Goal: Complete application form: Complete application form

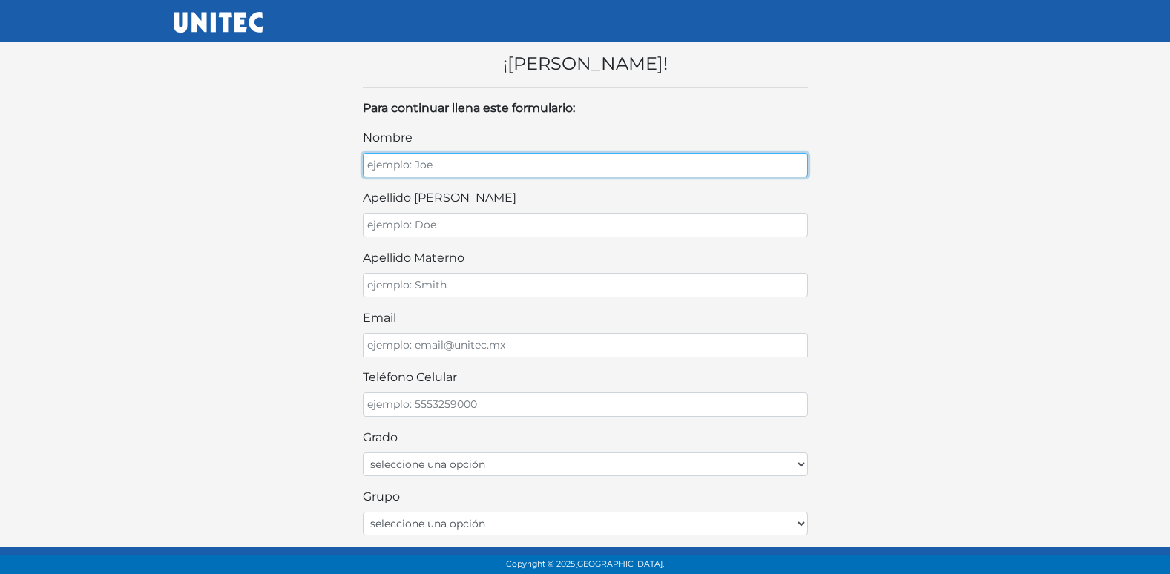
click at [412, 167] on input "nombre" at bounding box center [585, 165] width 445 height 24
type input "ALEXIS GAEL"
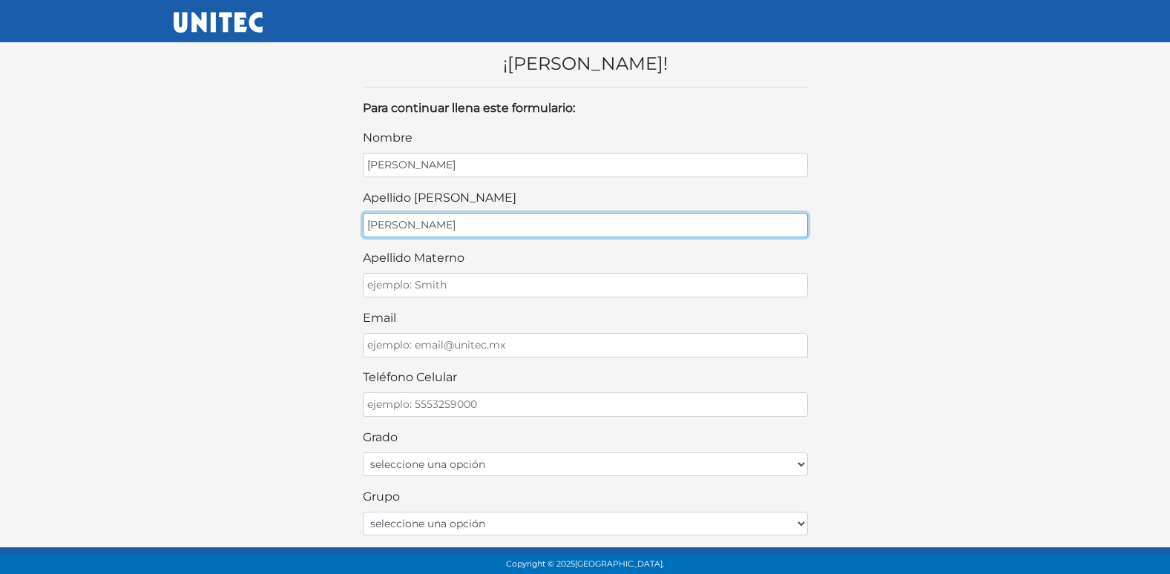
type input "BECERRIL"
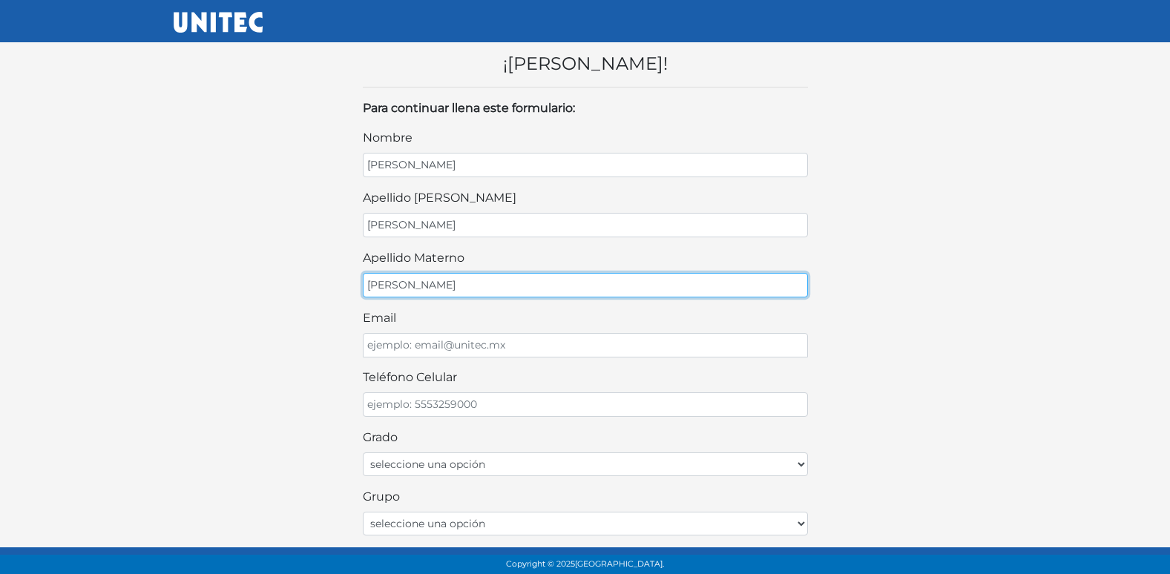
type input "HERNANDEZ"
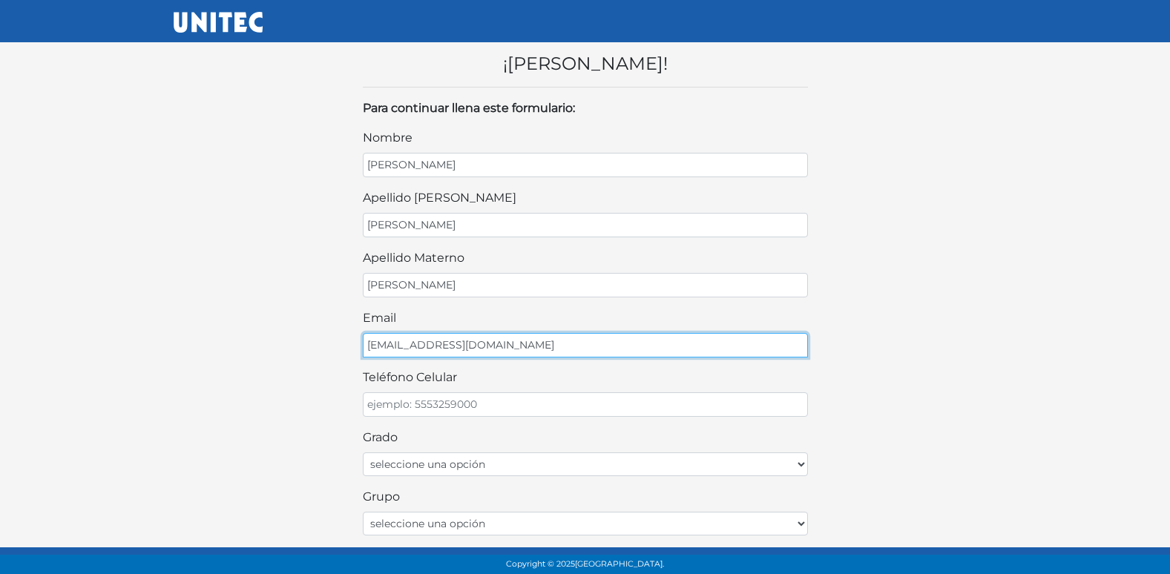
type input "ALEXXGAEL11@GMAIL.COM"
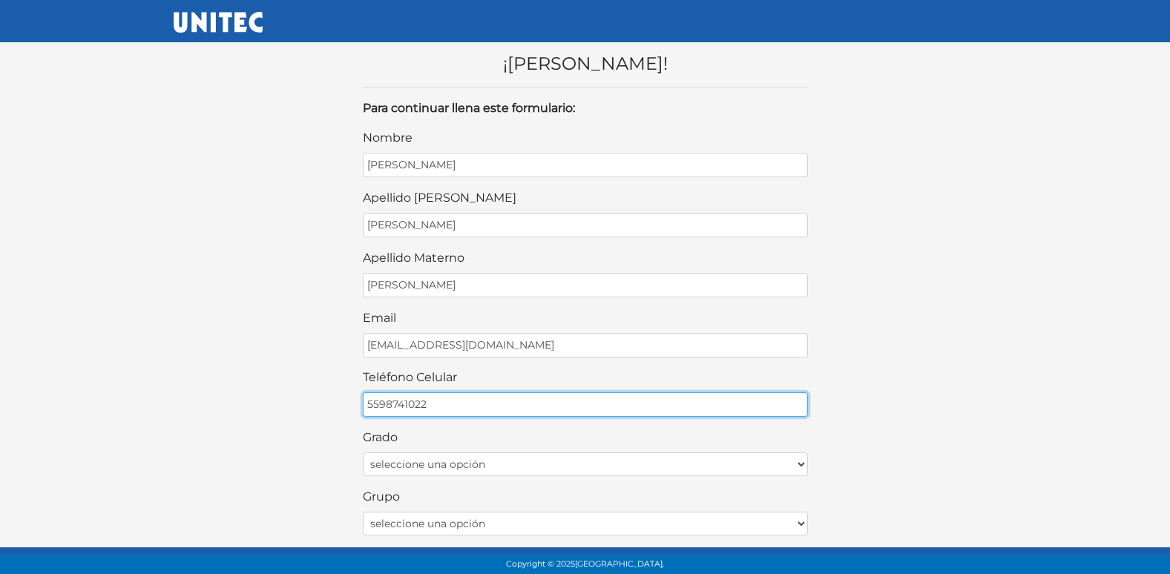
type input "5598741022"
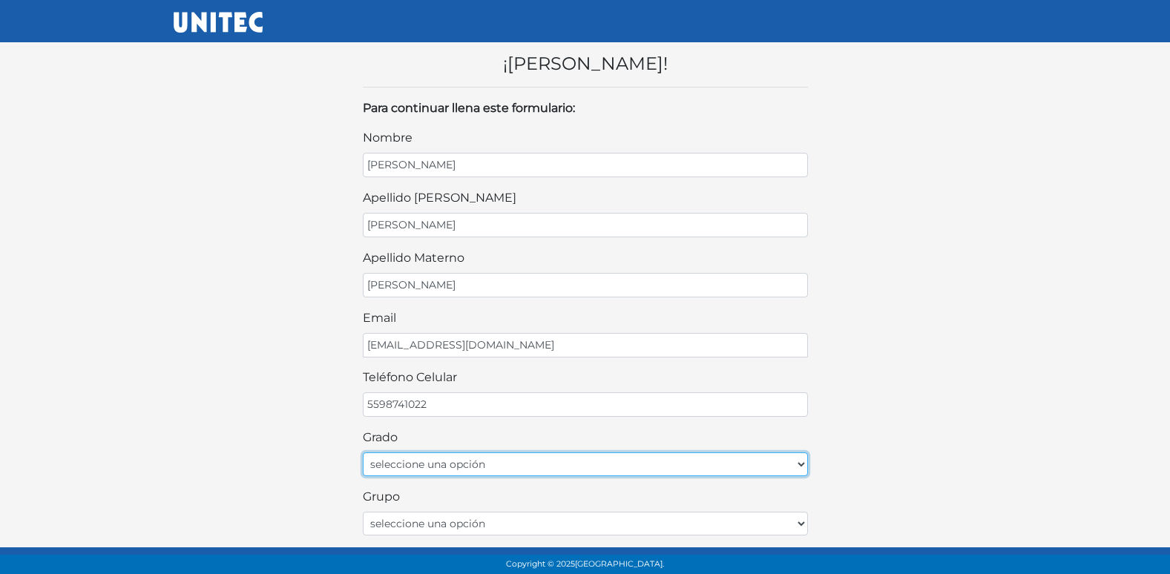
click at [563, 472] on select "seleccione una opción Primer grado Segundo grado Tercer grado" at bounding box center [585, 464] width 445 height 24
select select "2do"
click at [363, 452] on select "seleccione una opción Primer grado Segundo grado Tercer grado" at bounding box center [585, 464] width 445 height 24
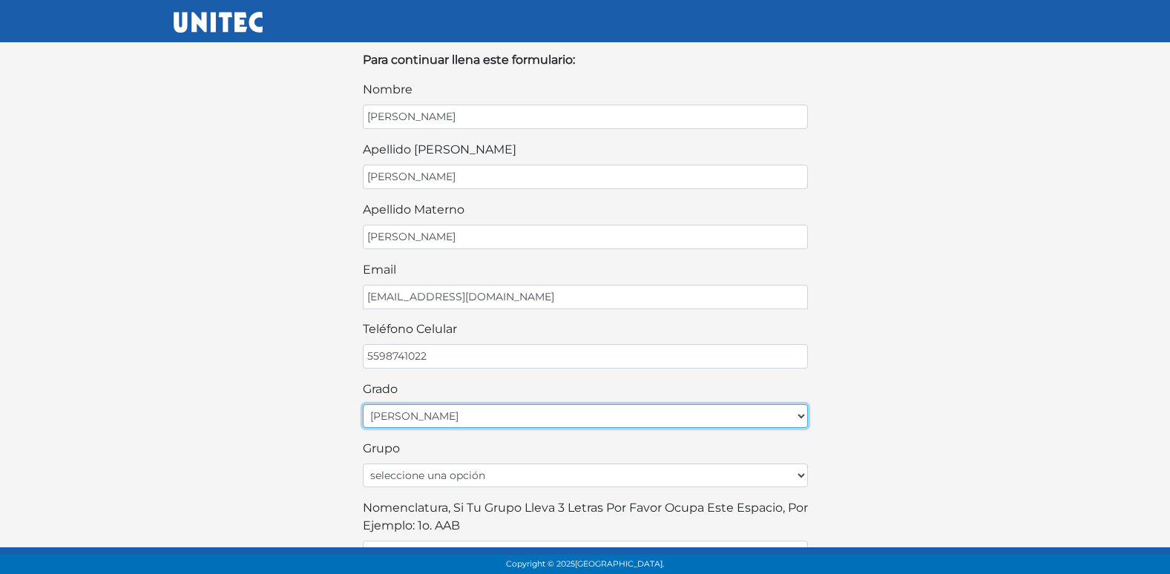
scroll to position [74, 0]
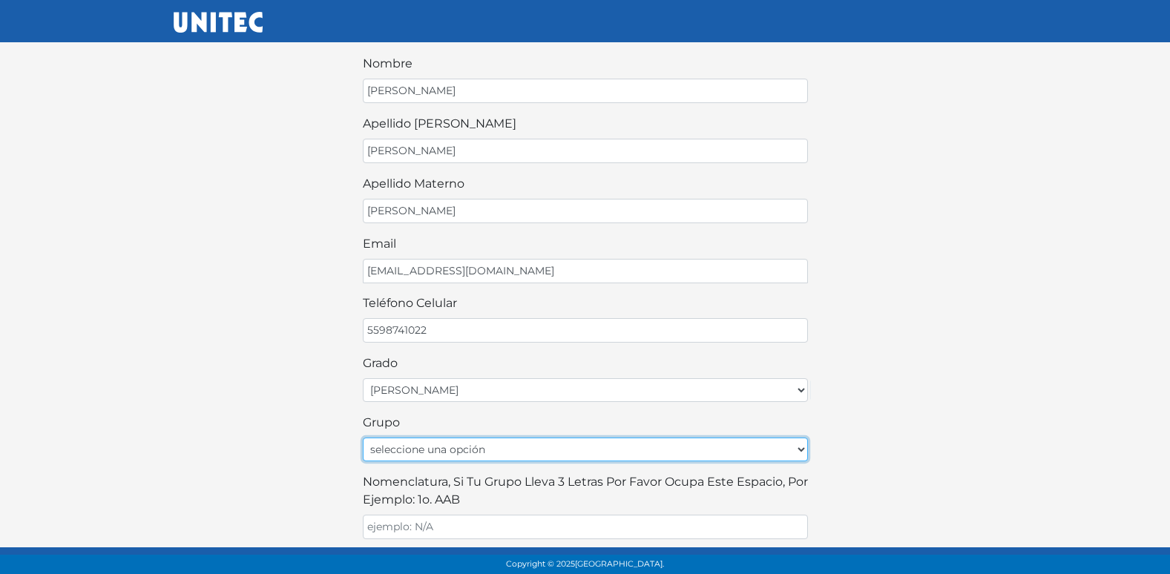
click at [475, 446] on select "seleccione una opción A B C D E F G H I J K L M N O P Q R S T U V W X Y Z" at bounding box center [585, 450] width 445 height 24
drag, startPoint x: 475, startPoint y: 446, endPoint x: 441, endPoint y: 424, distance: 40.7
click at [475, 446] on select "seleccione una opción A B C D E F G H I J K L M N O P Q R S T U V W X Y Z" at bounding box center [585, 450] width 445 height 24
click at [443, 454] on select "seleccione una opción A B C D E F G H I J K L M N O P Q R S T U V W X Y Z" at bounding box center [585, 450] width 445 height 24
select select "A"
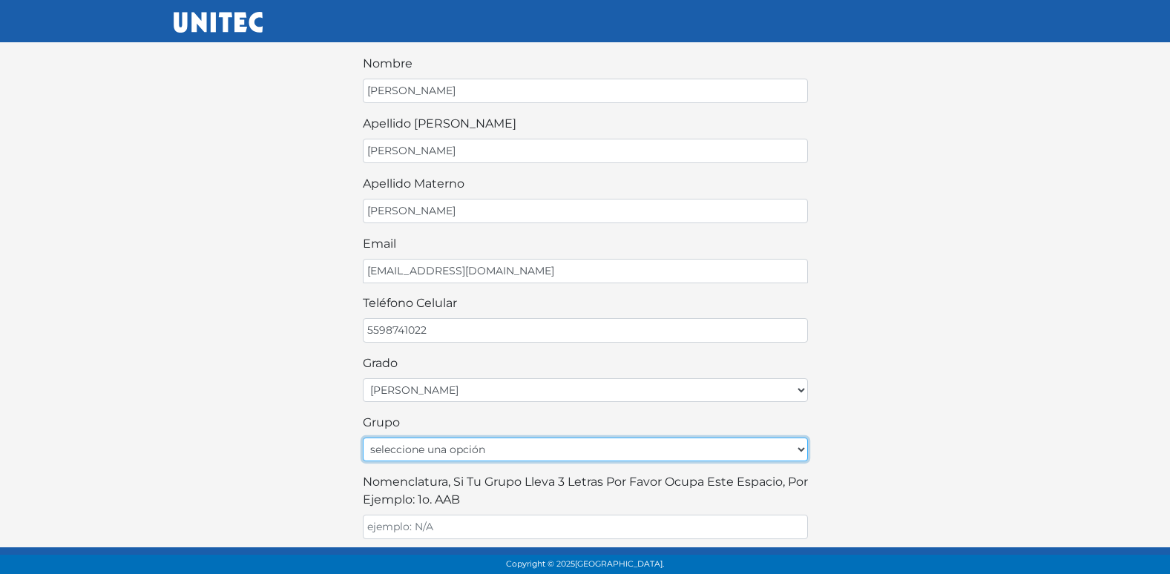
click at [363, 438] on select "seleccione una opción A B C D E F G H I J K L M N O P Q R S T U V W X Y Z" at bounding box center [585, 450] width 445 height 24
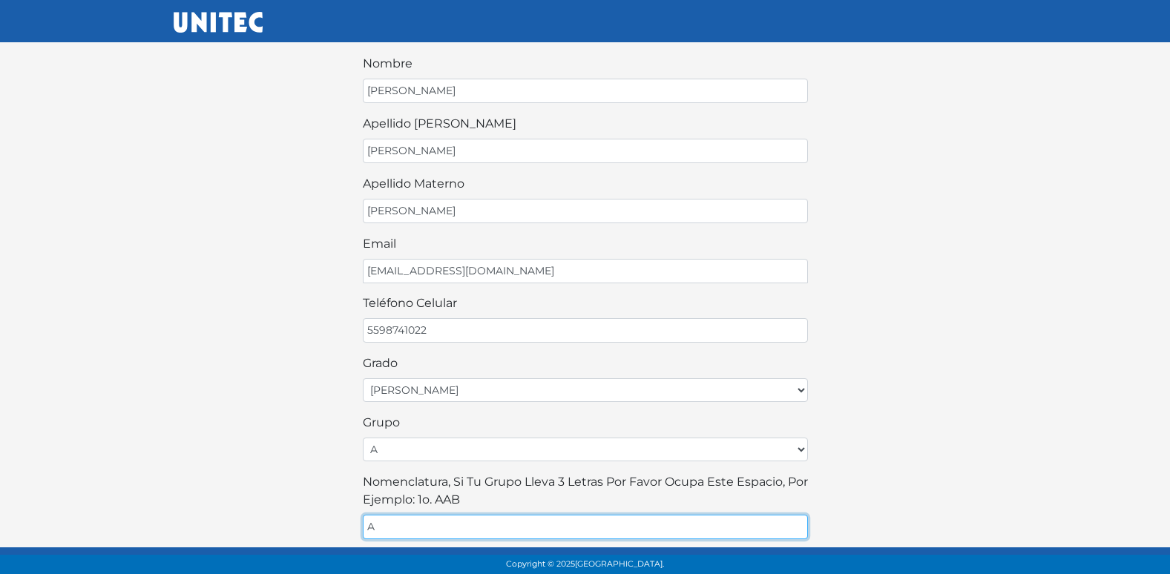
type input "A"
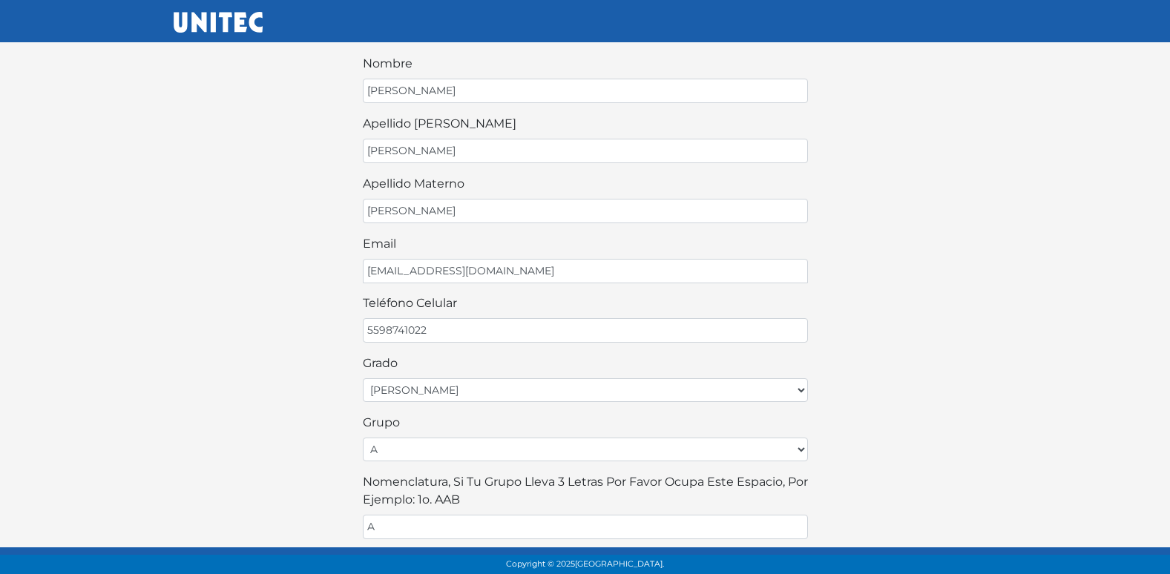
scroll to position [326, 0]
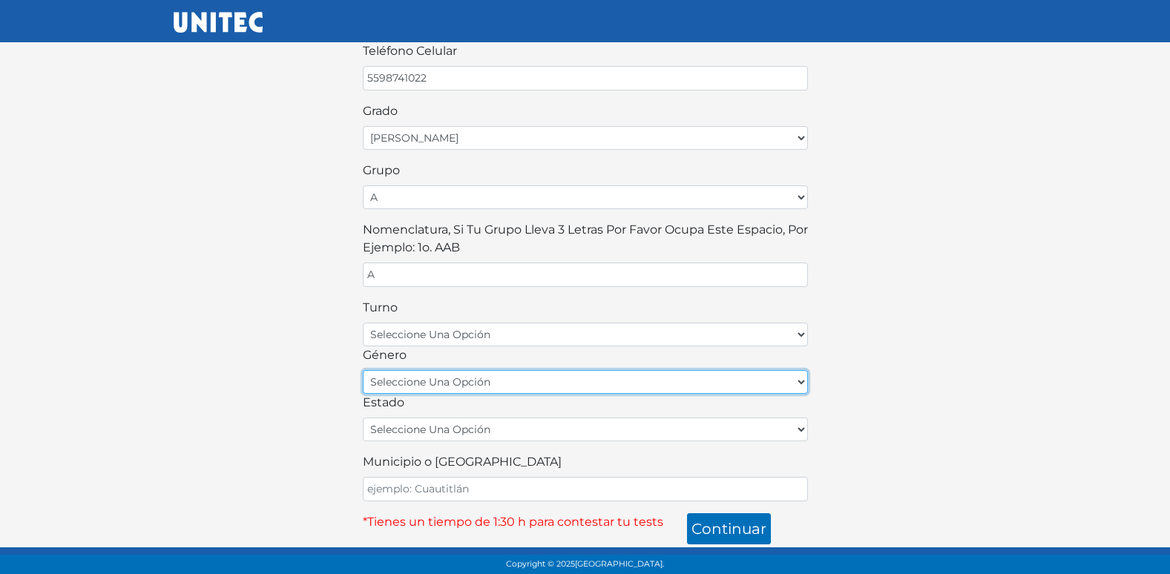
click at [527, 383] on select "seleccione una opción femenino masculino" at bounding box center [585, 382] width 445 height 24
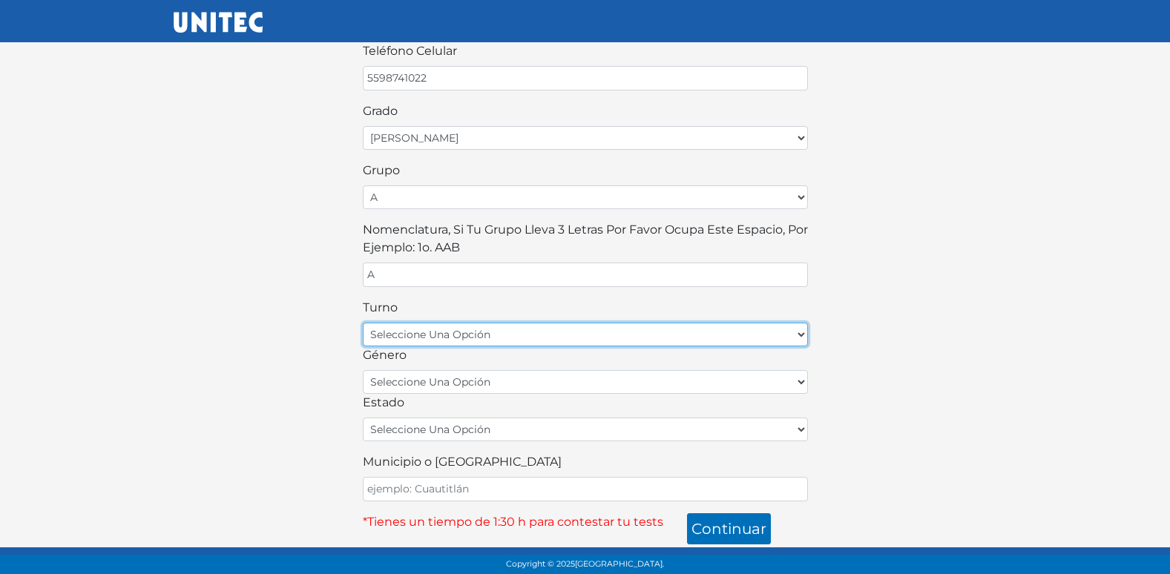
click at [514, 337] on select "seleccione una opción matutino vespertino" at bounding box center [585, 335] width 445 height 24
select select "matutino"
click at [363, 323] on select "seleccione una opción matutino vespertino" at bounding box center [585, 335] width 445 height 24
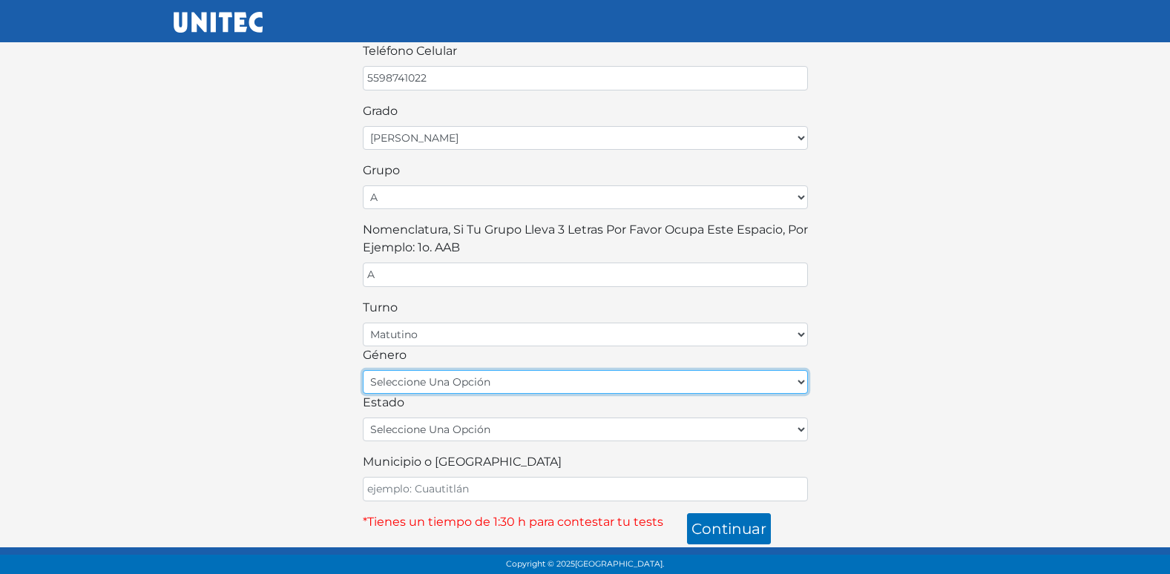
click at [487, 387] on select "seleccione una opción femenino masculino" at bounding box center [585, 382] width 445 height 24
select select "M"
click at [363, 370] on select "seleccione una opción femenino masculino" at bounding box center [585, 382] width 445 height 24
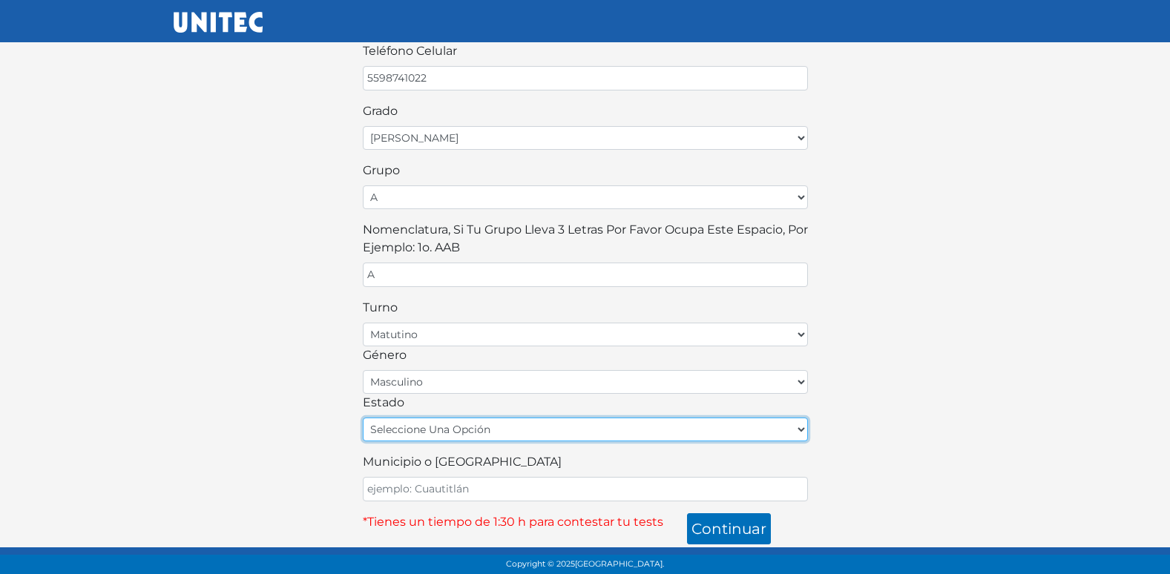
click at [464, 439] on select "seleccione una opción Aguascalientes Baja California Baja California Sur Campec…" at bounding box center [585, 430] width 445 height 24
select select "MEX"
click at [363, 418] on select "seleccione una opción Aguascalientes Baja California Baja California Sur Campec…" at bounding box center [585, 430] width 445 height 24
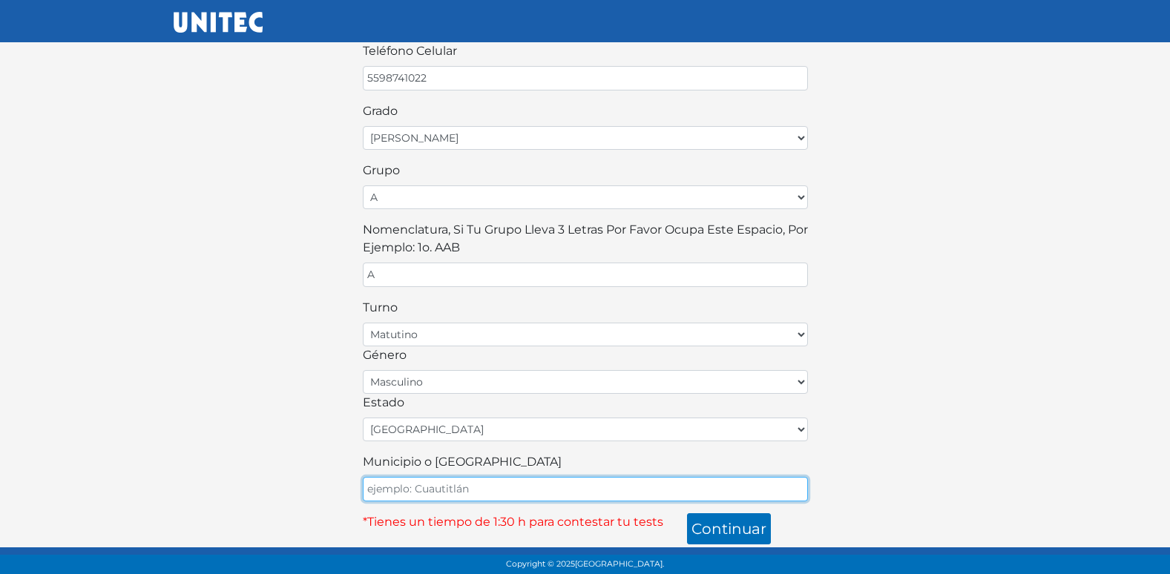
click at [442, 492] on input "Municipio o Alcaldía" at bounding box center [585, 489] width 445 height 24
type input "ECATEPEC"
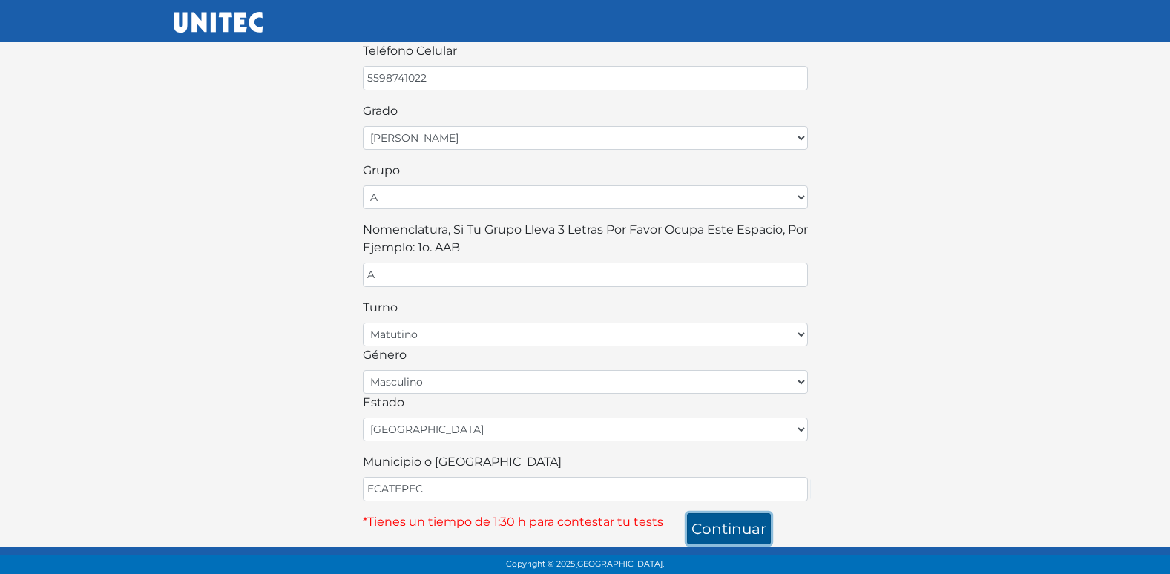
click at [713, 520] on button "continuar" at bounding box center [729, 528] width 84 height 31
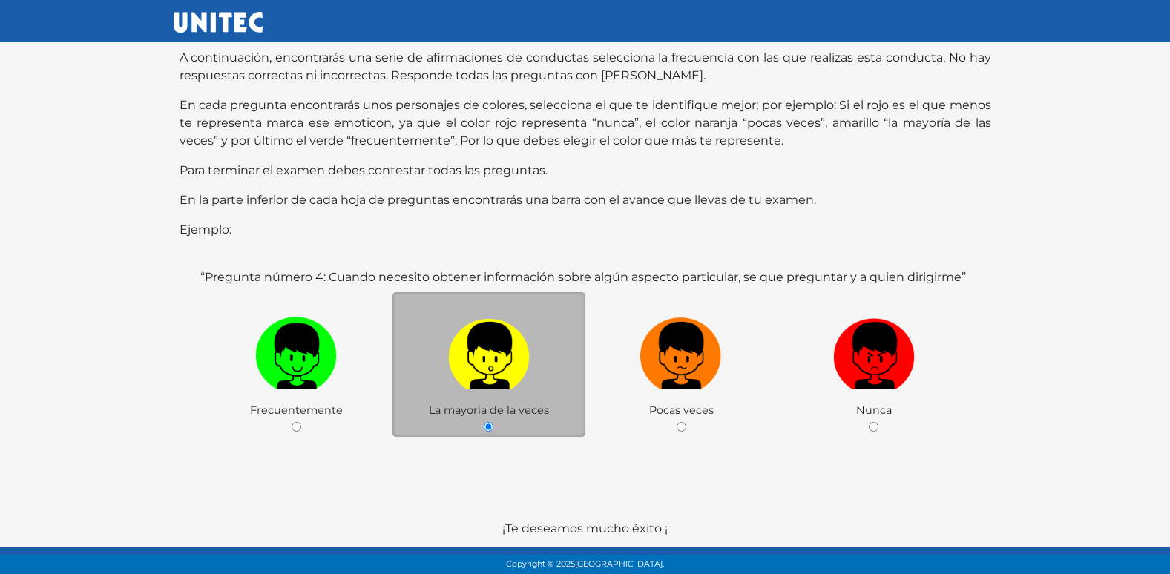
scroll to position [148, 0]
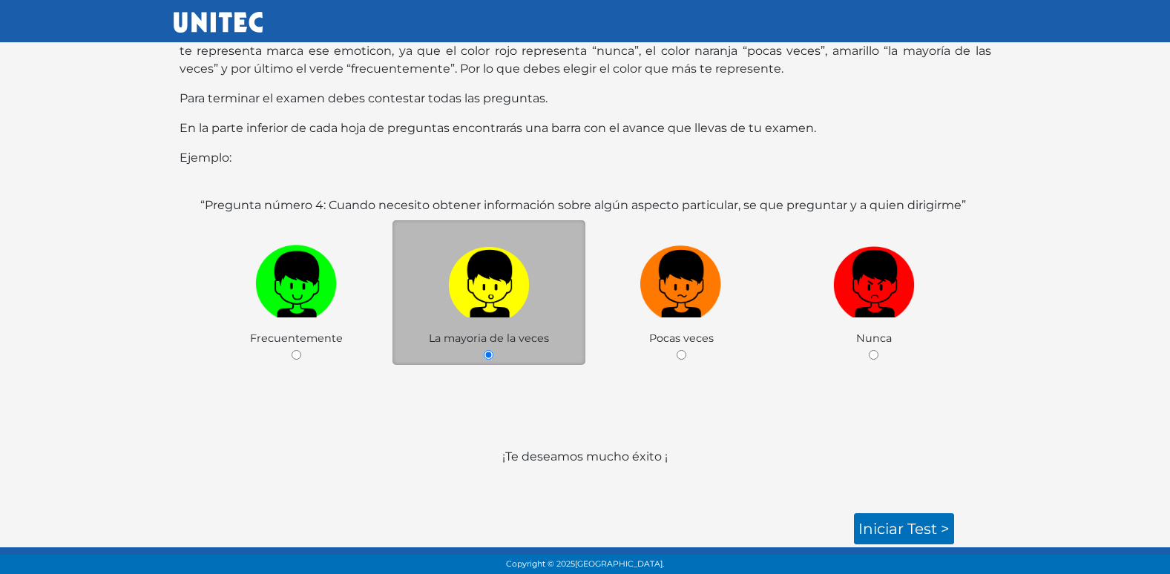
click at [903, 559] on div "Copyright © 2025 [GEOGRAPHIC_DATA]." at bounding box center [585, 564] width 1170 height 19
click at [911, 530] on link "Iniciar test >" at bounding box center [904, 528] width 100 height 31
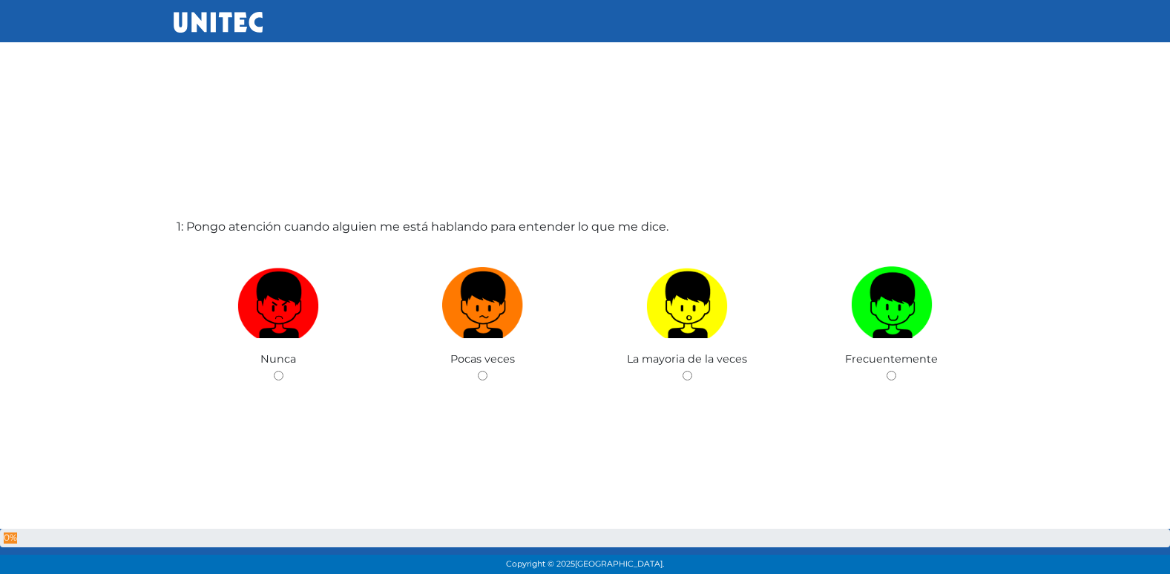
click at [478, 371] on input "radio" at bounding box center [483, 376] width 10 height 10
radio input "true"
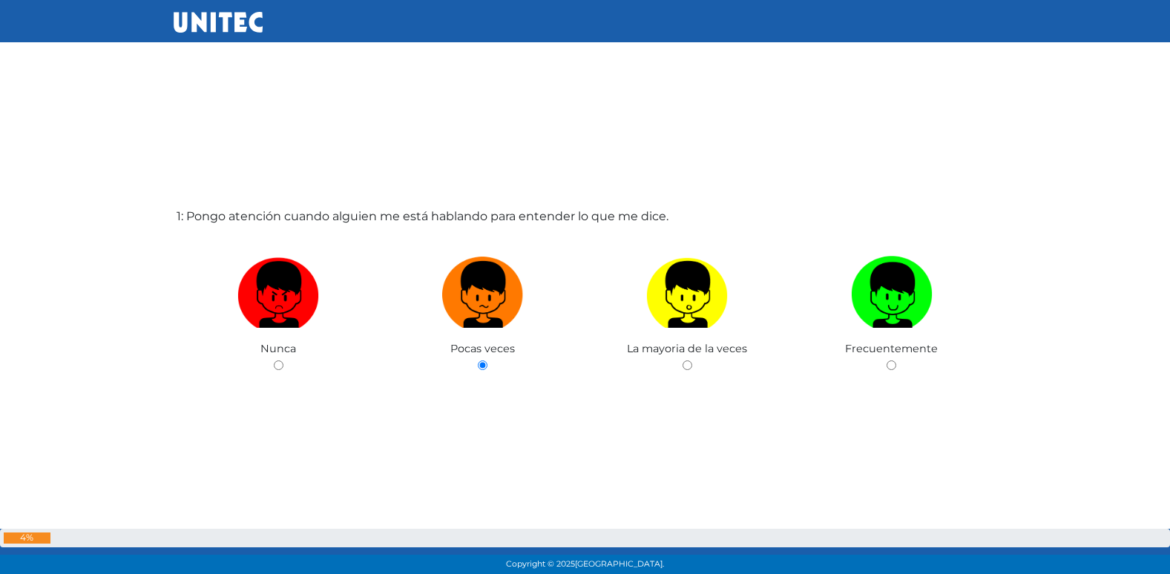
click at [682, 360] on input "radio" at bounding box center [687, 365] width 10 height 10
radio input "true"
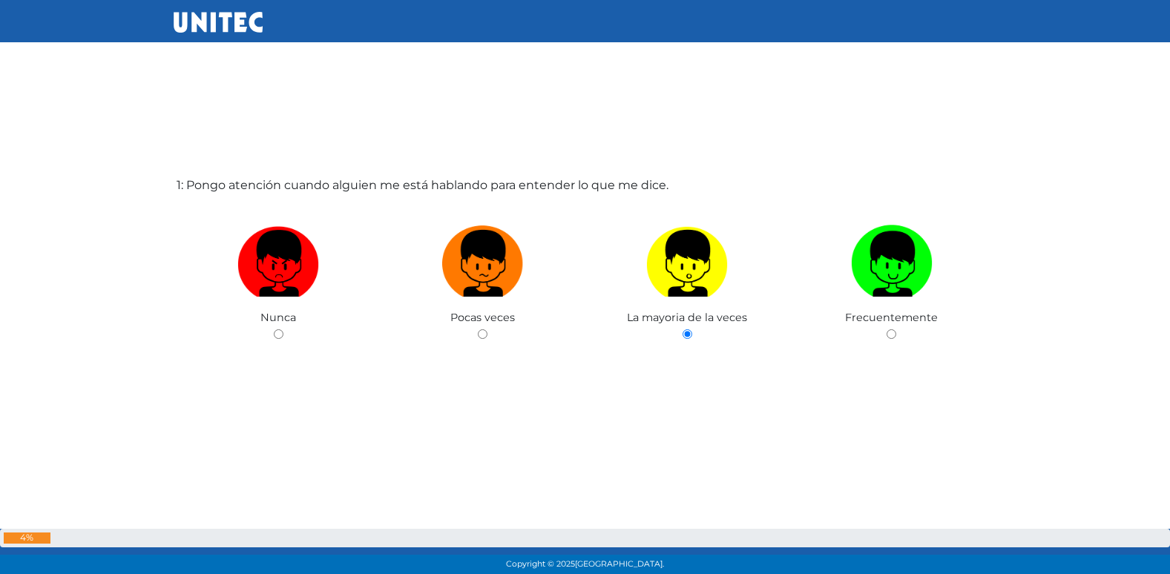
click at [886, 329] on input "radio" at bounding box center [891, 334] width 10 height 10
radio input "true"
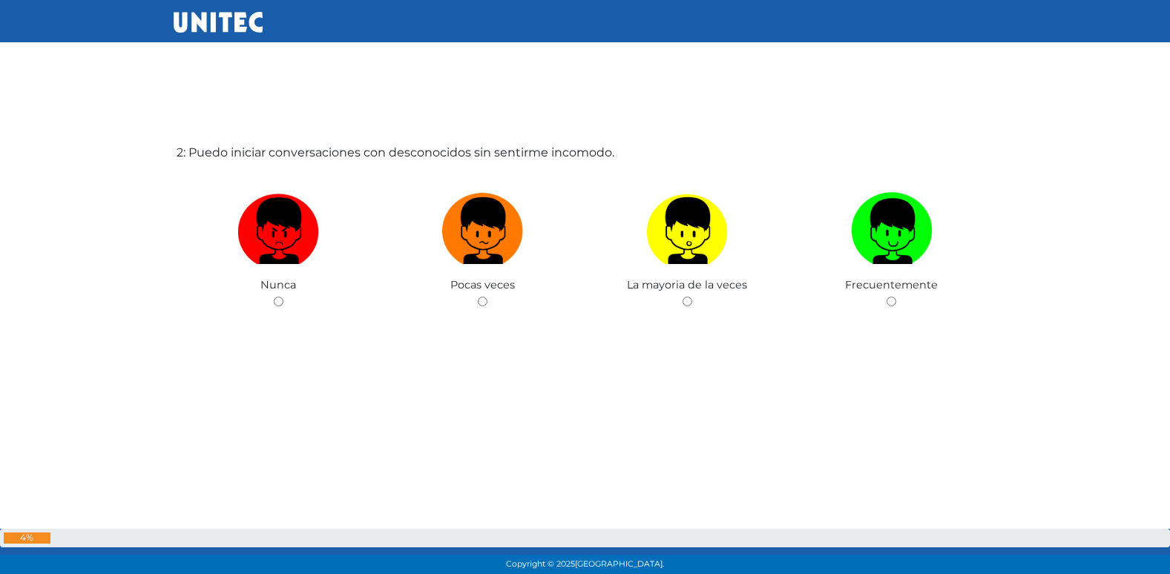
click at [478, 297] on input "radio" at bounding box center [483, 302] width 10 height 10
radio input "true"
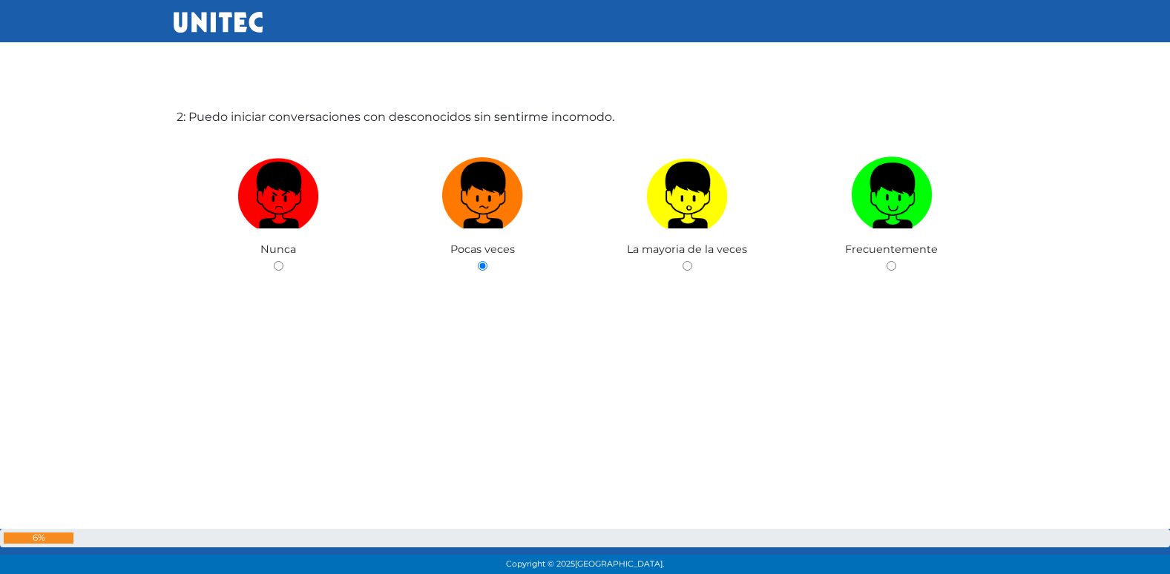
scroll to position [700, 0]
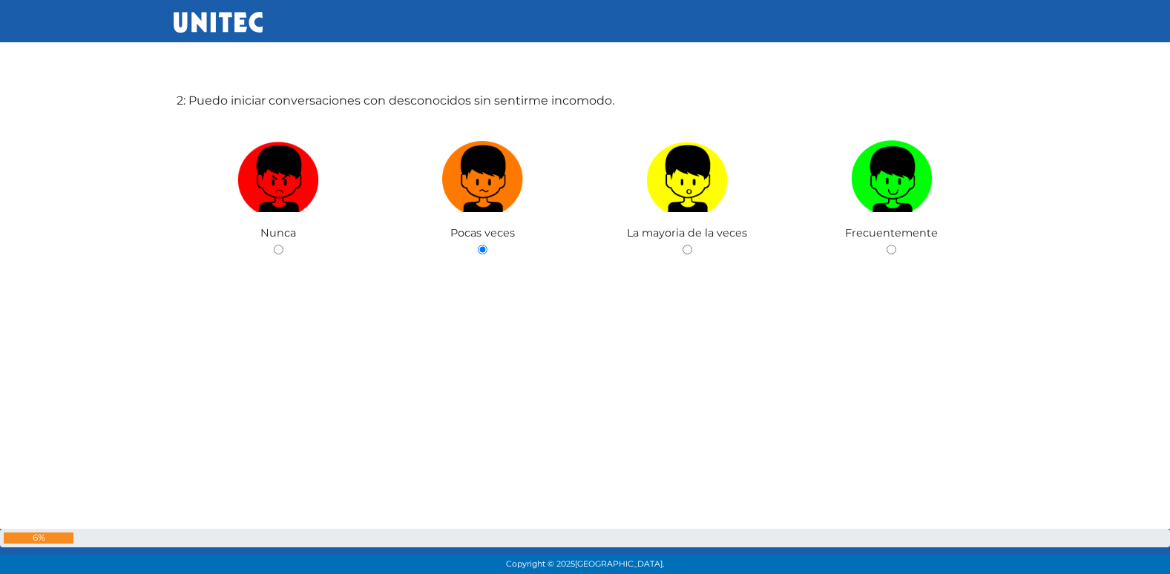
radio input "true"
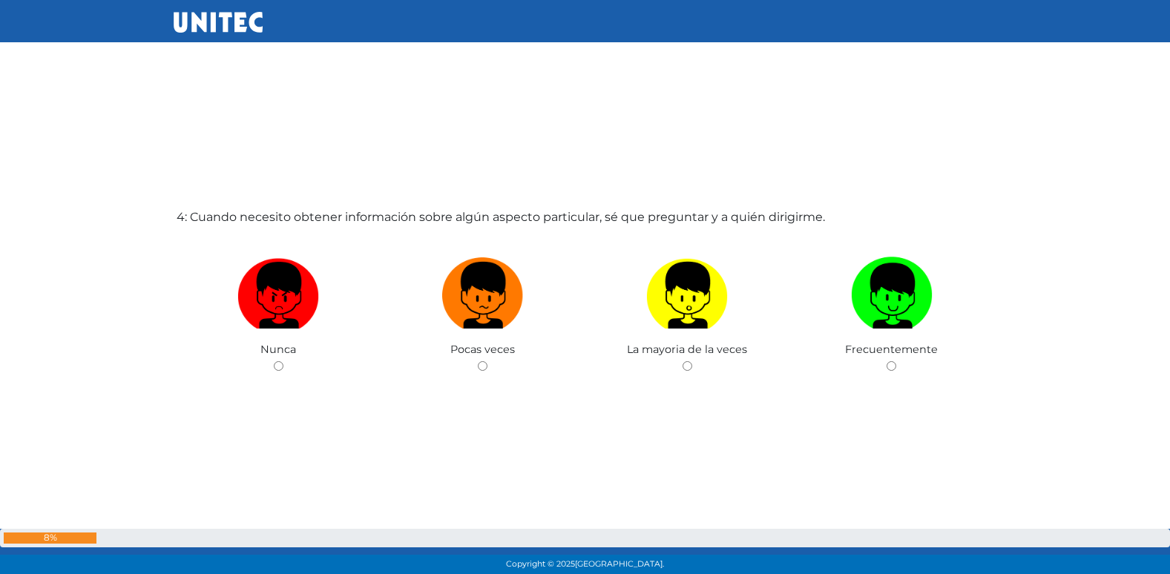
scroll to position [1796, 0]
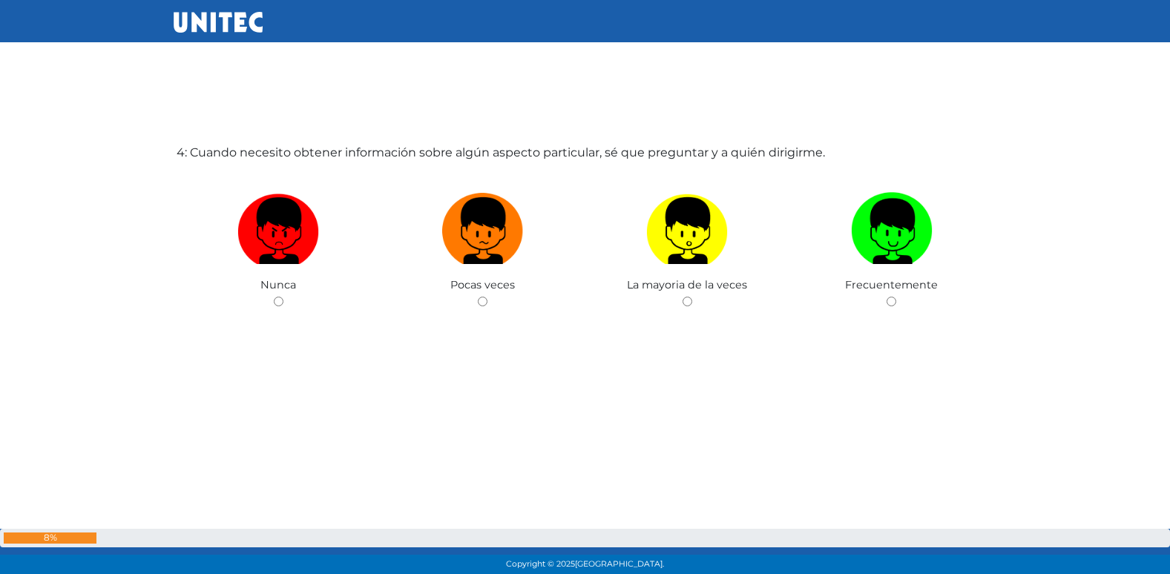
click at [478, 297] on input "radio" at bounding box center [483, 302] width 10 height 10
radio input "true"
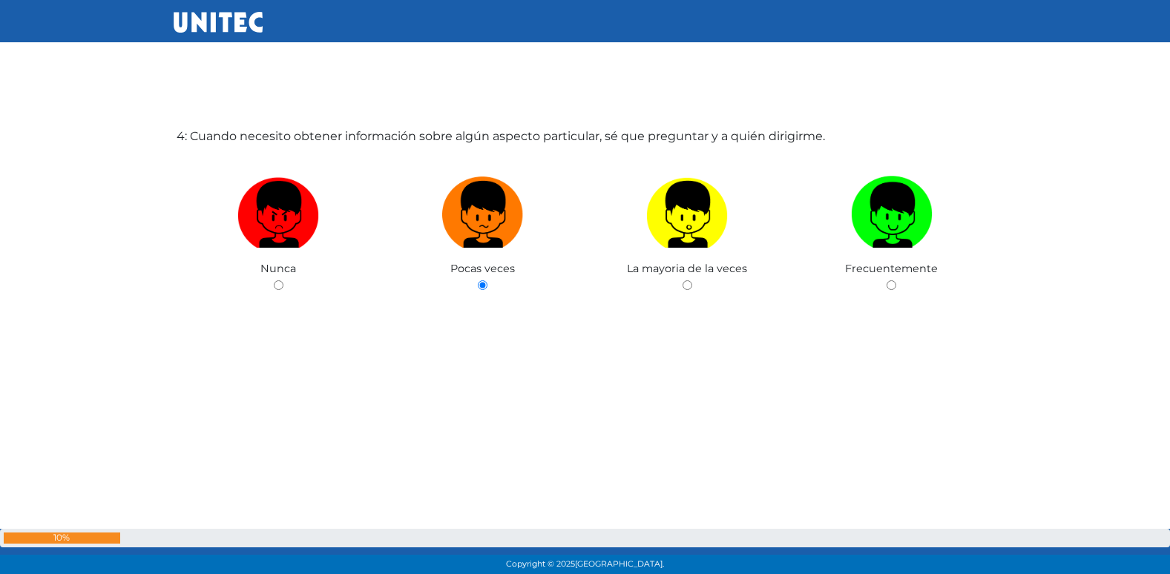
click at [682, 280] on input "radio" at bounding box center [687, 285] width 10 height 10
radio input "true"
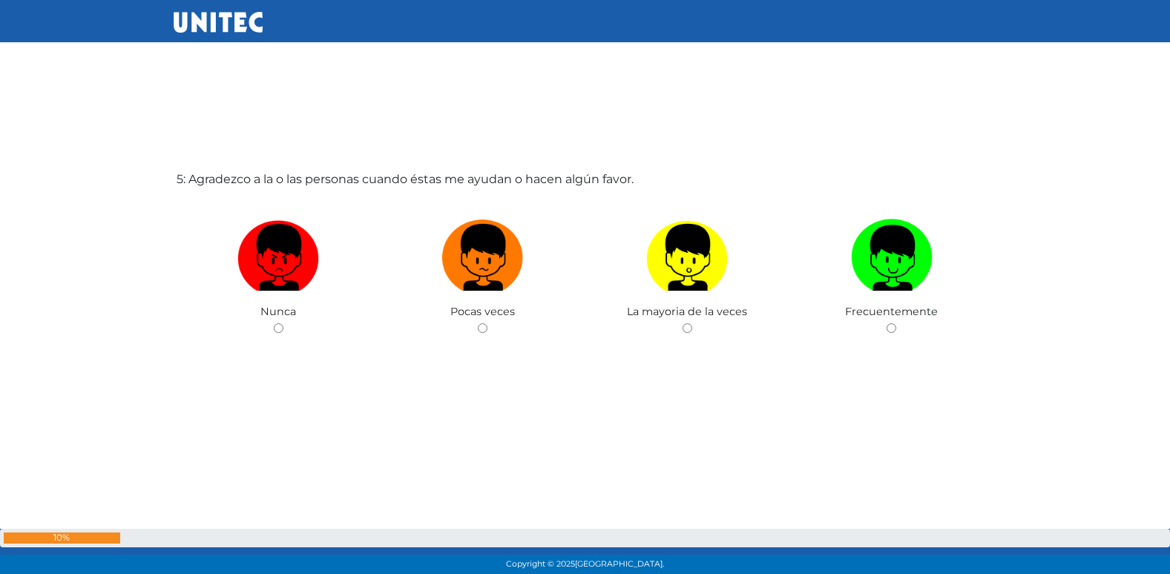
scroll to position [2370, 0]
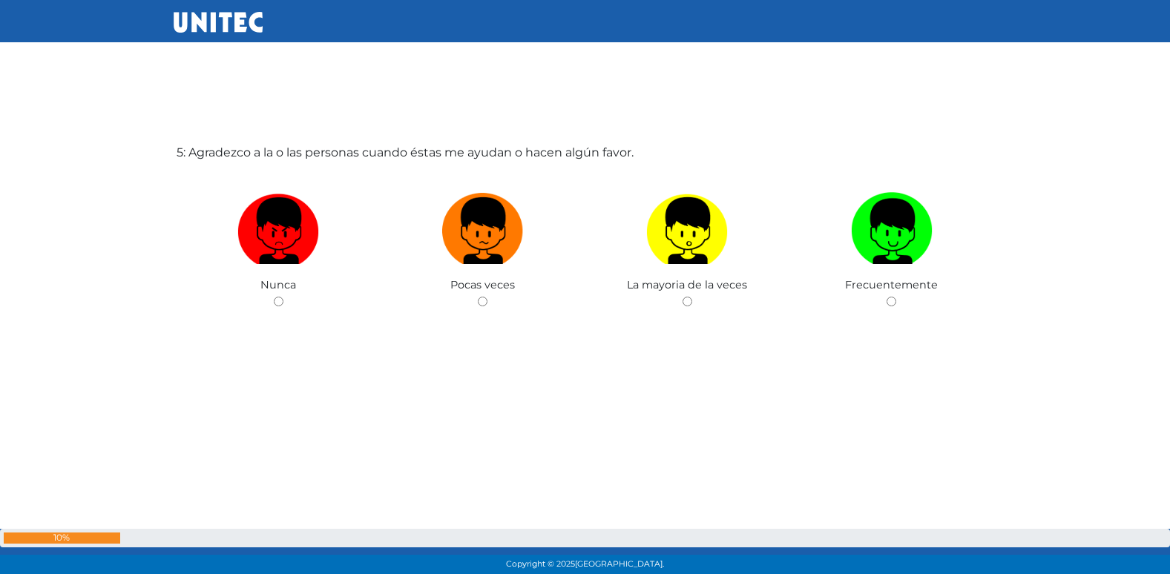
click at [478, 297] on input "radio" at bounding box center [483, 302] width 10 height 10
radio input "true"
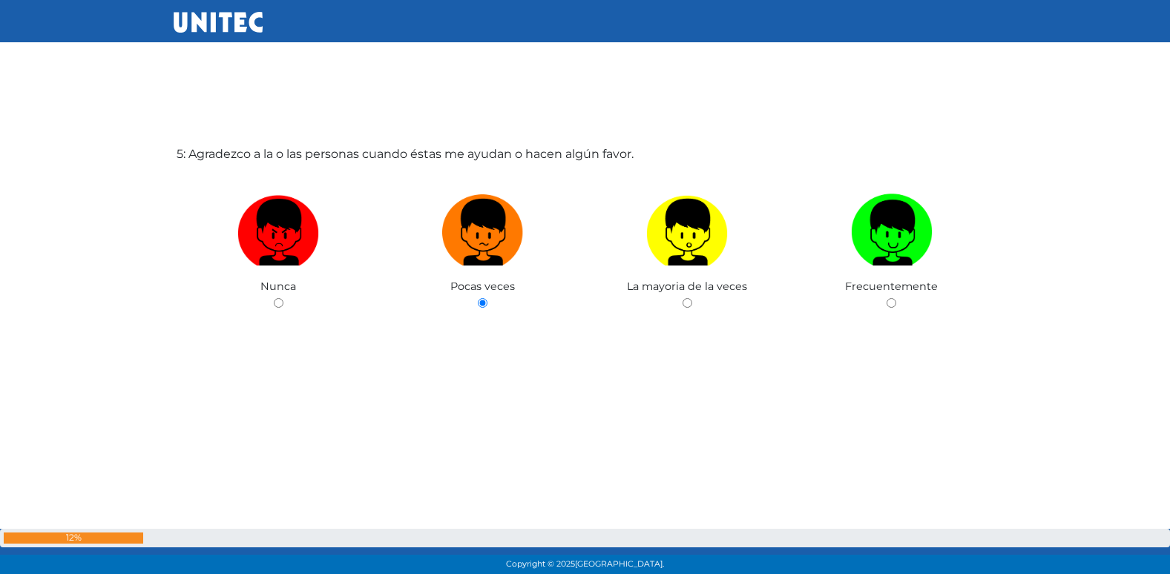
click at [682, 298] on input "radio" at bounding box center [687, 303] width 10 height 10
radio input "true"
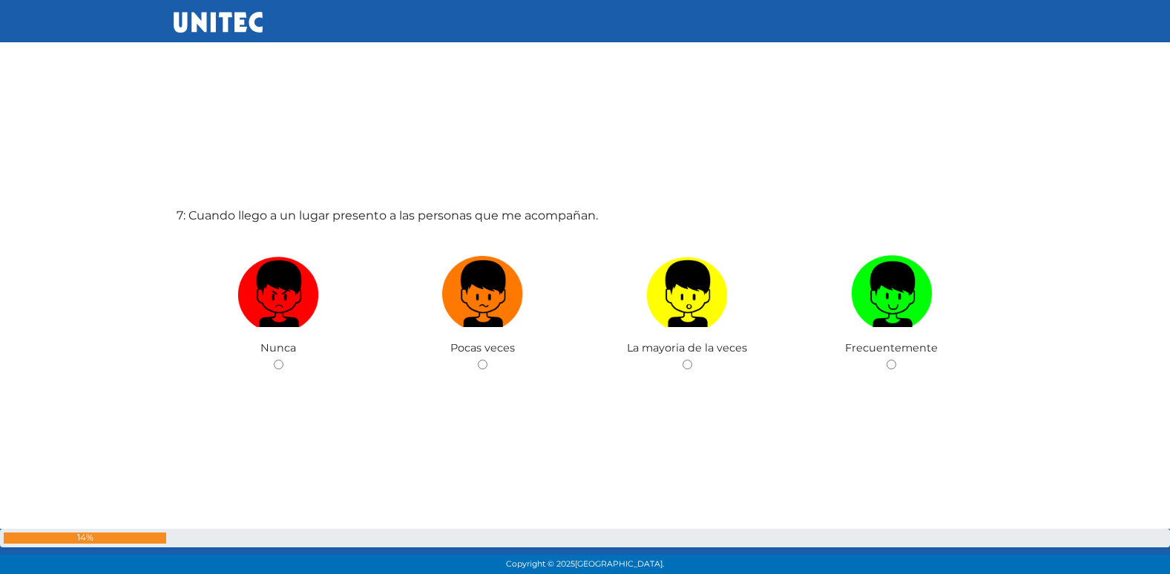
scroll to position [3518, 0]
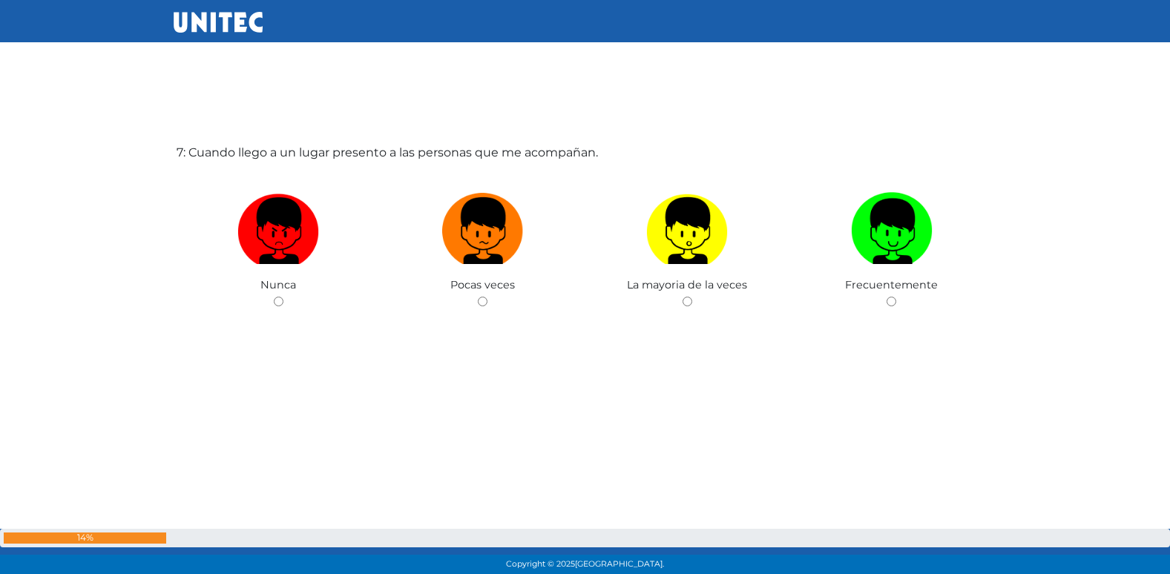
click at [478, 297] on input "radio" at bounding box center [483, 302] width 10 height 10
radio input "true"
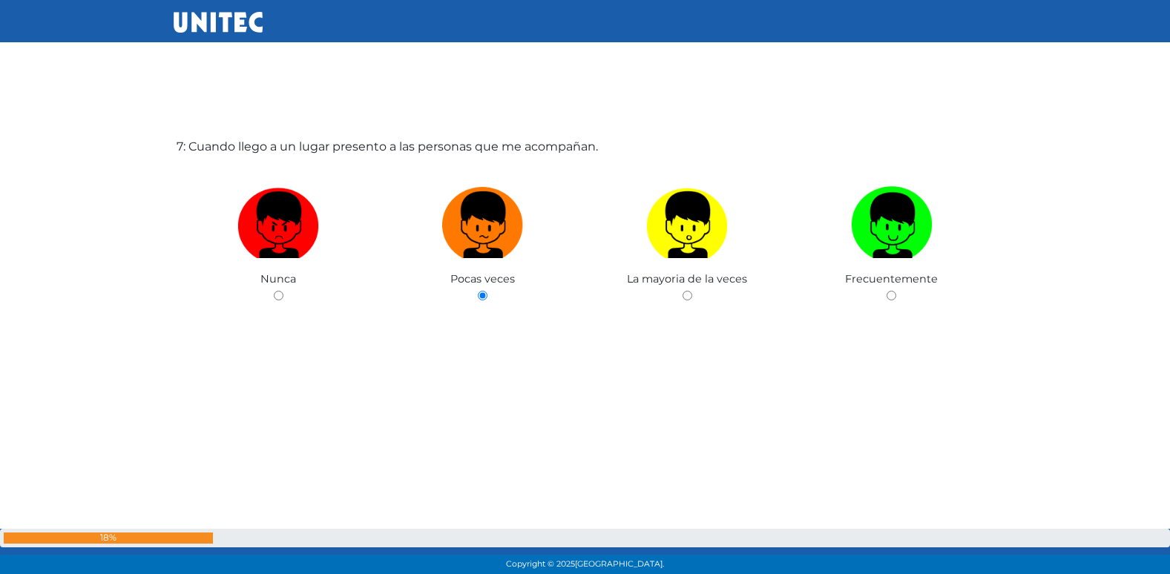
radio input "true"
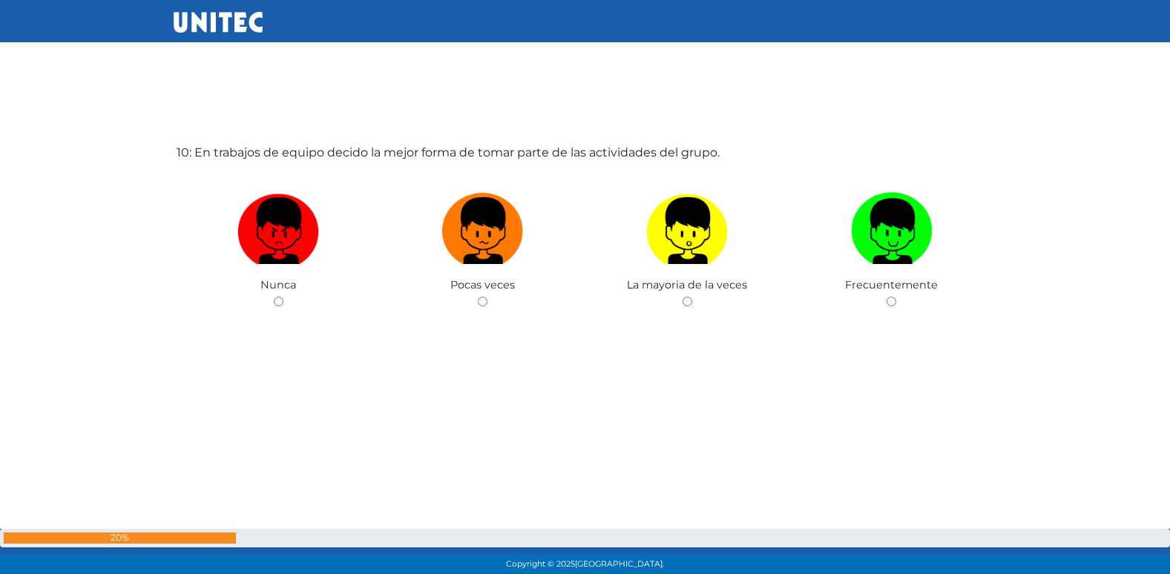
click at [478, 297] on input "radio" at bounding box center [483, 302] width 10 height 10
radio input "true"
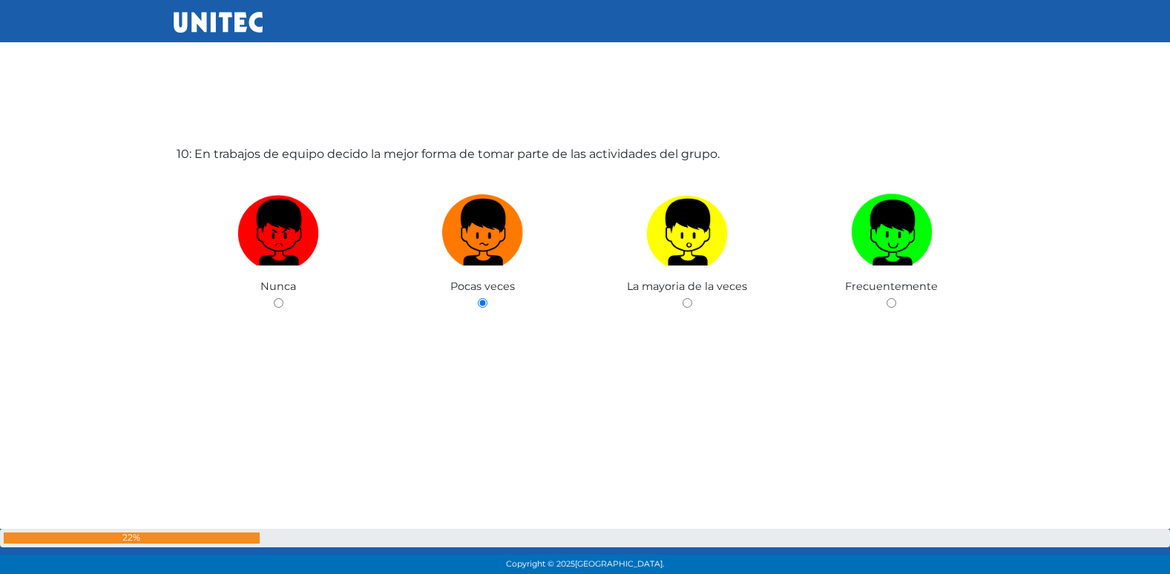
click at [682, 298] on input "radio" at bounding box center [687, 303] width 10 height 10
radio input "true"
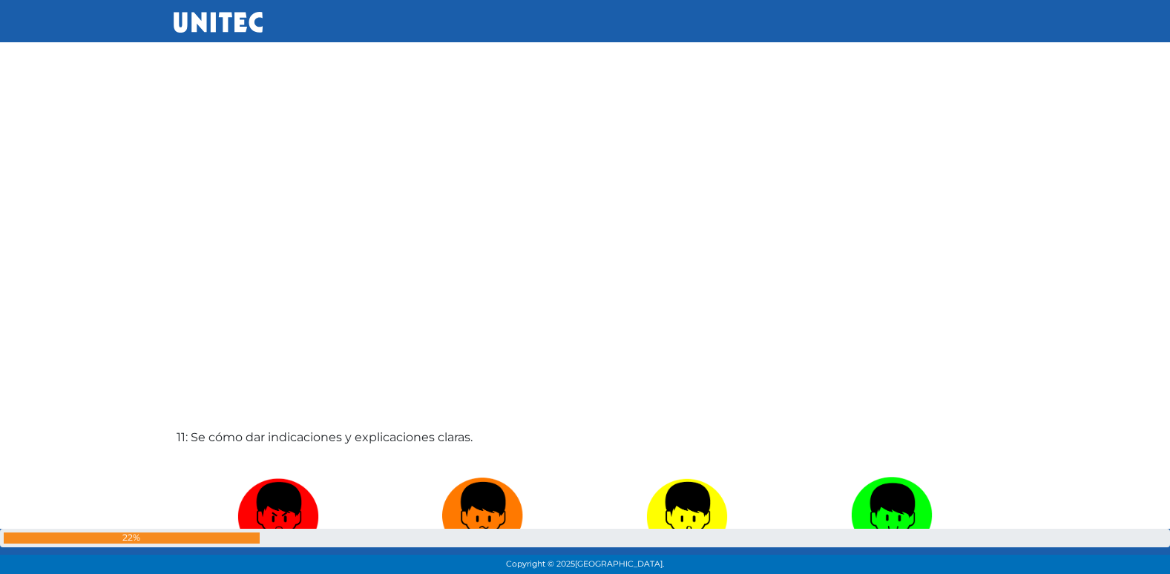
scroll to position [5814, 0]
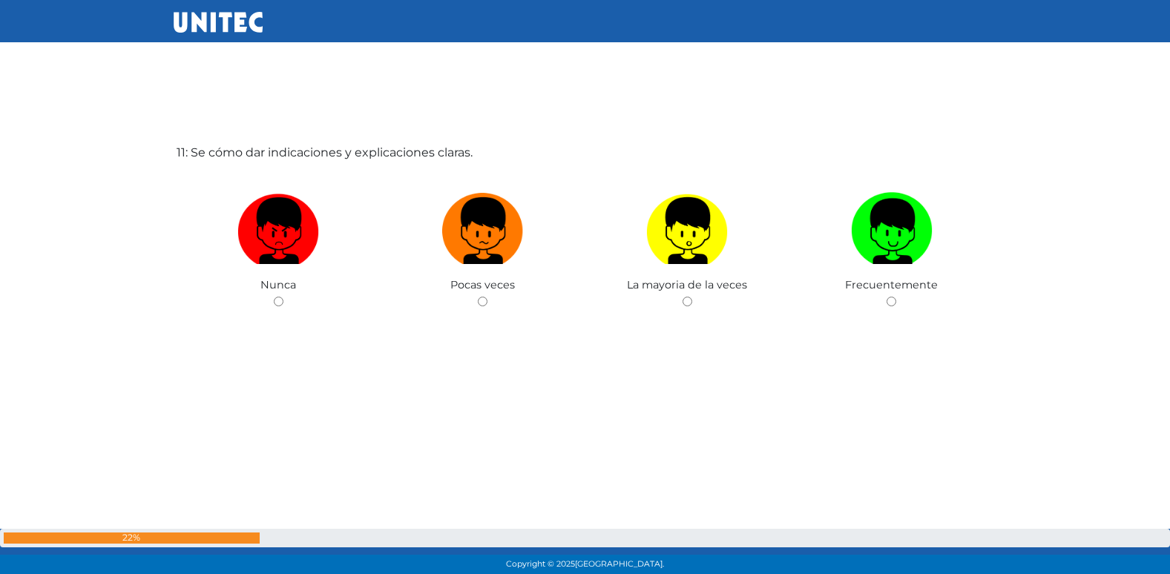
click at [478, 297] on input "radio" at bounding box center [483, 302] width 10 height 10
radio input "true"
click at [478, 297] on input "radio" at bounding box center [483, 302] width 10 height 10
radio input "true"
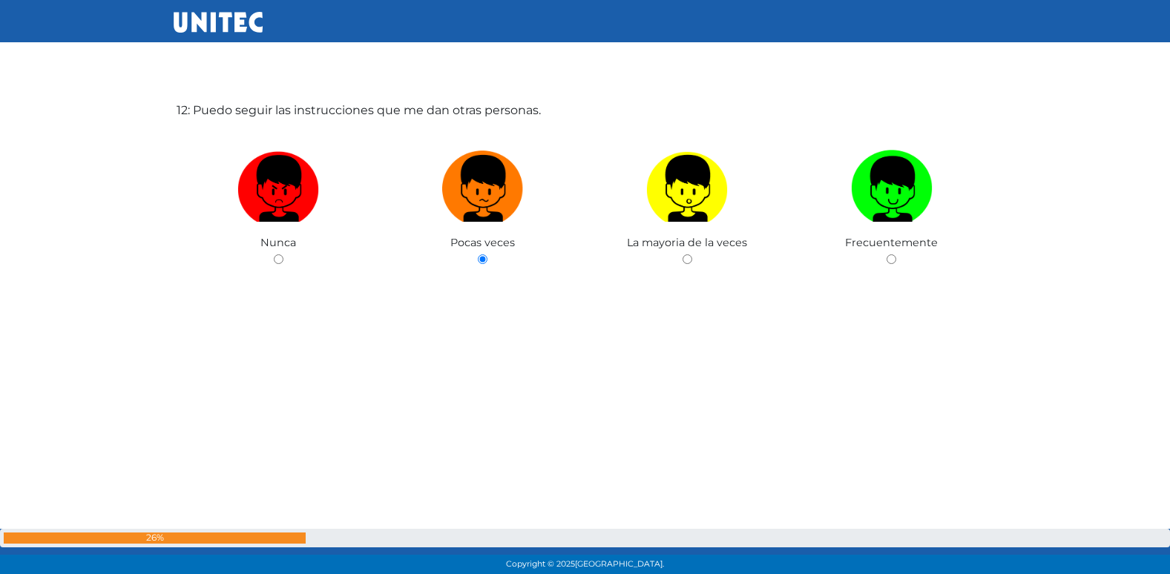
scroll to position [6441, 0]
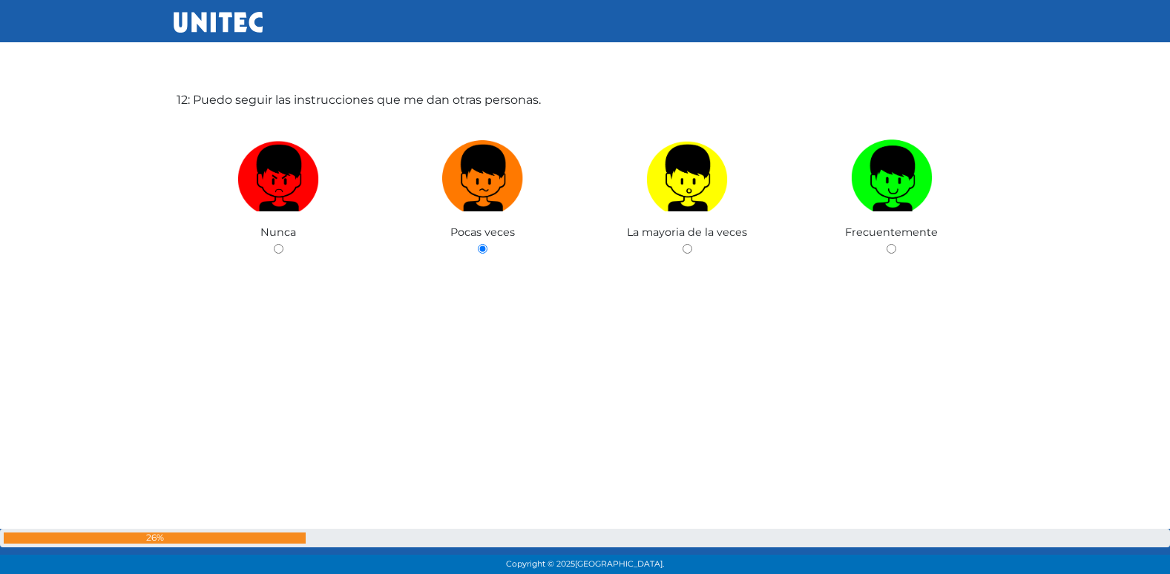
radio input "true"
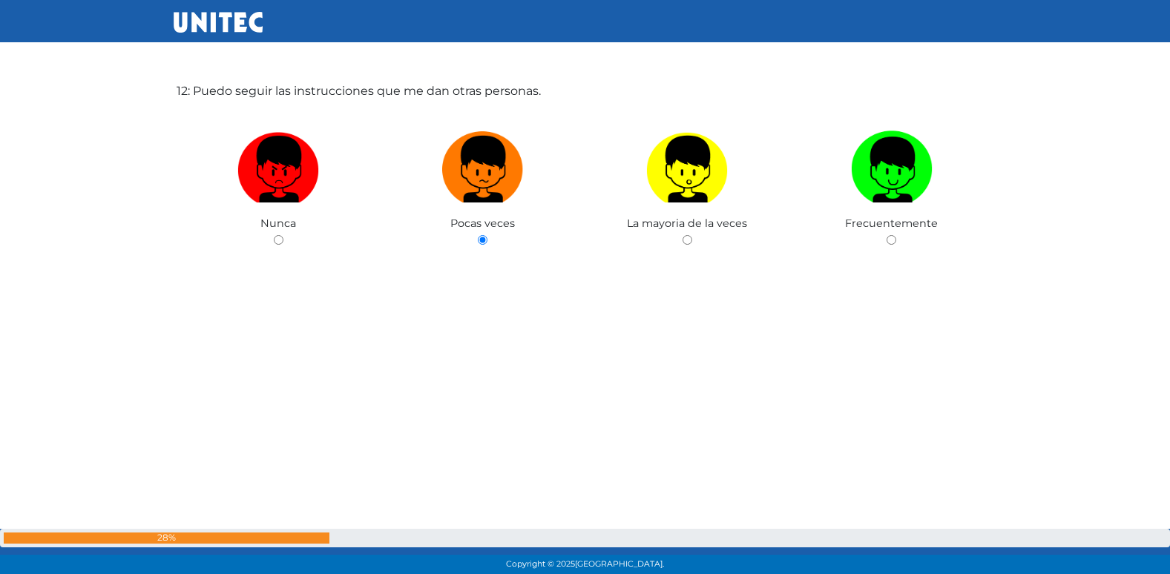
radio input "true"
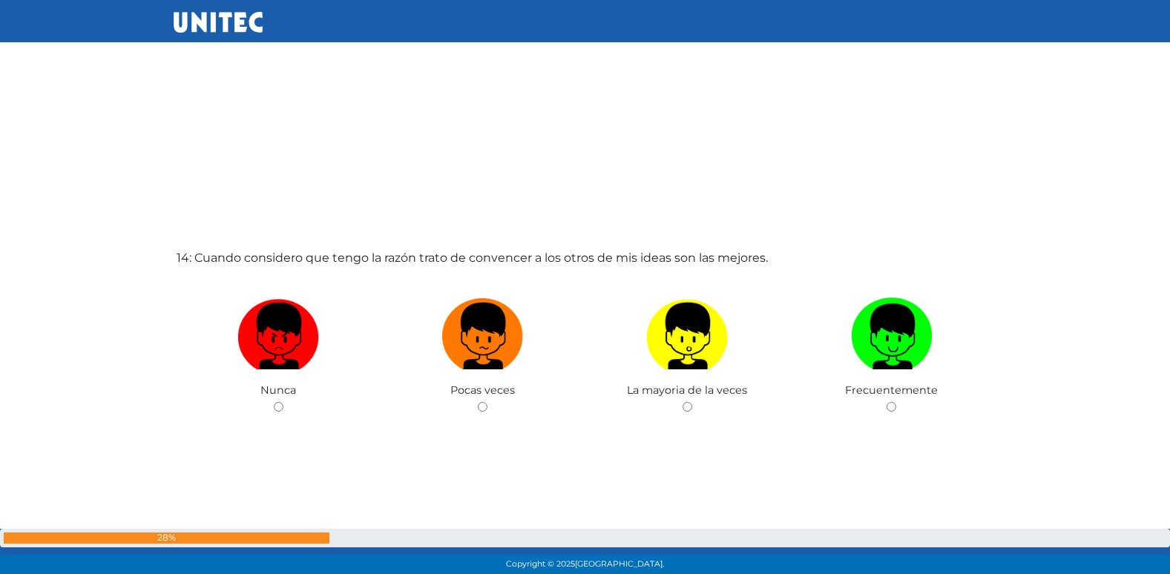
click at [478, 402] on input "radio" at bounding box center [483, 407] width 10 height 10
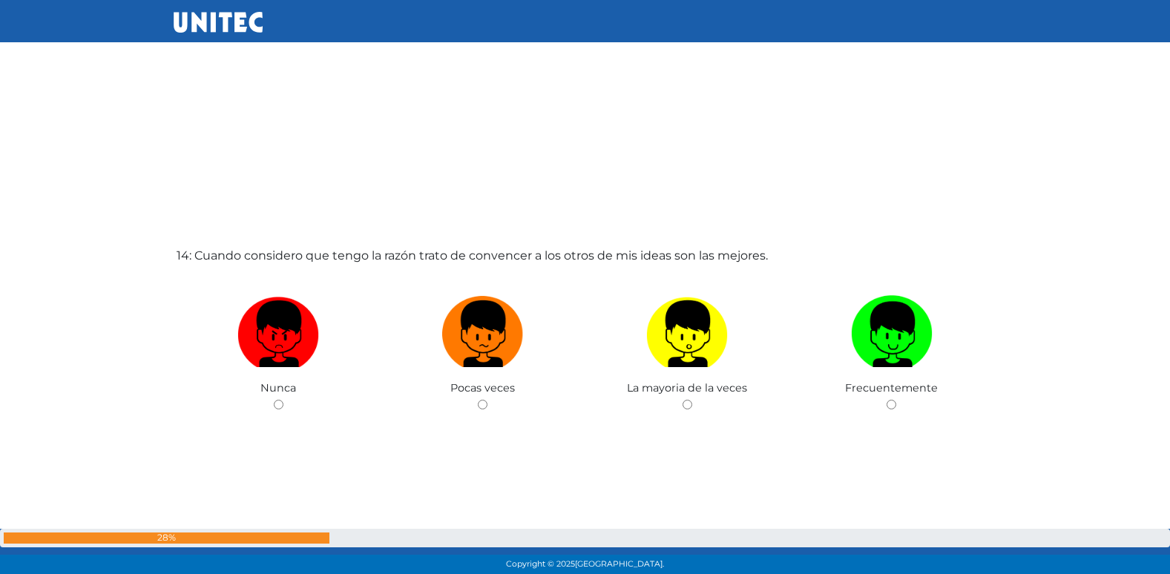
radio input "true"
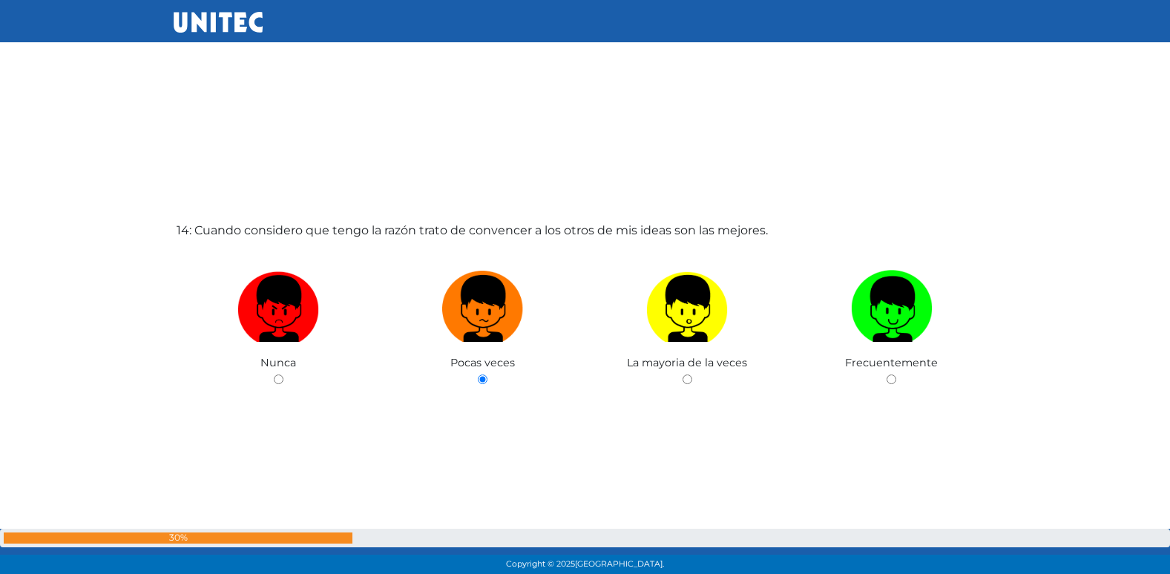
click at [682, 375] on input "radio" at bounding box center [687, 380] width 10 height 10
radio input "true"
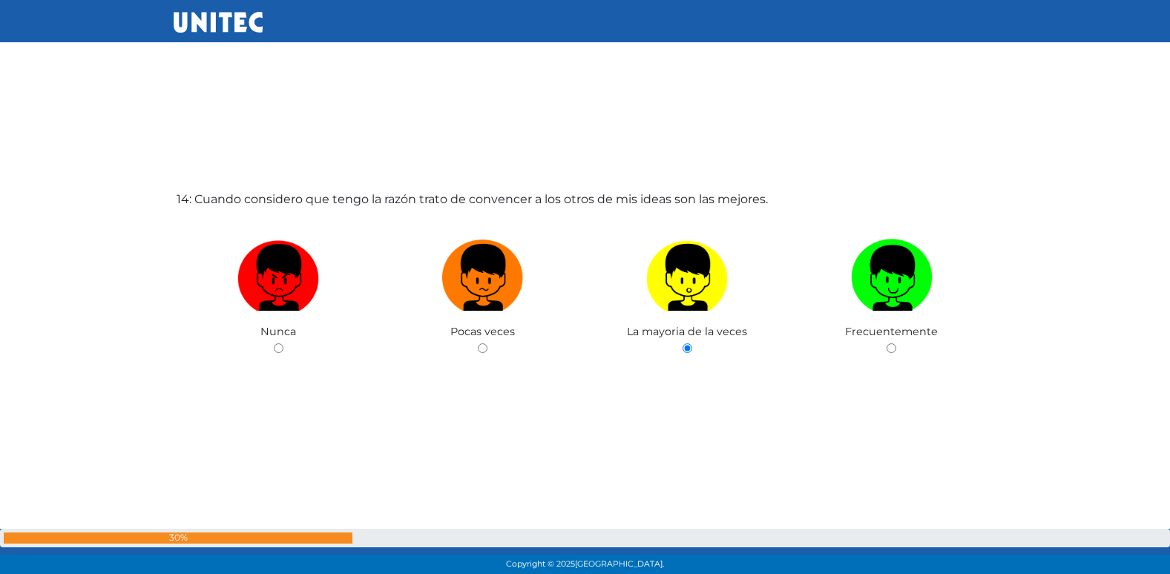
click at [886, 343] on input "radio" at bounding box center [891, 348] width 10 height 10
radio input "true"
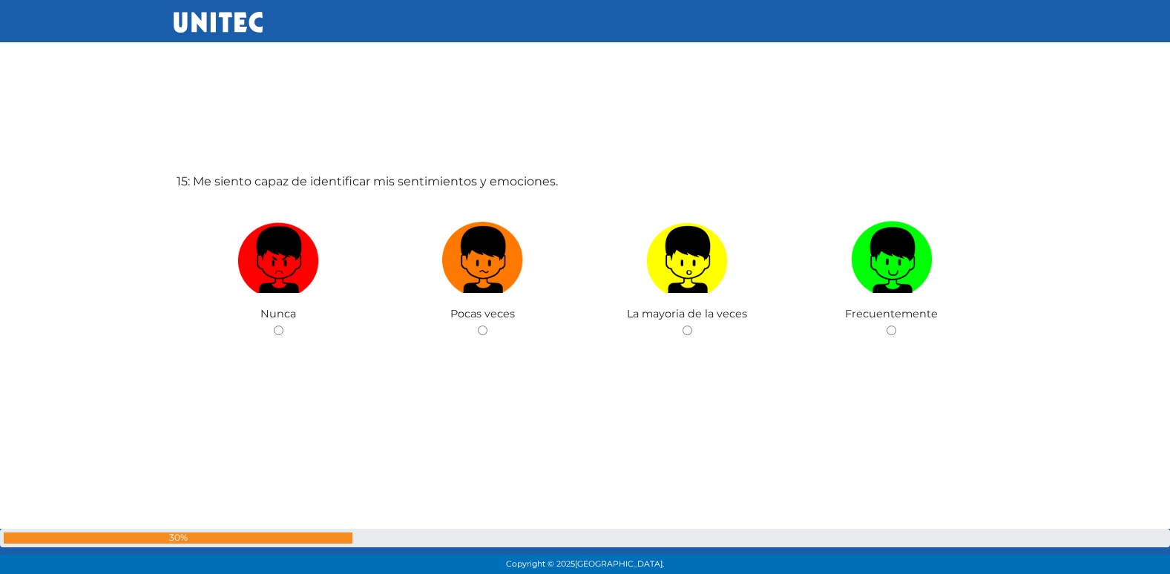
scroll to position [8110, 0]
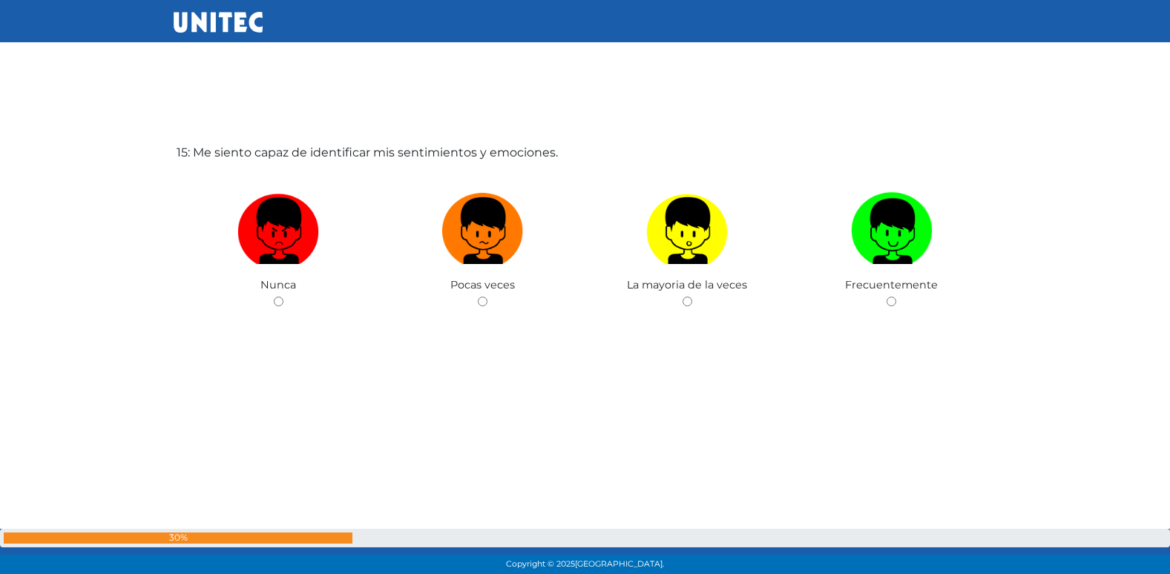
click at [478, 297] on input "radio" at bounding box center [483, 302] width 10 height 10
radio input "true"
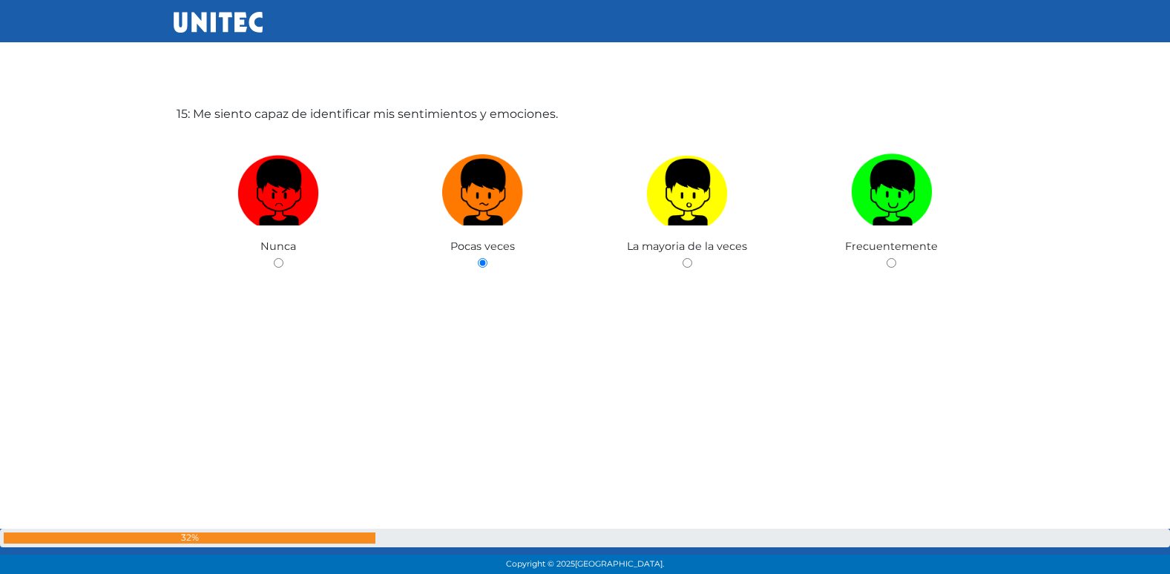
scroll to position [8162, 0]
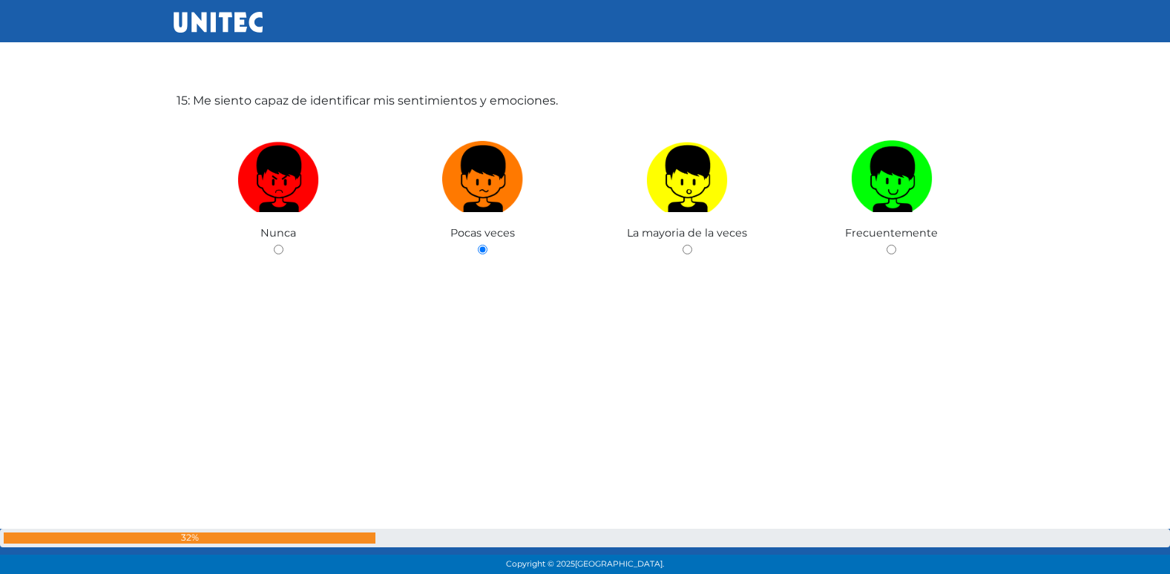
radio input "true"
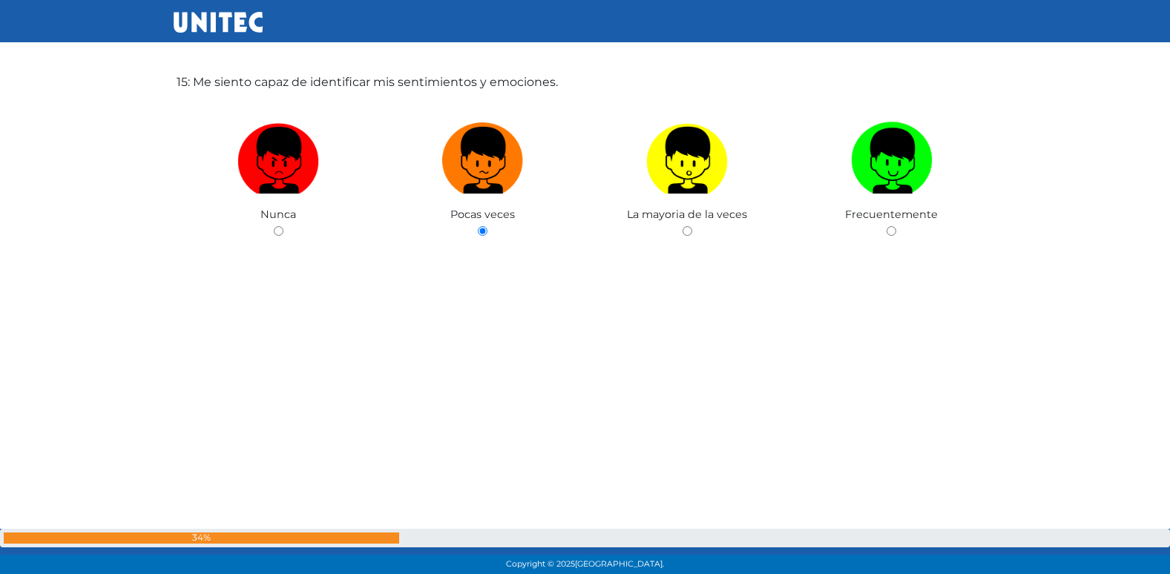
radio input "true"
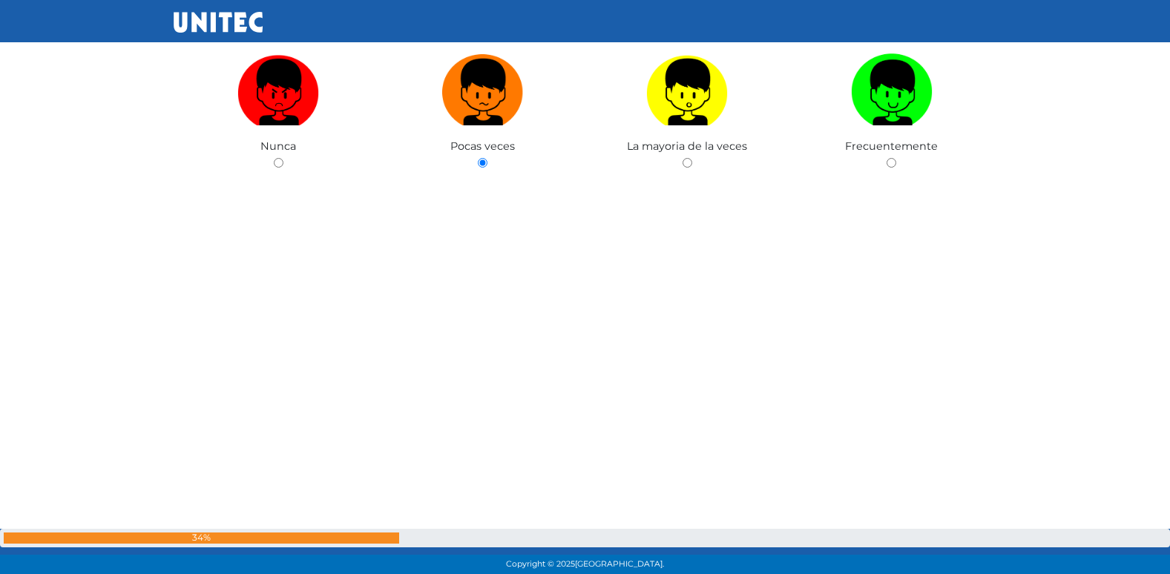
scroll to position [8268, 0]
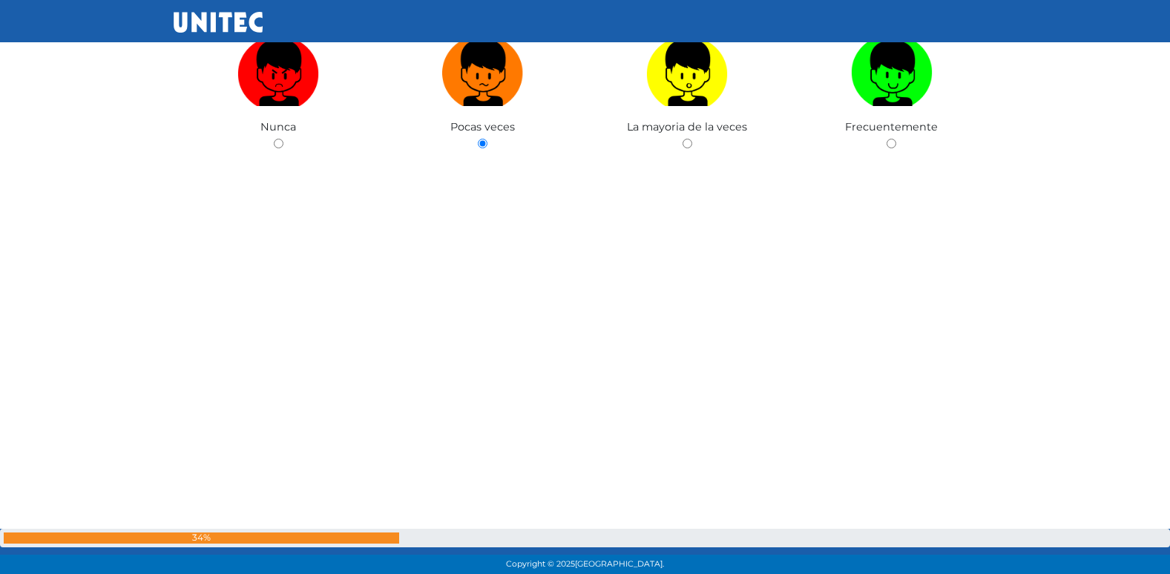
radio input "true"
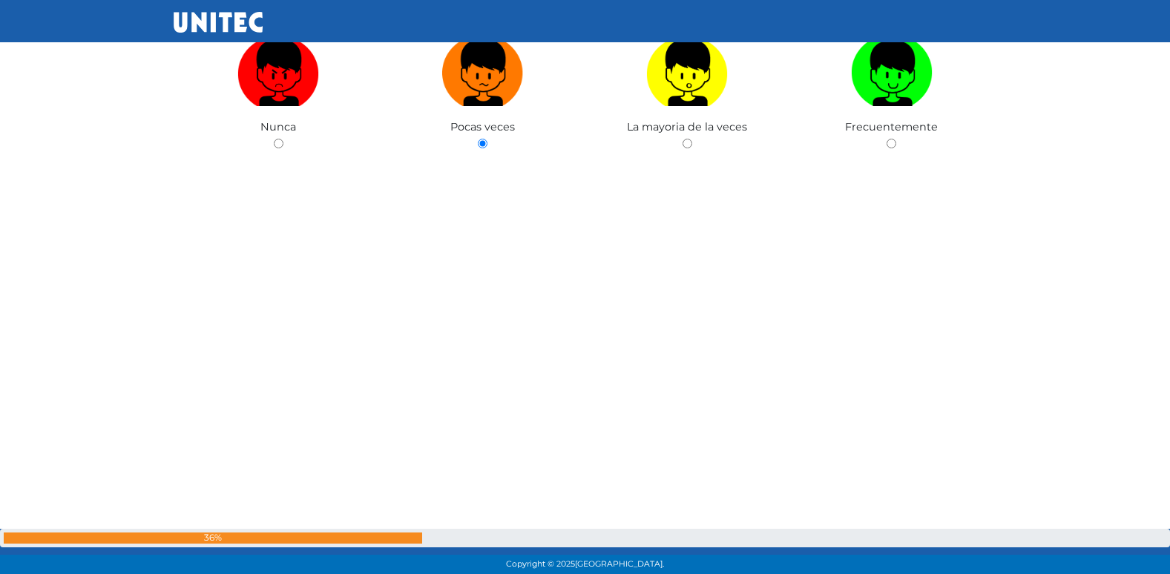
radio input "true"
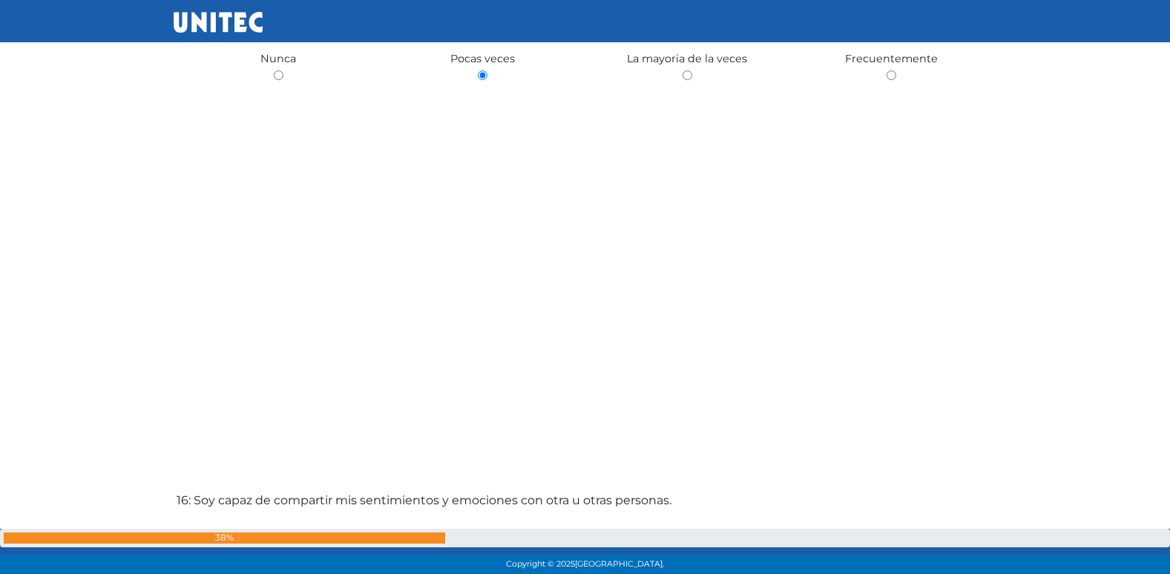
radio input "true"
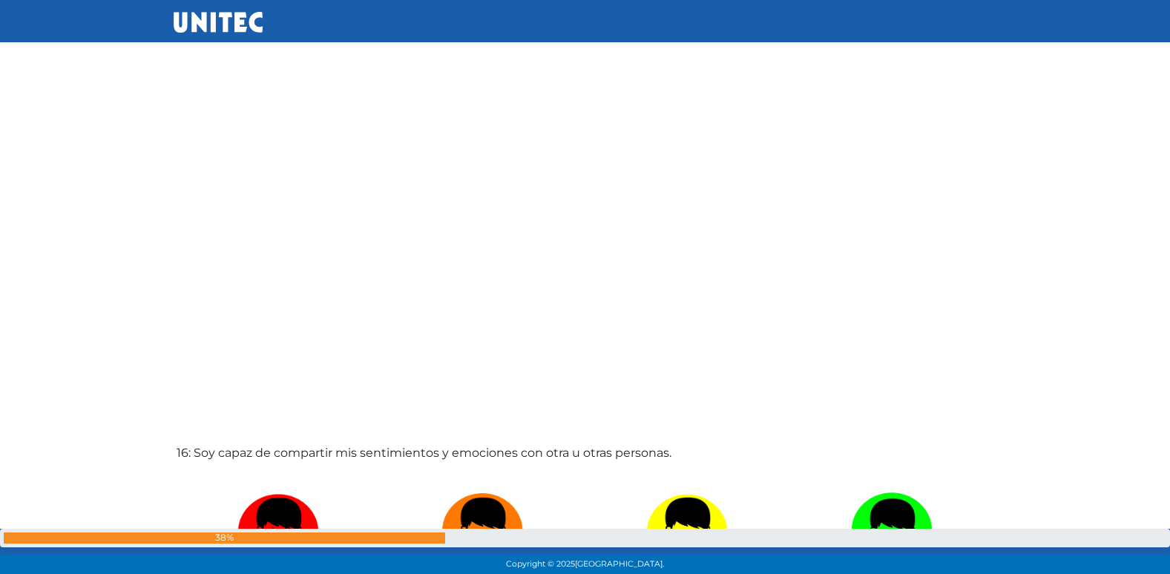
radio input "true"
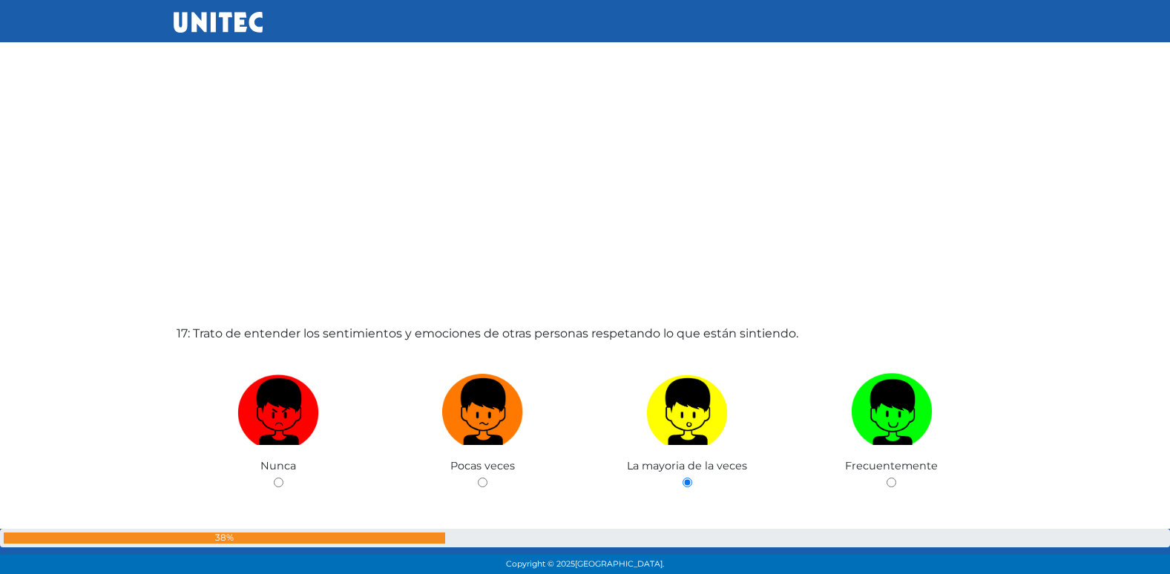
radio input "true"
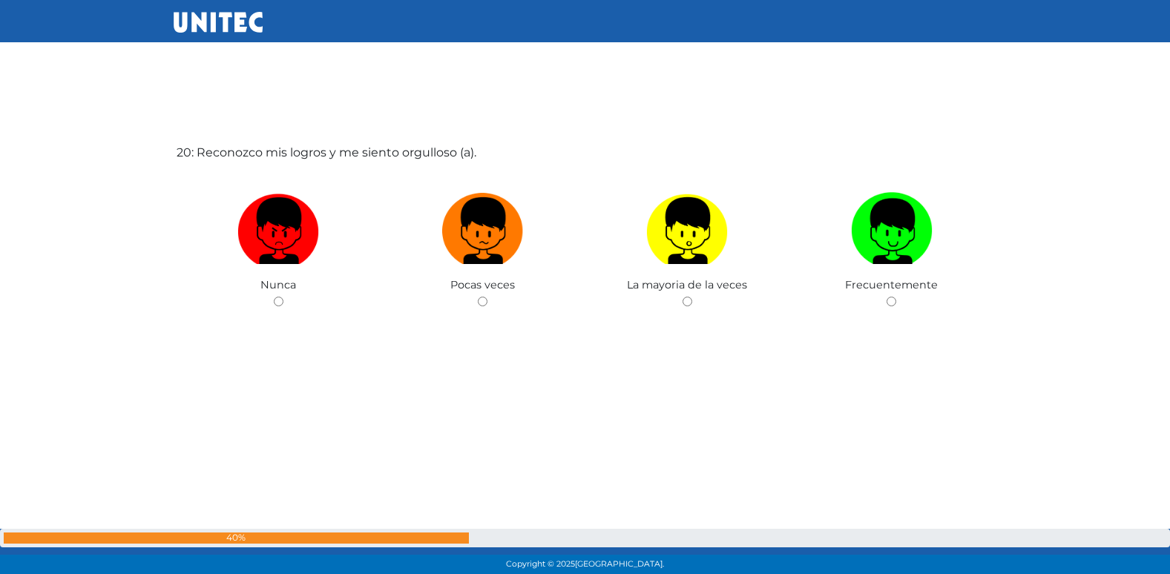
click at [478, 297] on input "radio" at bounding box center [483, 302] width 10 height 10
radio input "true"
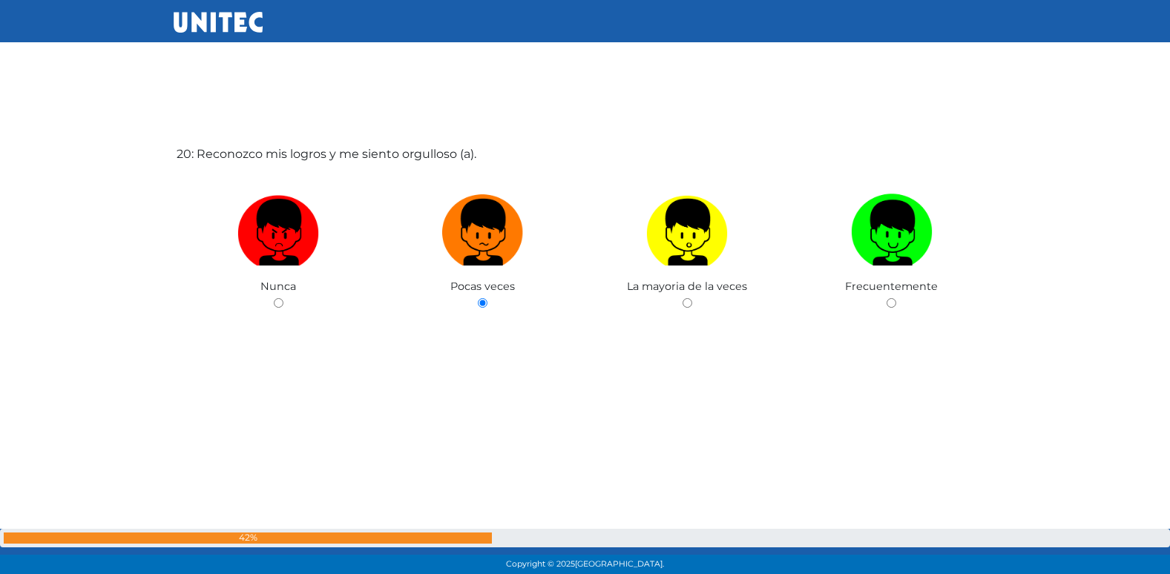
click at [682, 298] on input "radio" at bounding box center [687, 303] width 10 height 10
radio input "true"
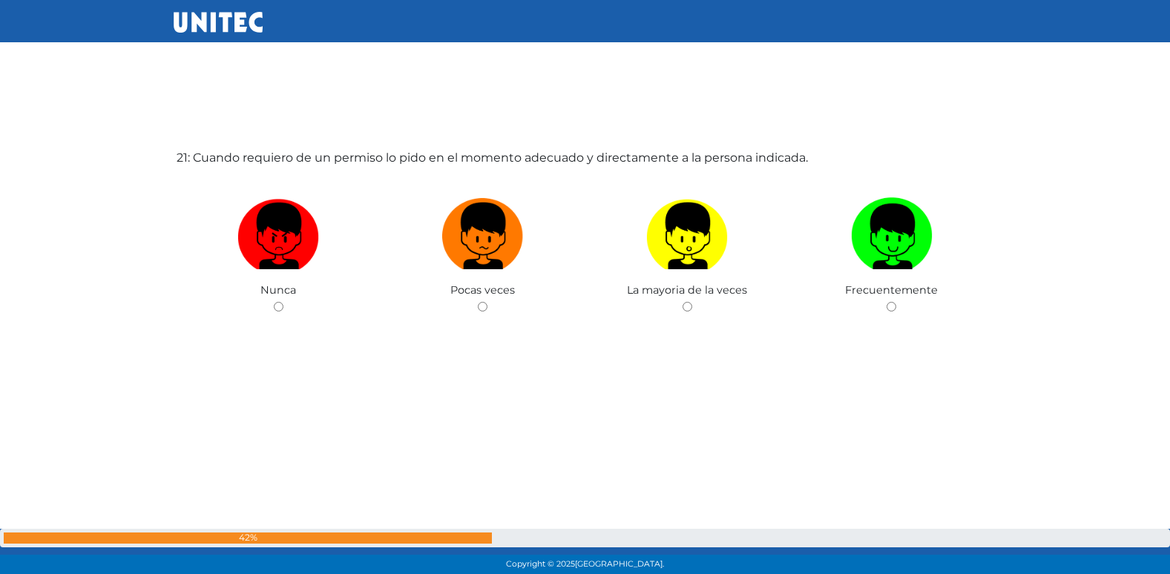
scroll to position [11554, 0]
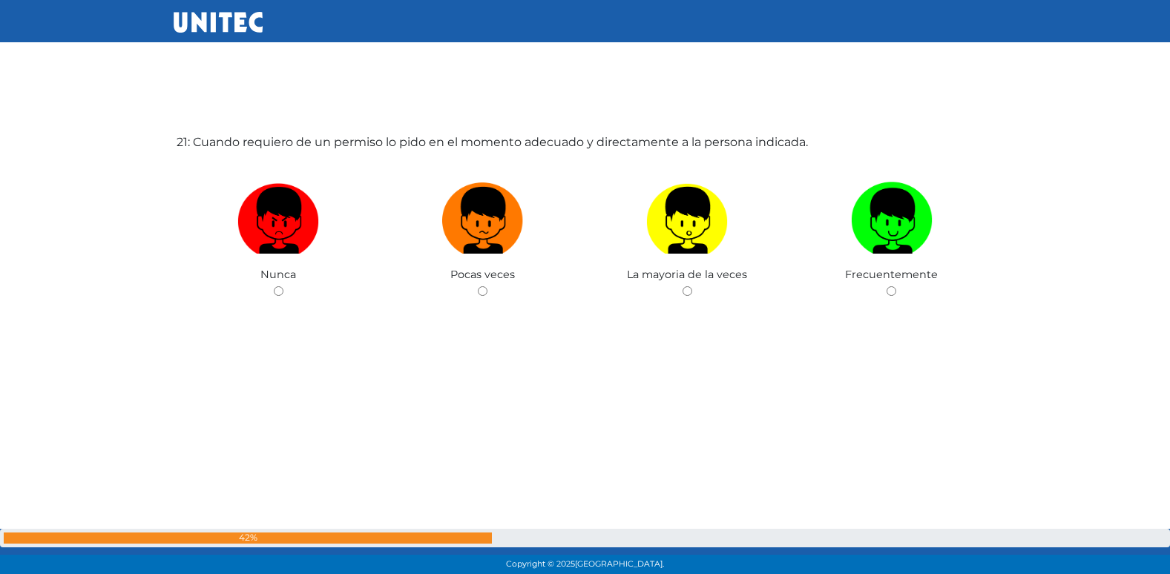
radio input "true"
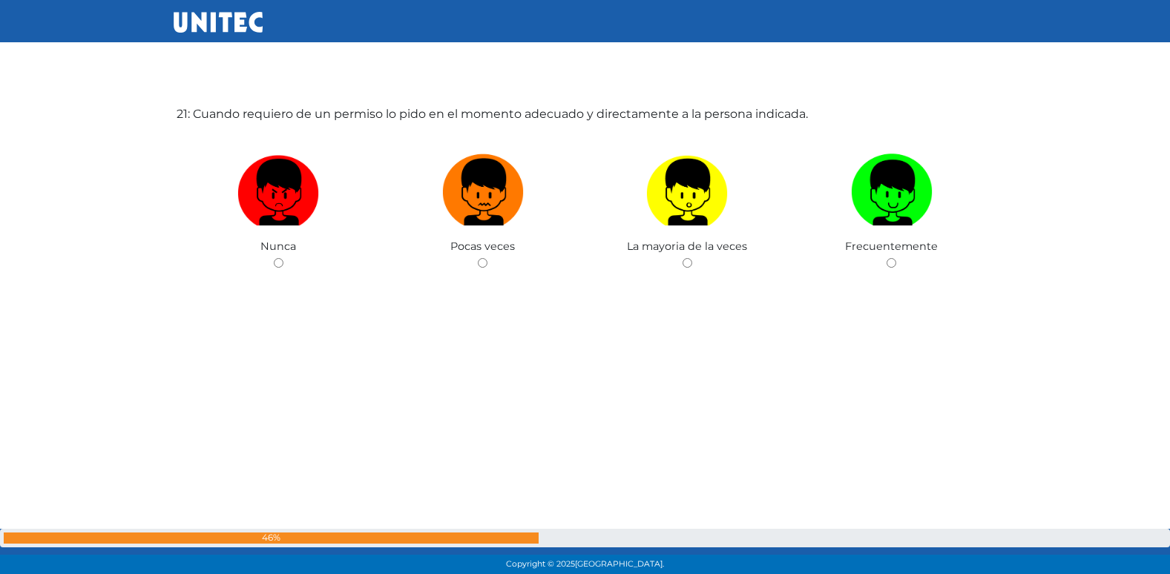
scroll to position [11626, 0]
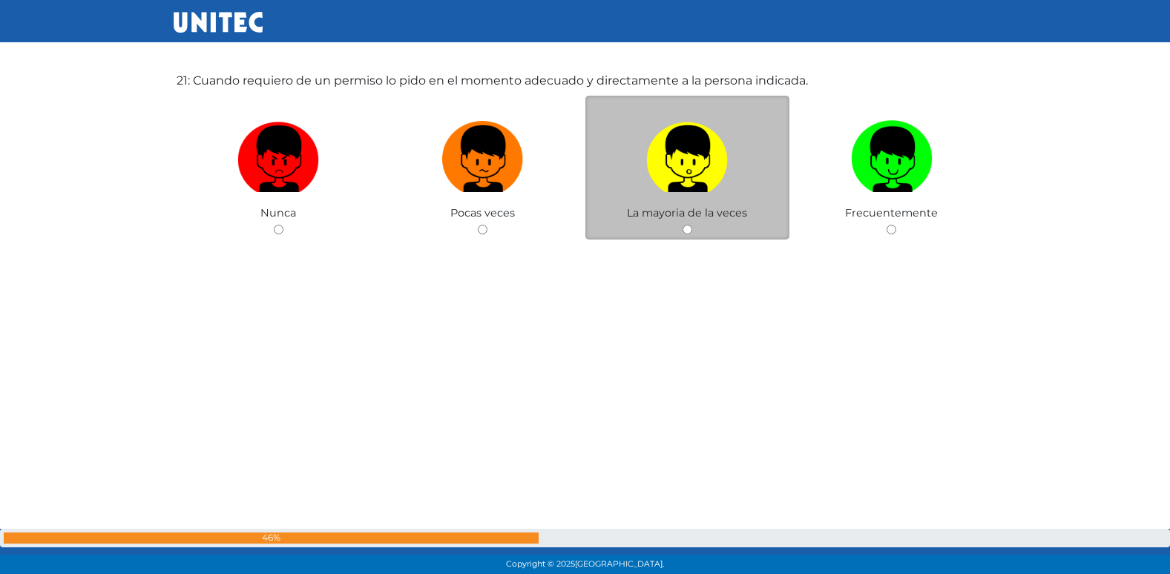
click at [691, 233] on input "radio" at bounding box center [687, 230] width 10 height 10
radio input "true"
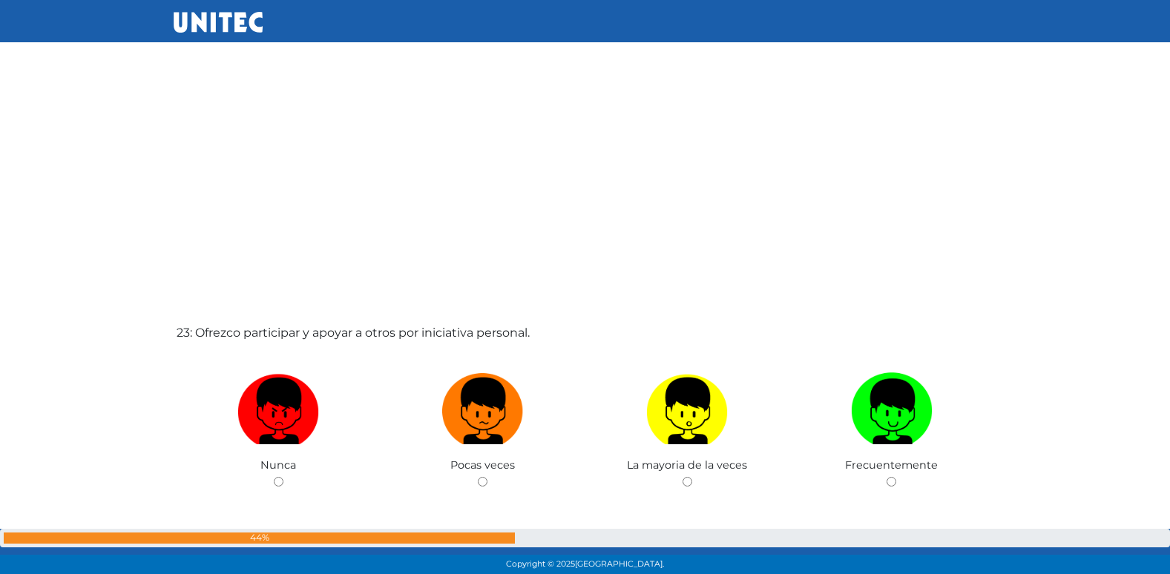
scroll to position [12530, 0]
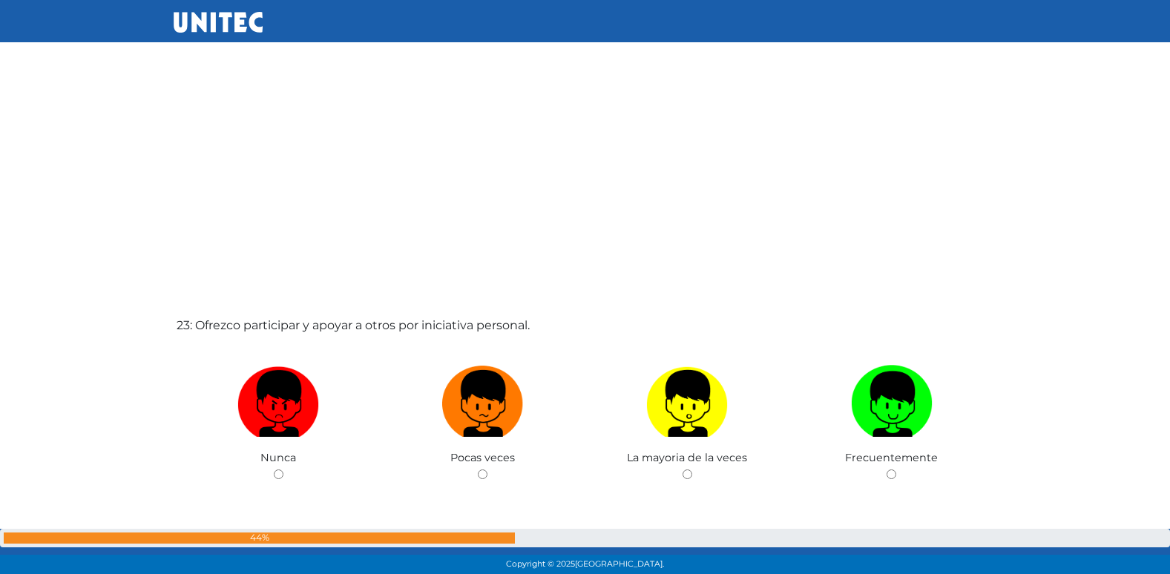
click at [478, 469] on input "radio" at bounding box center [483, 474] width 10 height 10
radio input "true"
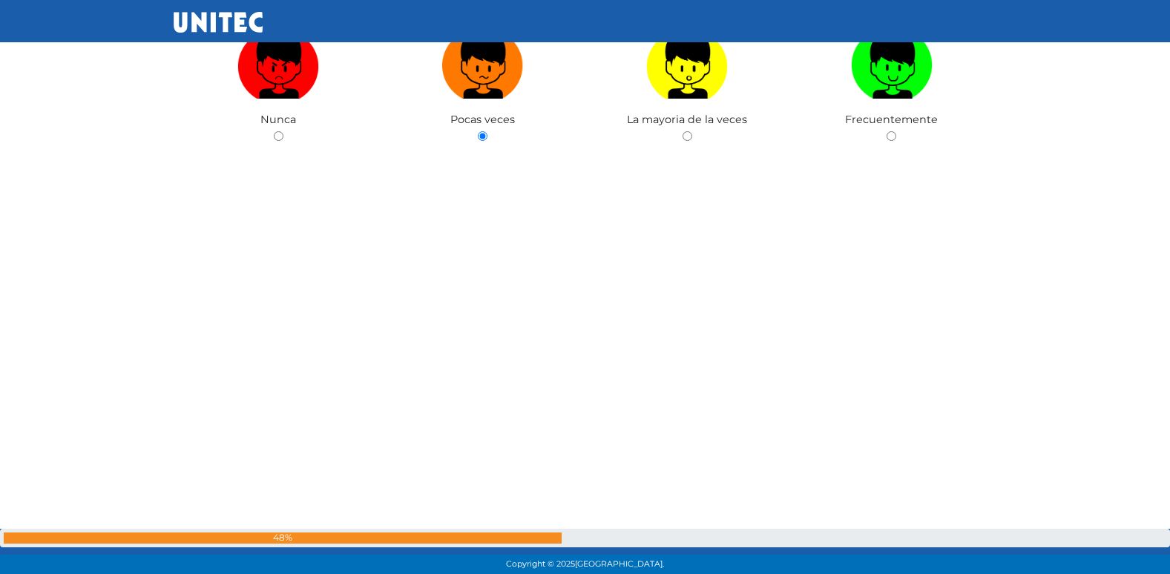
scroll to position [13104, 0]
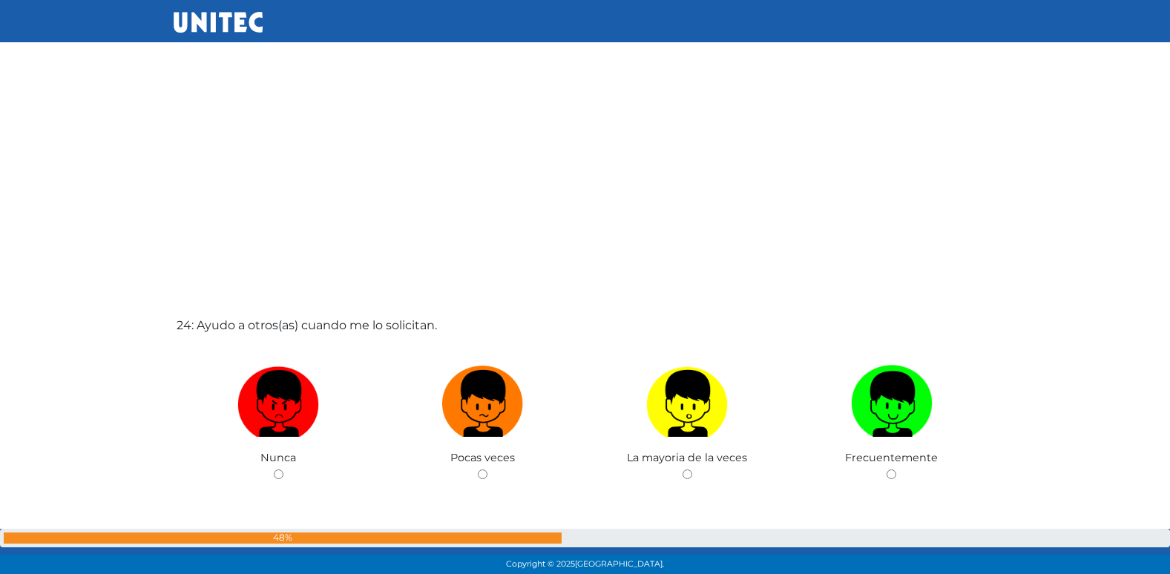
click at [478, 469] on input "radio" at bounding box center [483, 474] width 10 height 10
radio input "true"
click at [682, 469] on input "radio" at bounding box center [687, 474] width 10 height 10
radio input "true"
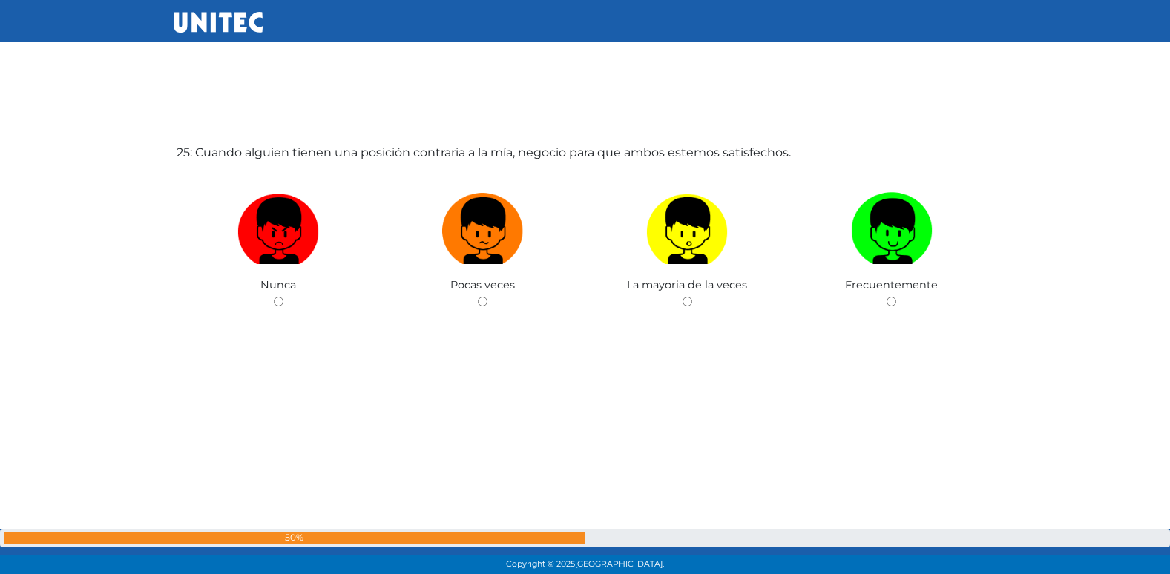
click at [478, 297] on input "radio" at bounding box center [483, 302] width 10 height 10
radio input "true"
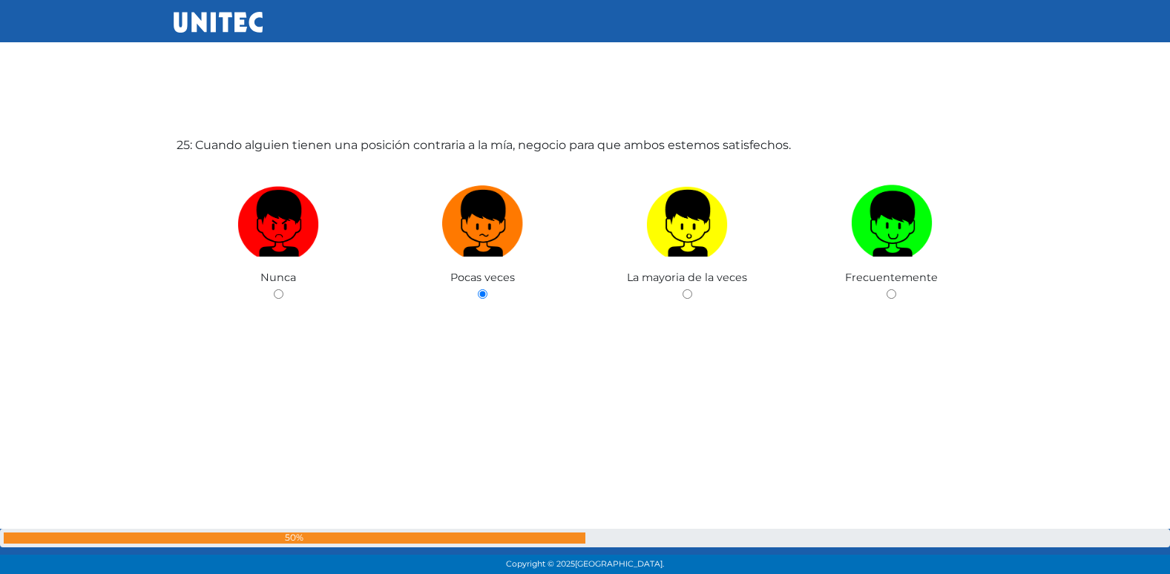
click at [682, 289] on input "radio" at bounding box center [687, 294] width 10 height 10
radio input "true"
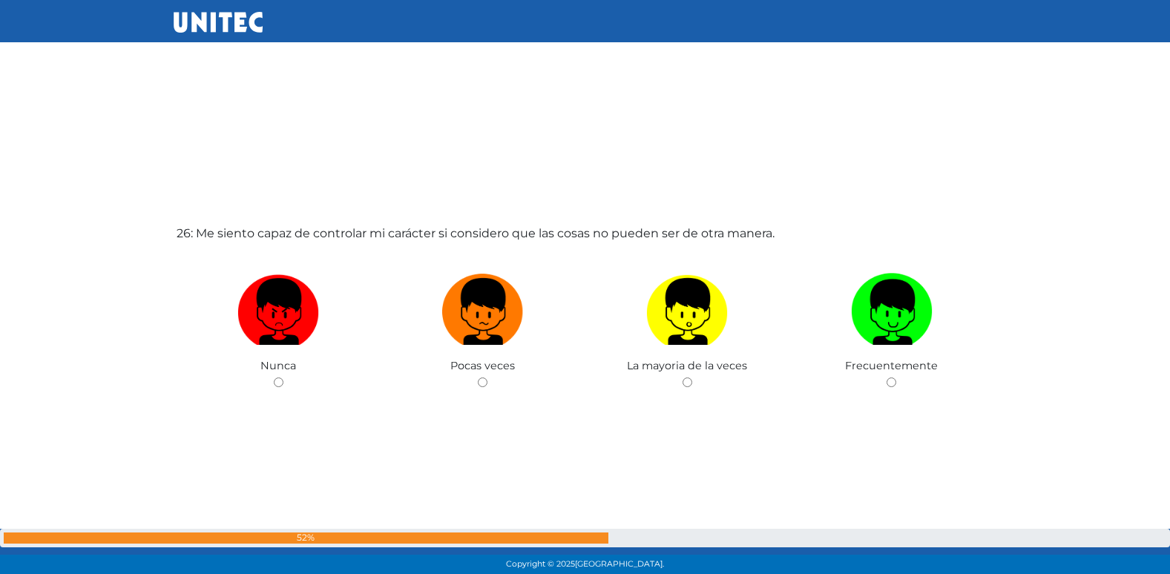
scroll to position [14425, 0]
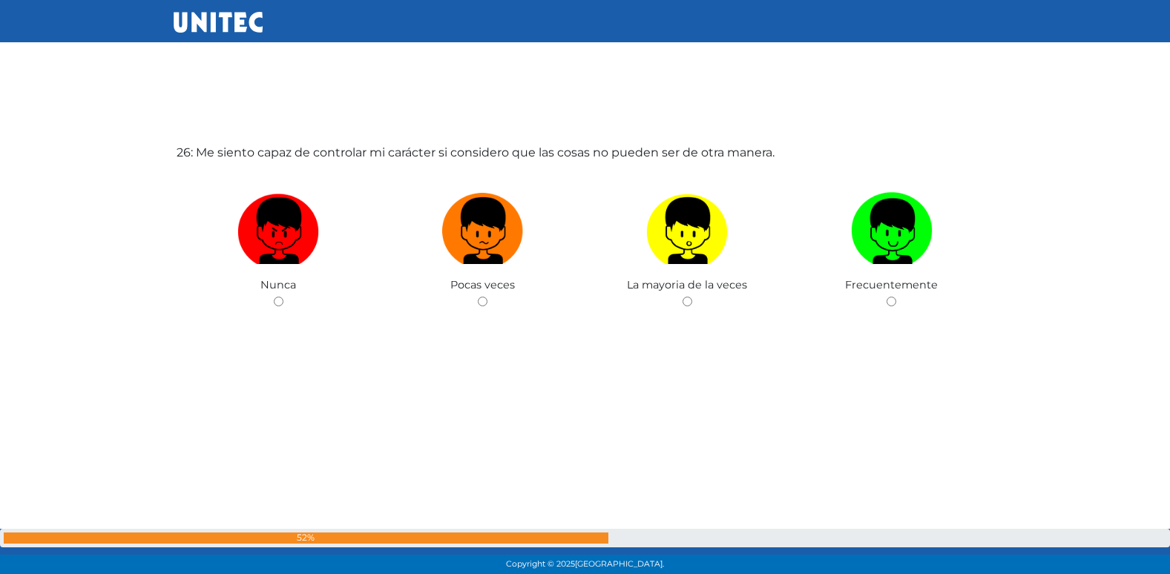
click at [478, 297] on input "radio" at bounding box center [483, 302] width 10 height 10
radio input "true"
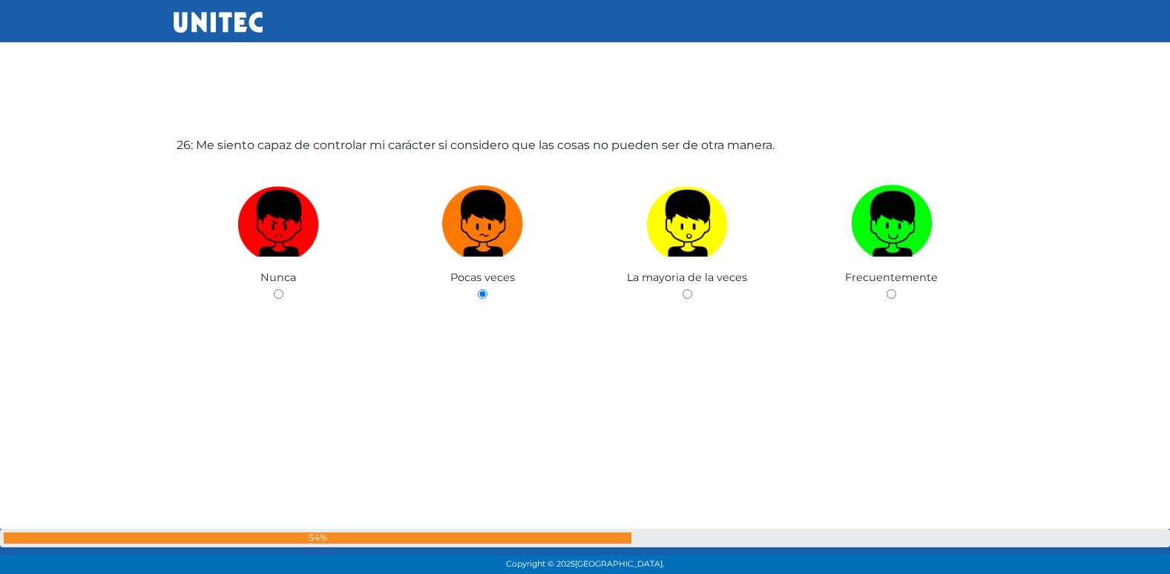
click at [274, 289] on input "radio" at bounding box center [279, 294] width 10 height 10
radio input "true"
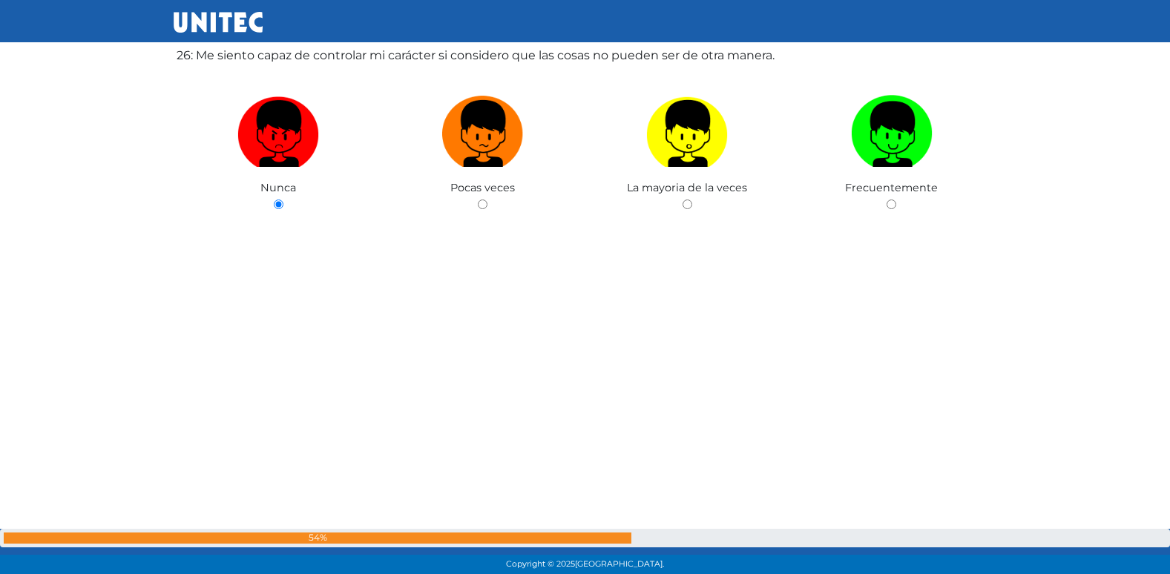
scroll to position [14529, 0]
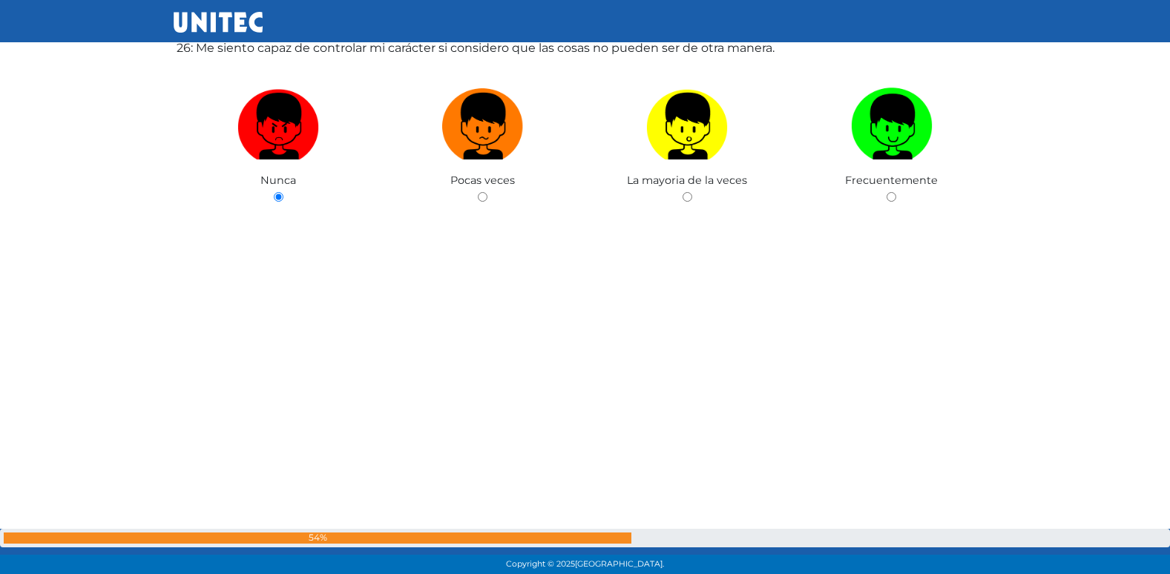
radio input "true"
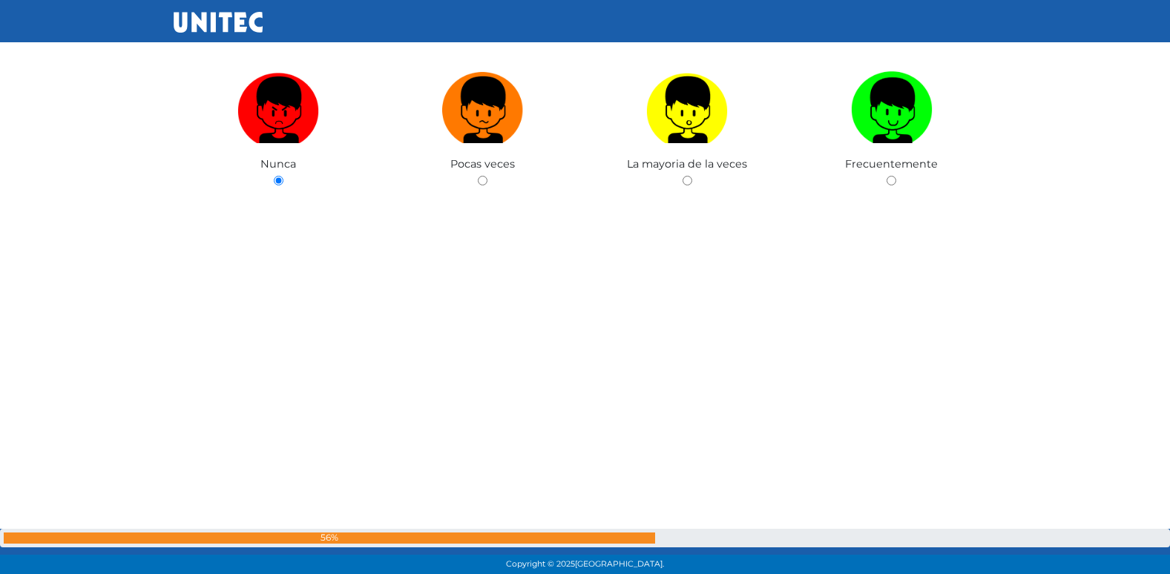
radio input "true"
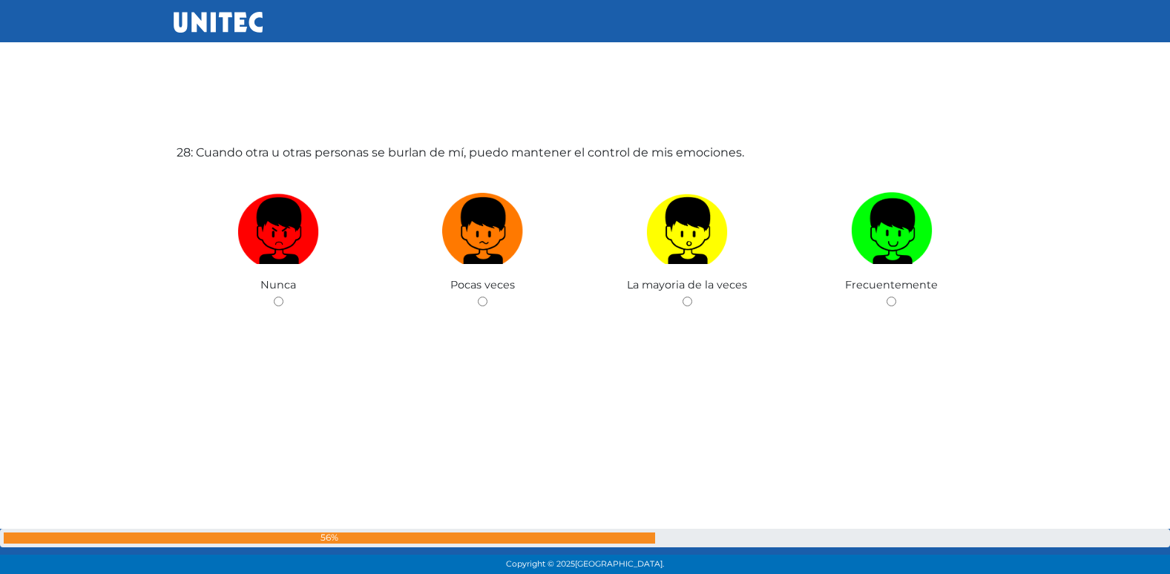
click at [478, 297] on input "radio" at bounding box center [483, 302] width 10 height 10
radio input "true"
click at [274, 297] on input "radio" at bounding box center [279, 302] width 10 height 10
radio input "true"
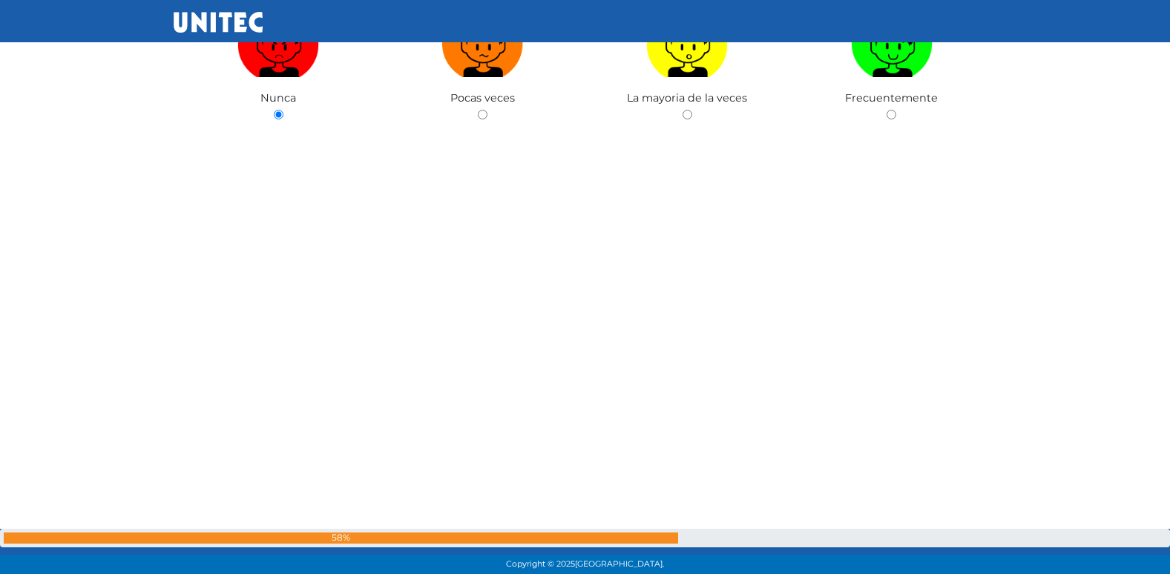
radio input "true"
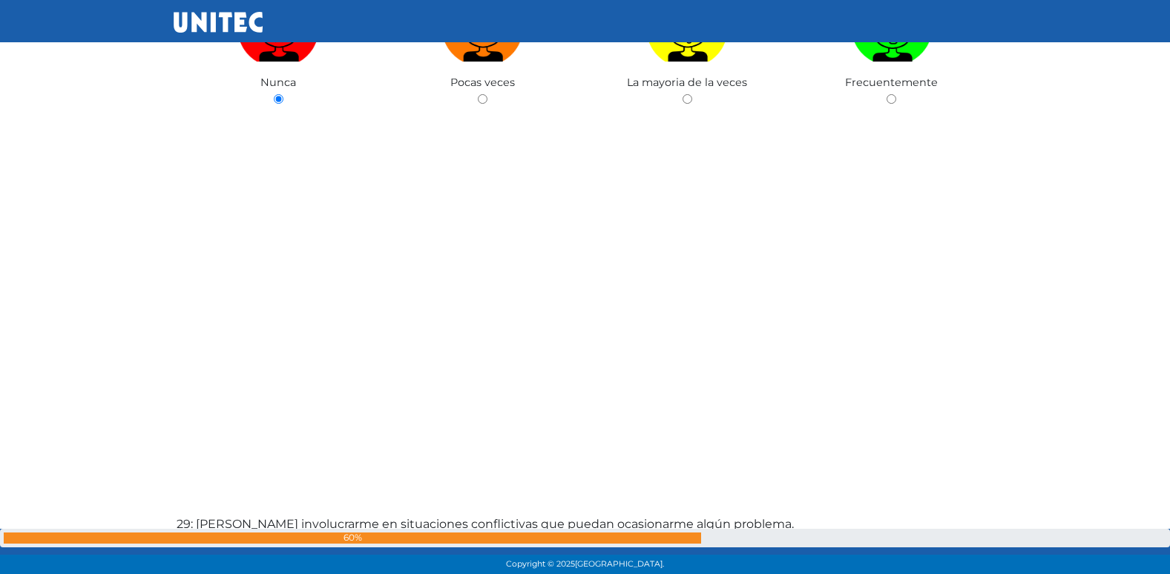
radio input "true"
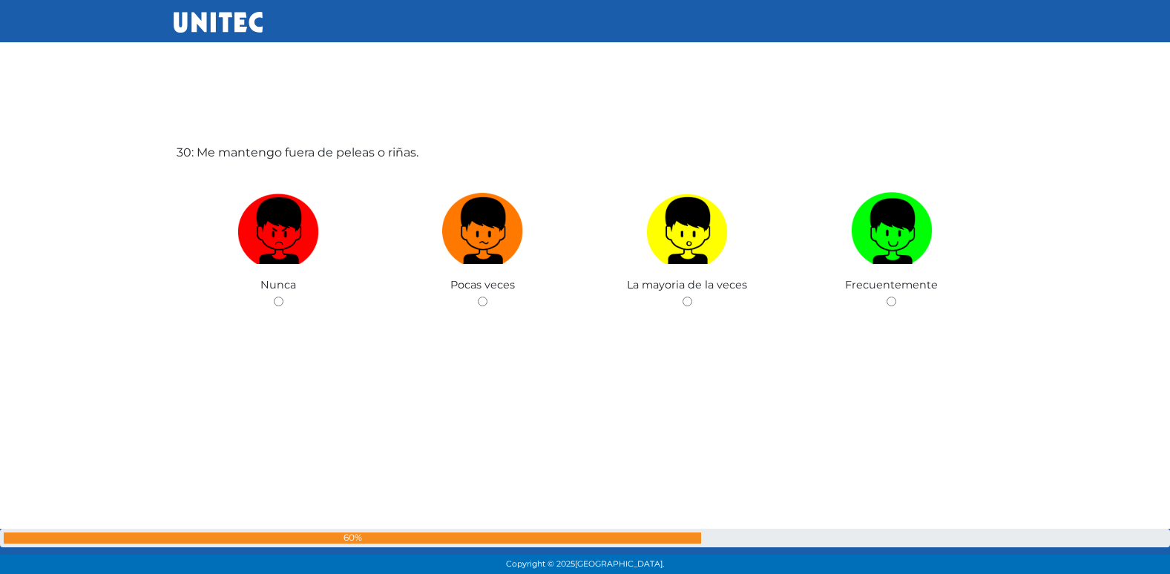
click at [478, 297] on input "radio" at bounding box center [483, 302] width 10 height 10
radio input "true"
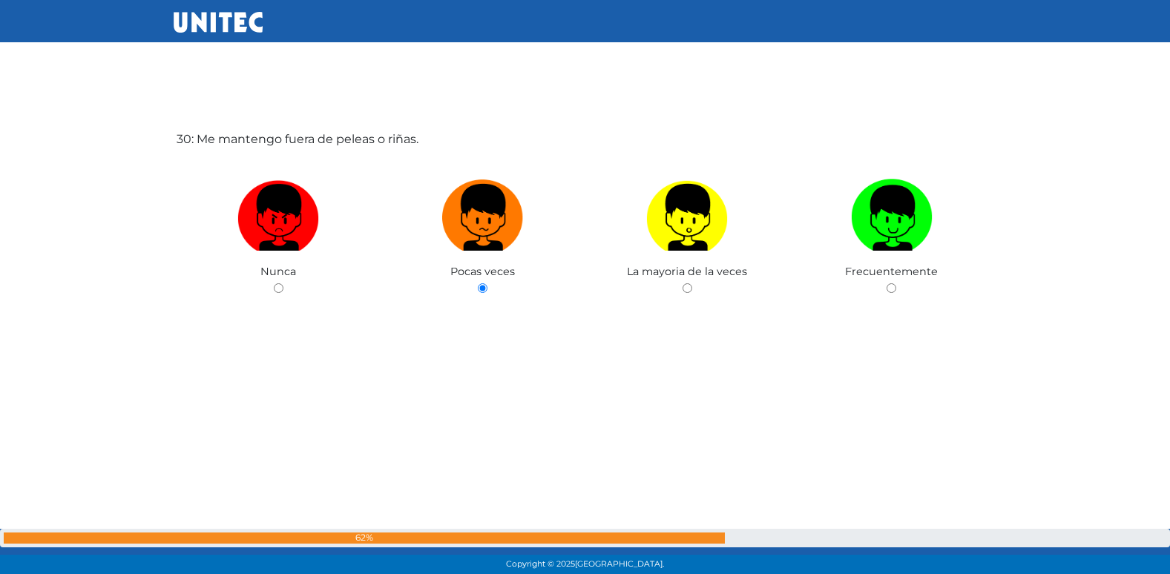
click at [682, 283] on input "radio" at bounding box center [687, 288] width 10 height 10
radio input "true"
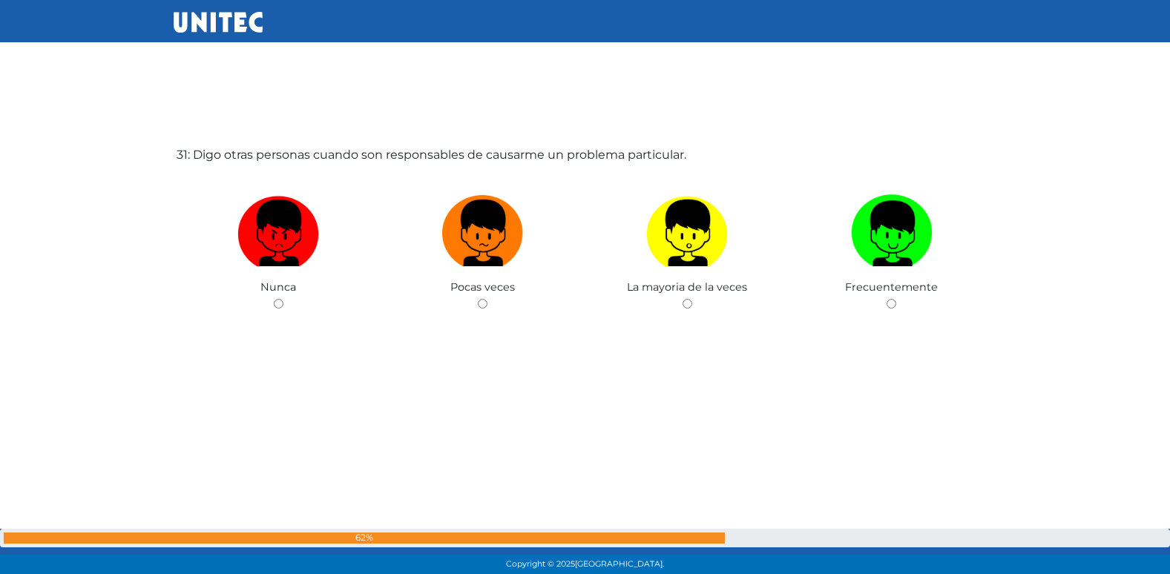
scroll to position [17295, 0]
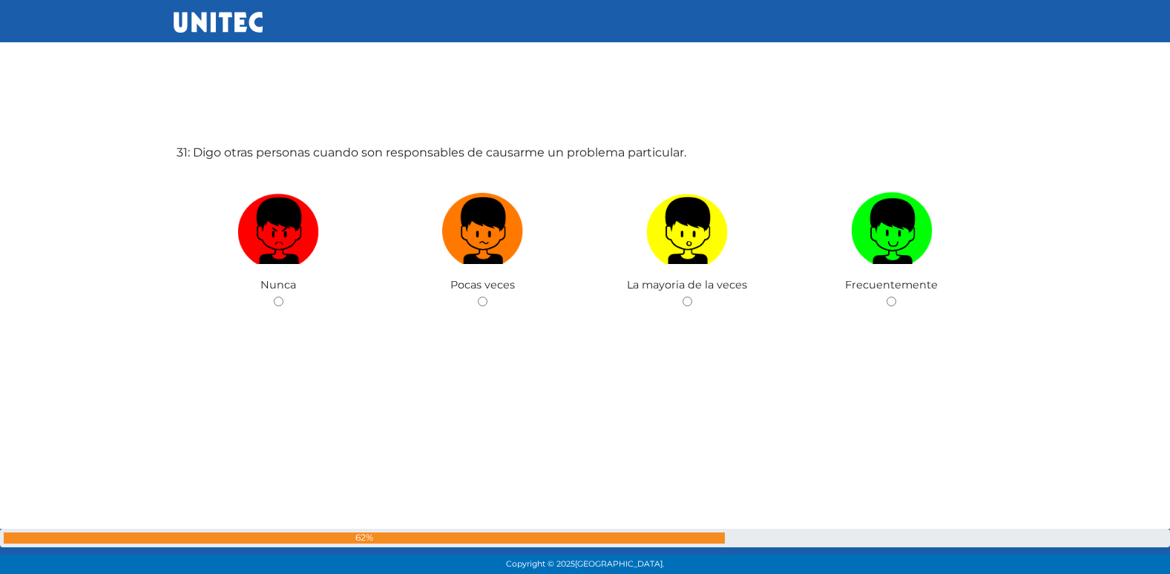
click at [478, 297] on input "radio" at bounding box center [483, 302] width 10 height 10
radio input "true"
click at [478, 297] on input "radio" at bounding box center [483, 302] width 10 height 10
radio input "true"
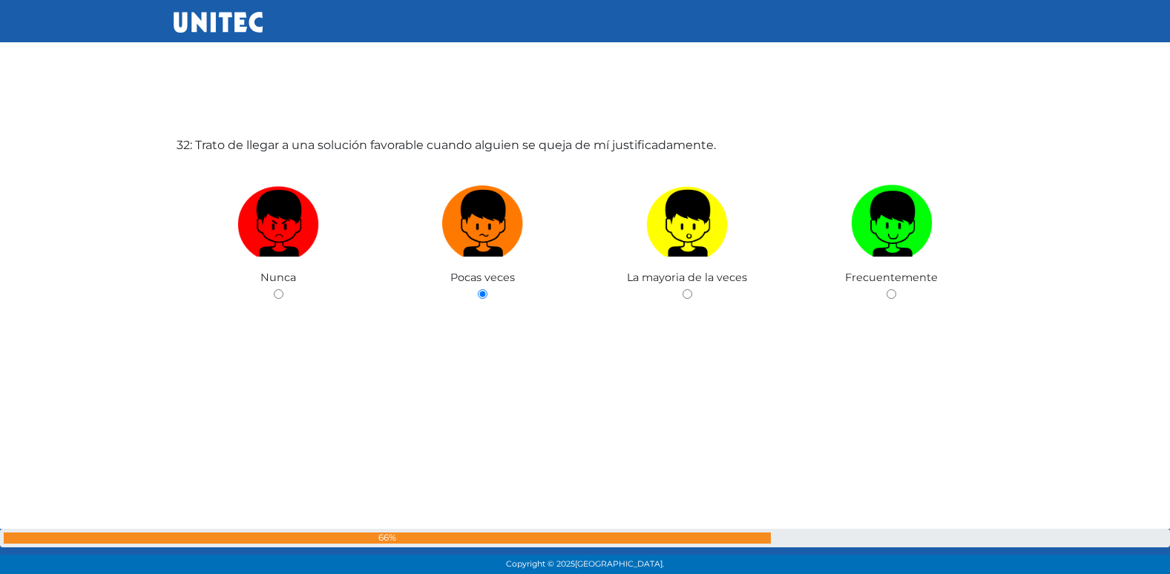
click at [682, 289] on input "radio" at bounding box center [687, 294] width 10 height 10
radio input "true"
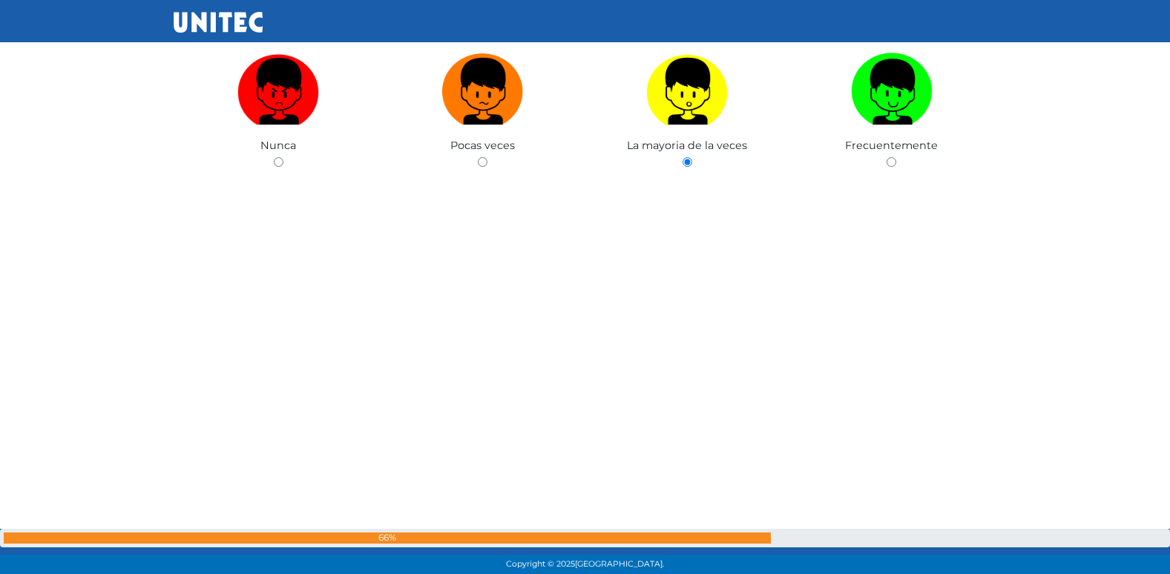
radio input "true"
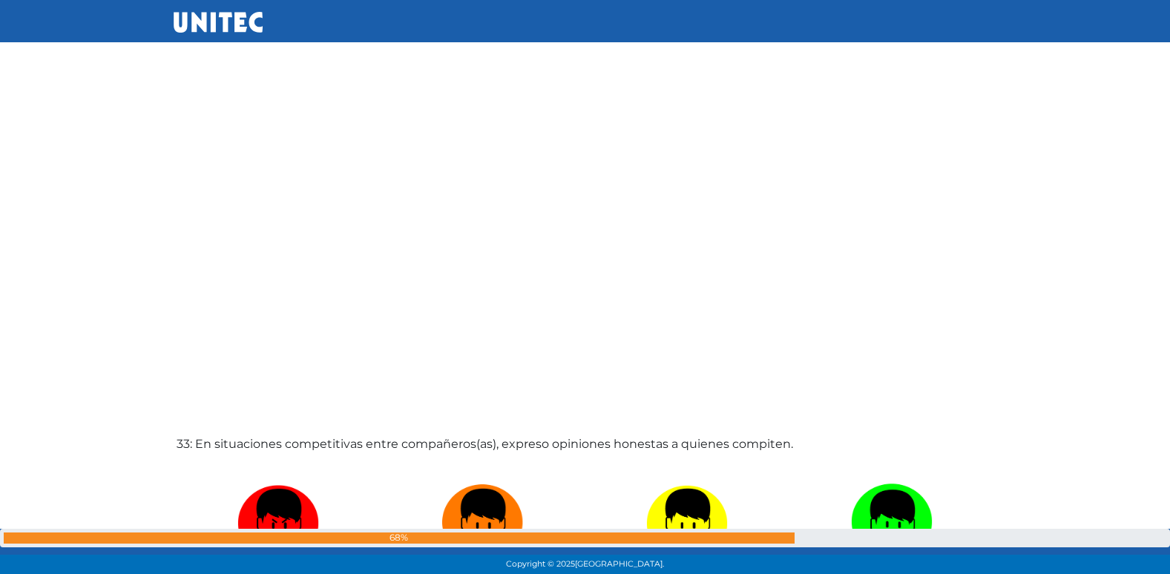
radio input "true"
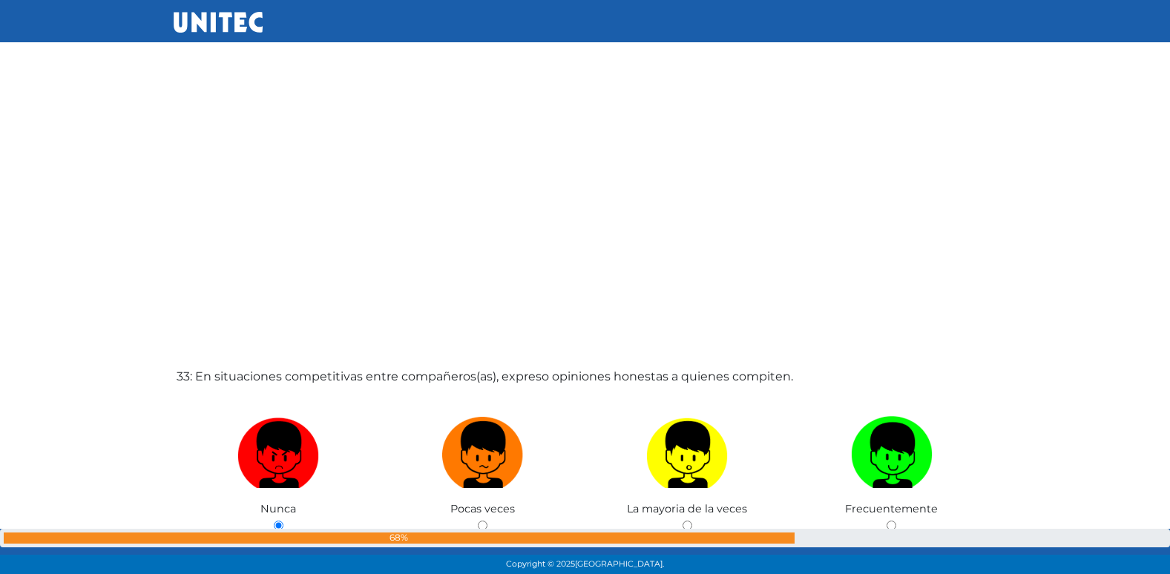
radio input "true"
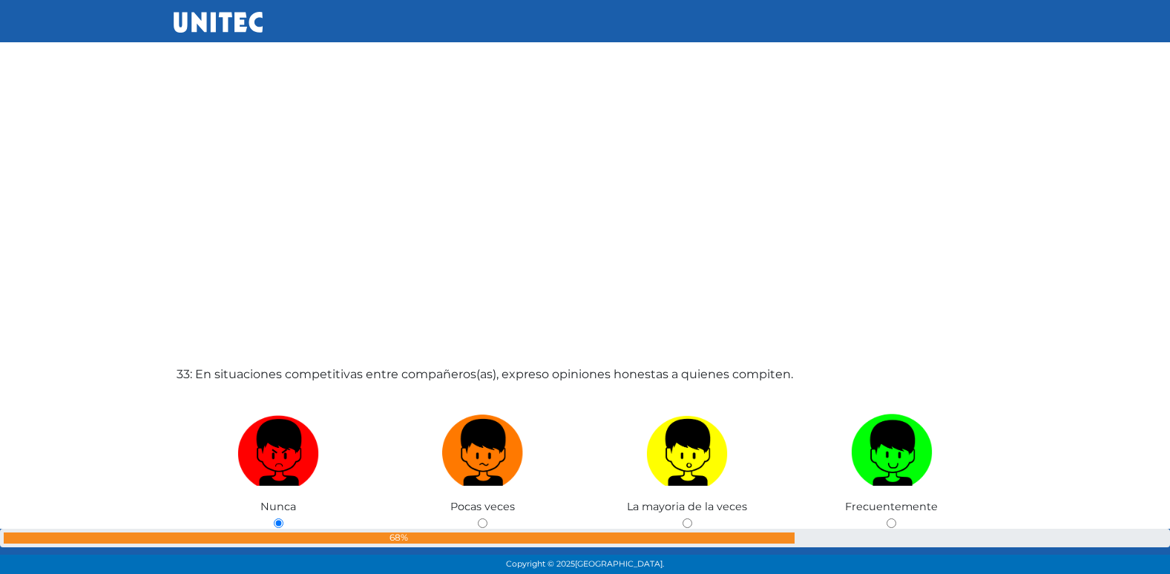
radio input "true"
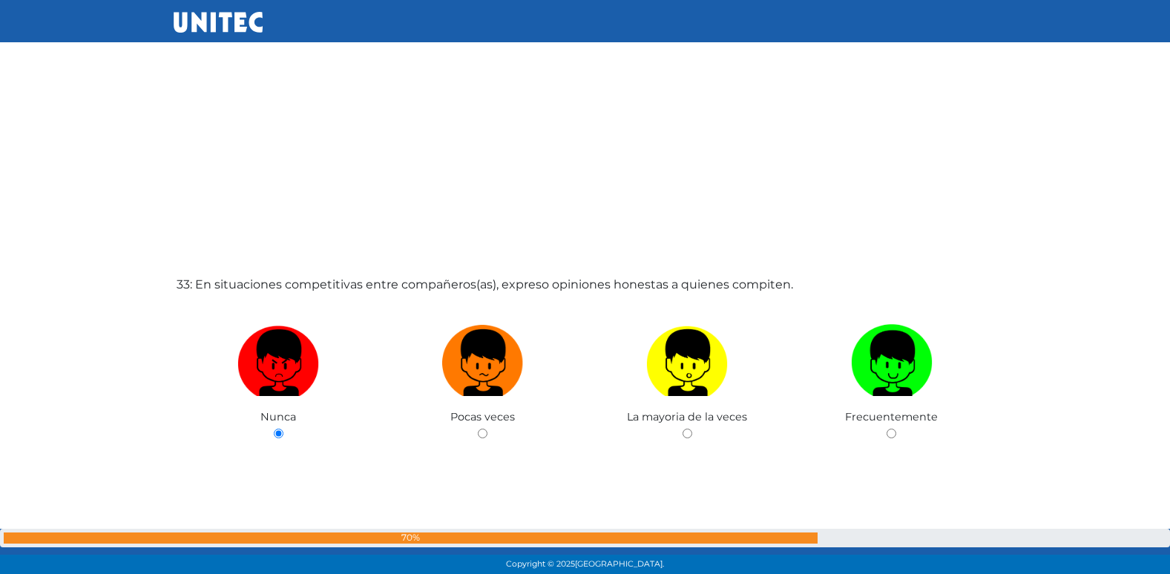
radio input "true"
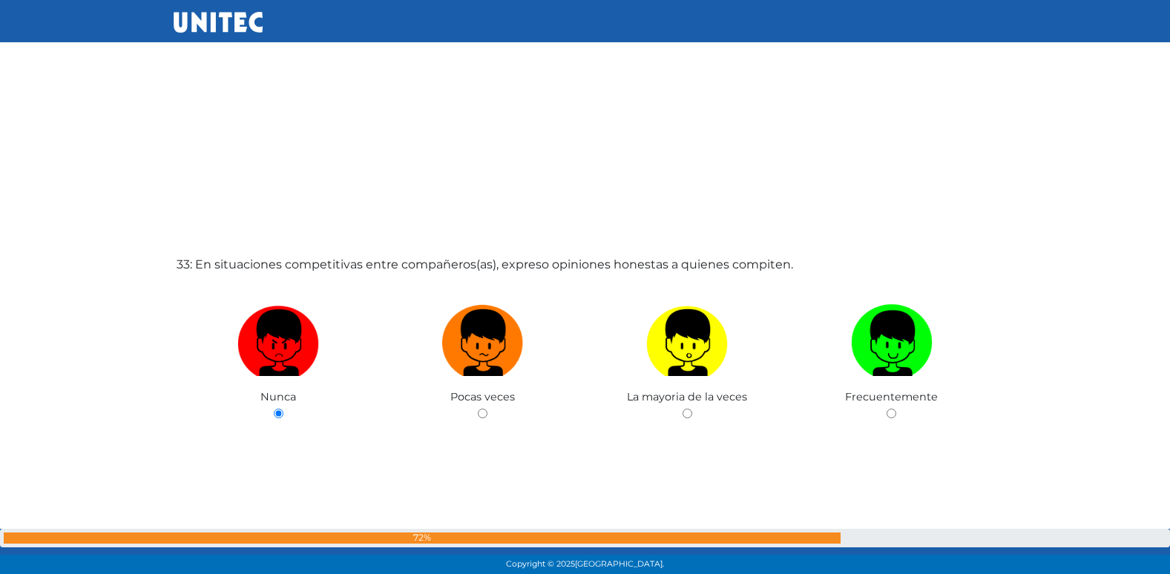
radio input "true"
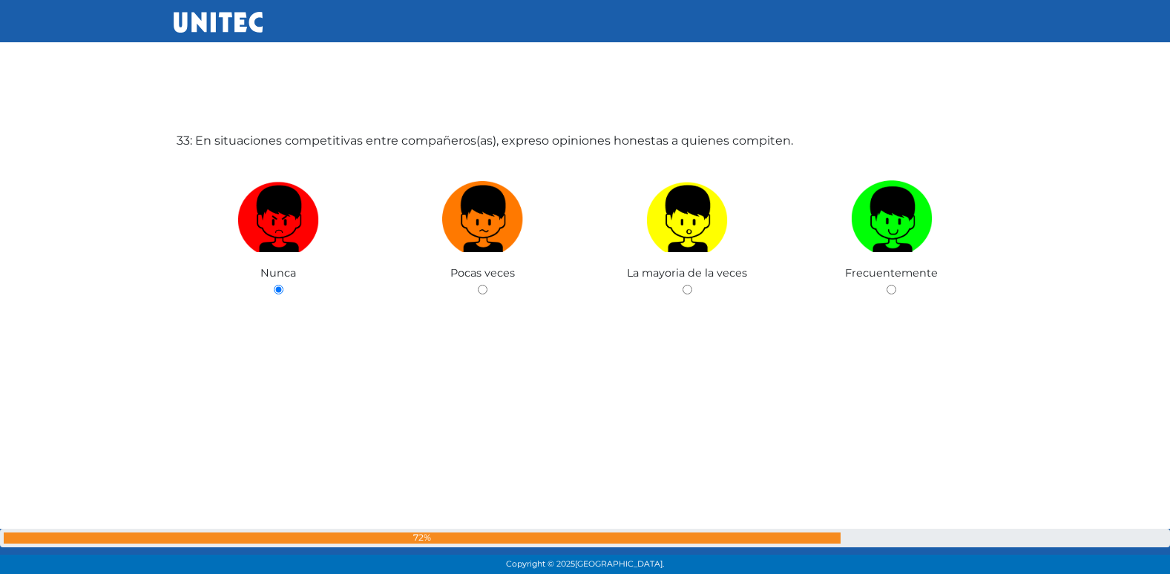
radio input "true"
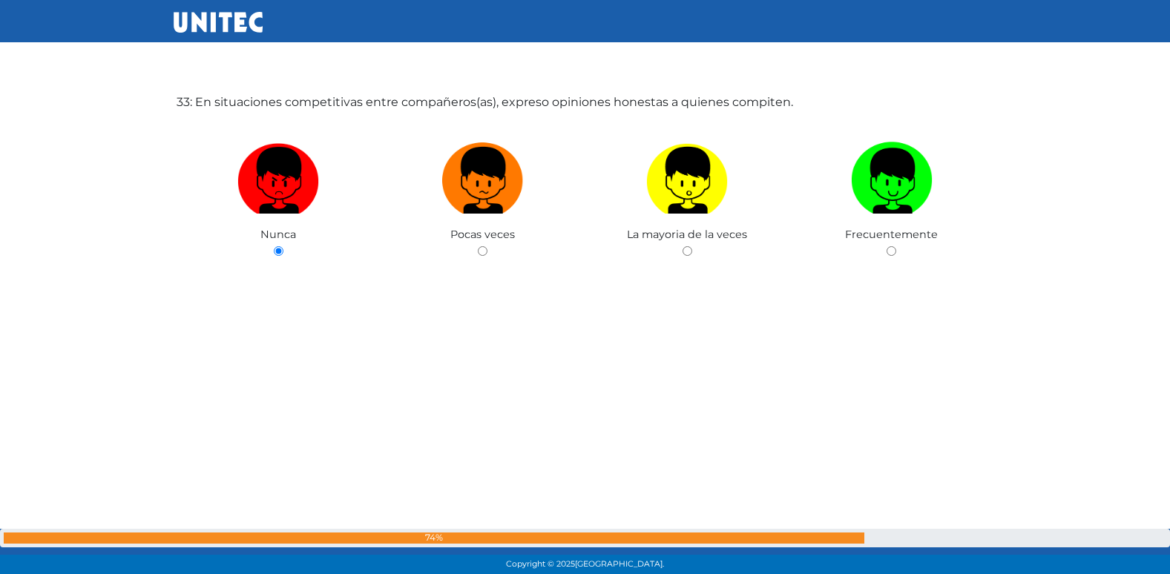
radio input "true"
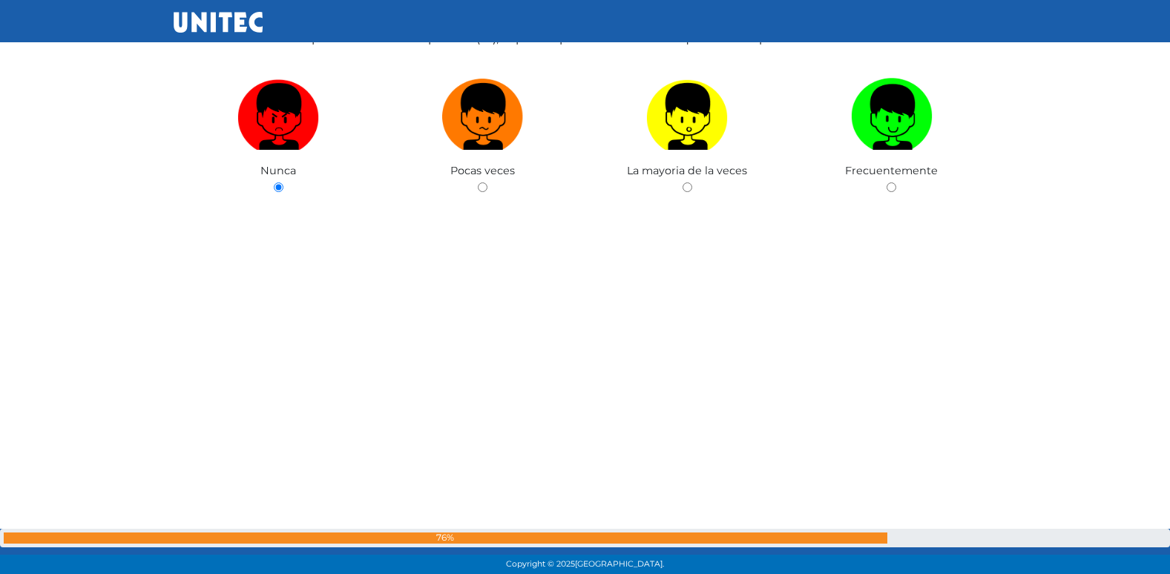
radio input "true"
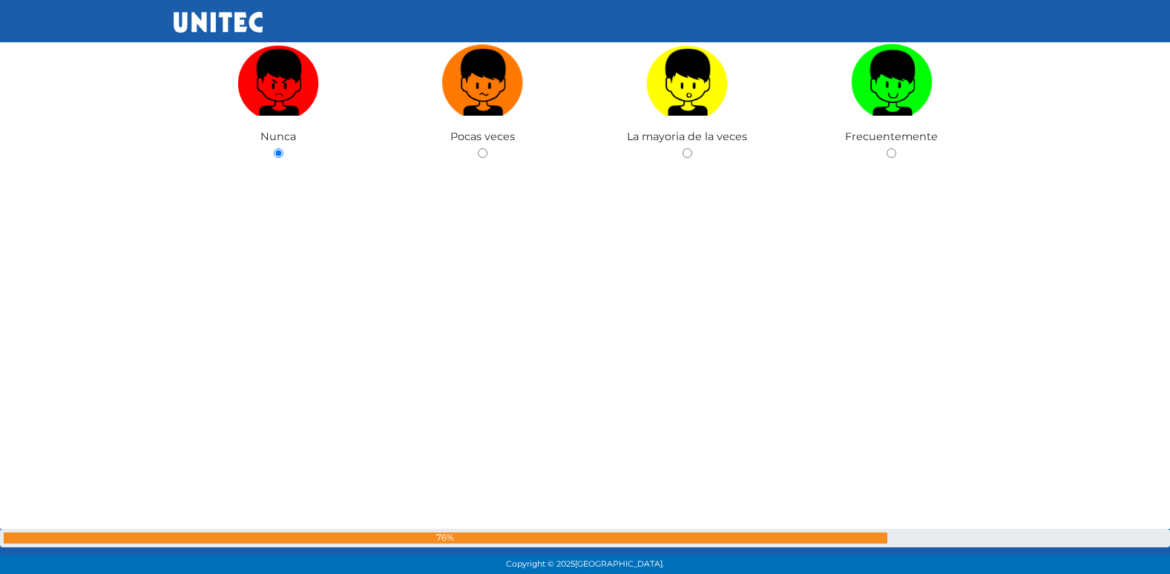
radio input "true"
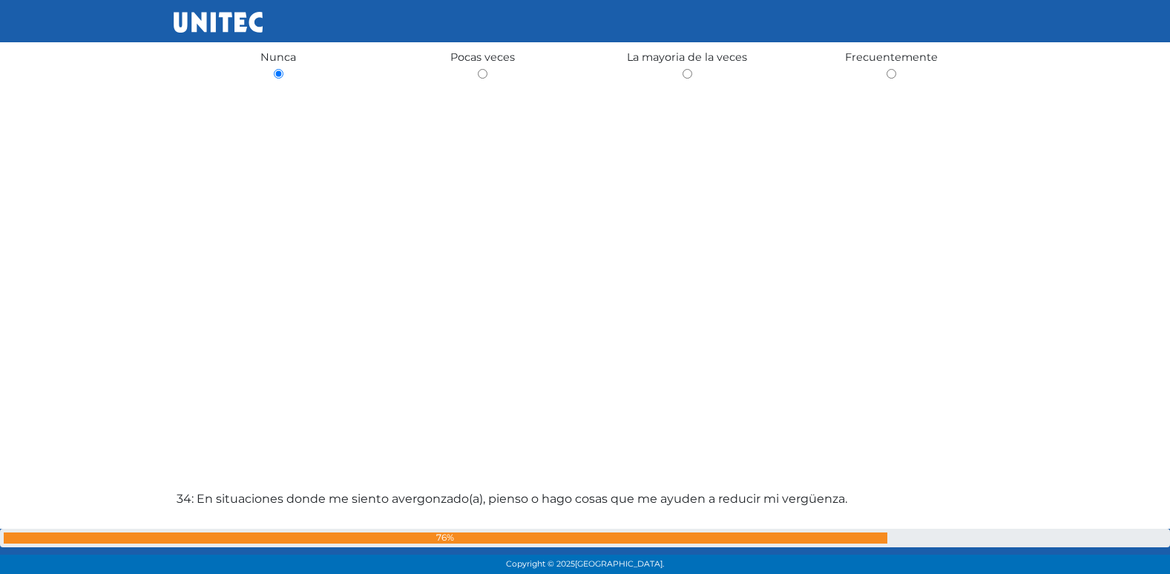
radio input "true"
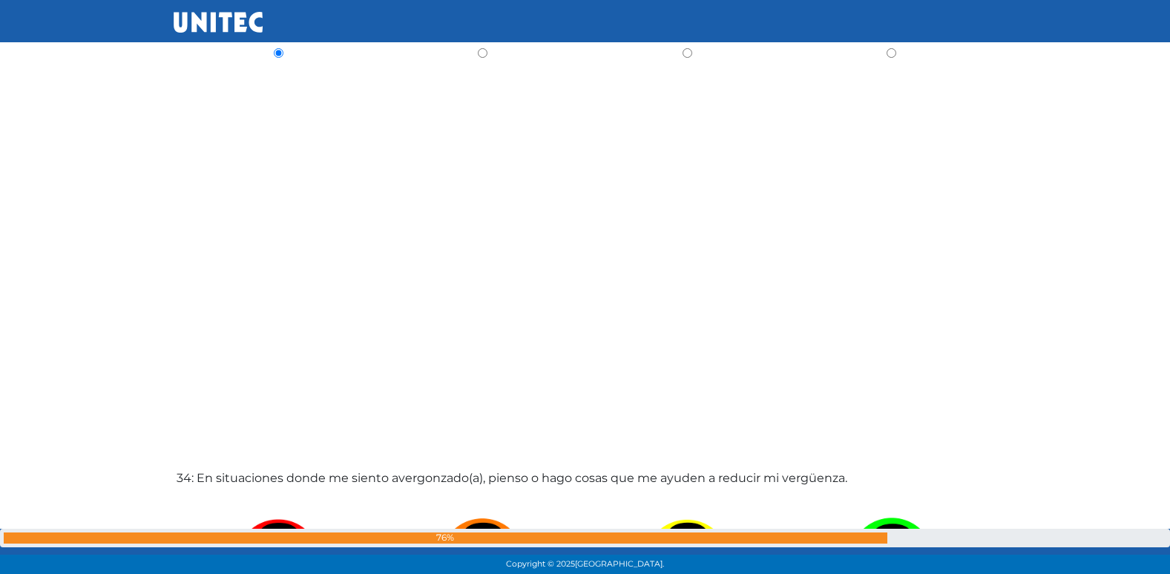
radio input "true"
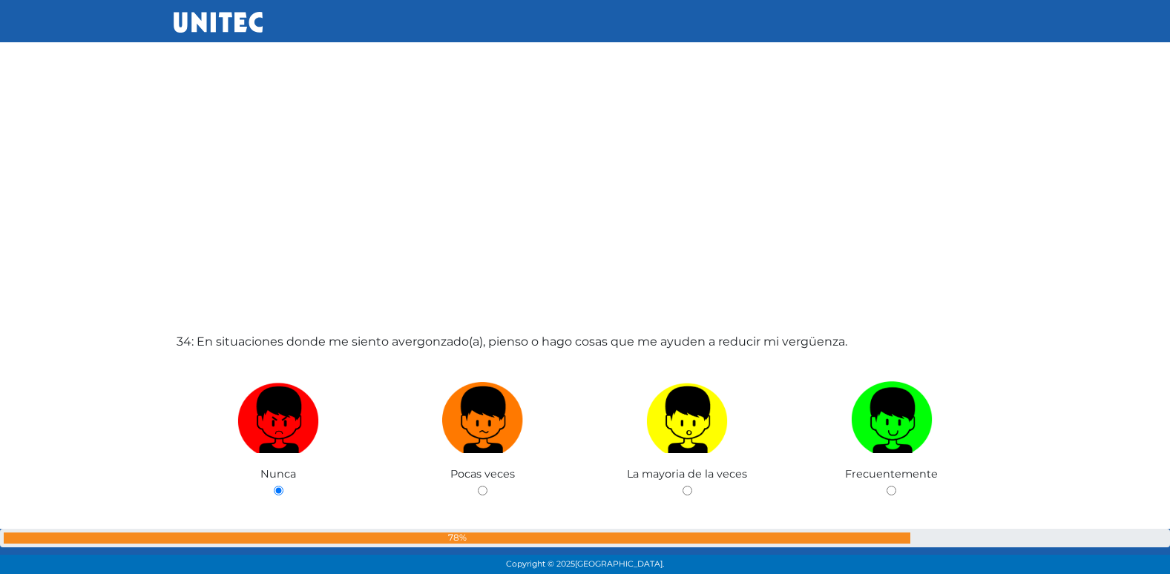
radio input "true"
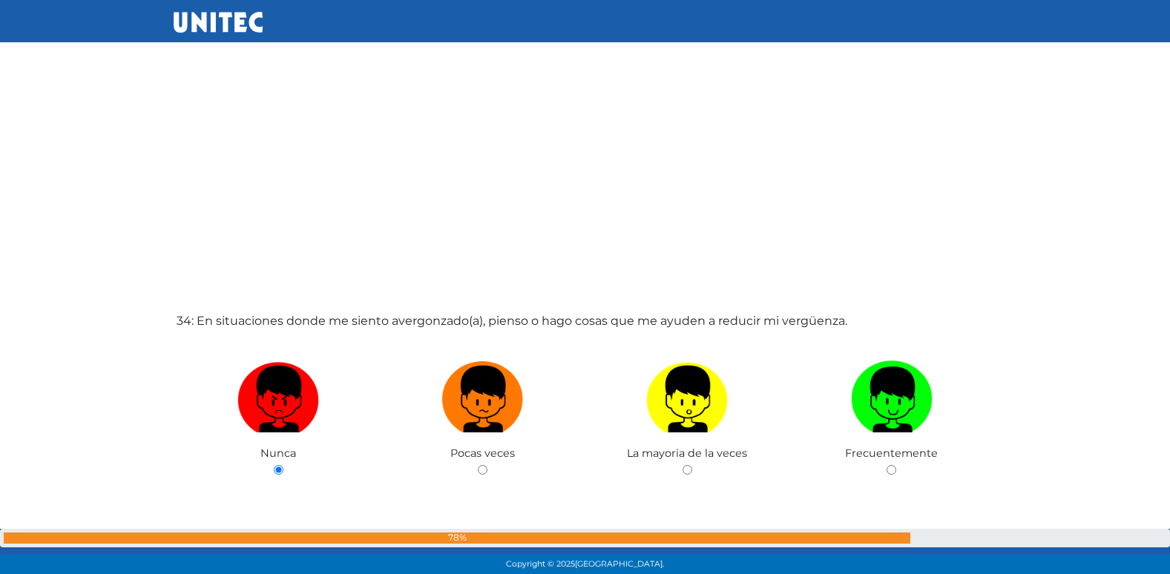
radio input "true"
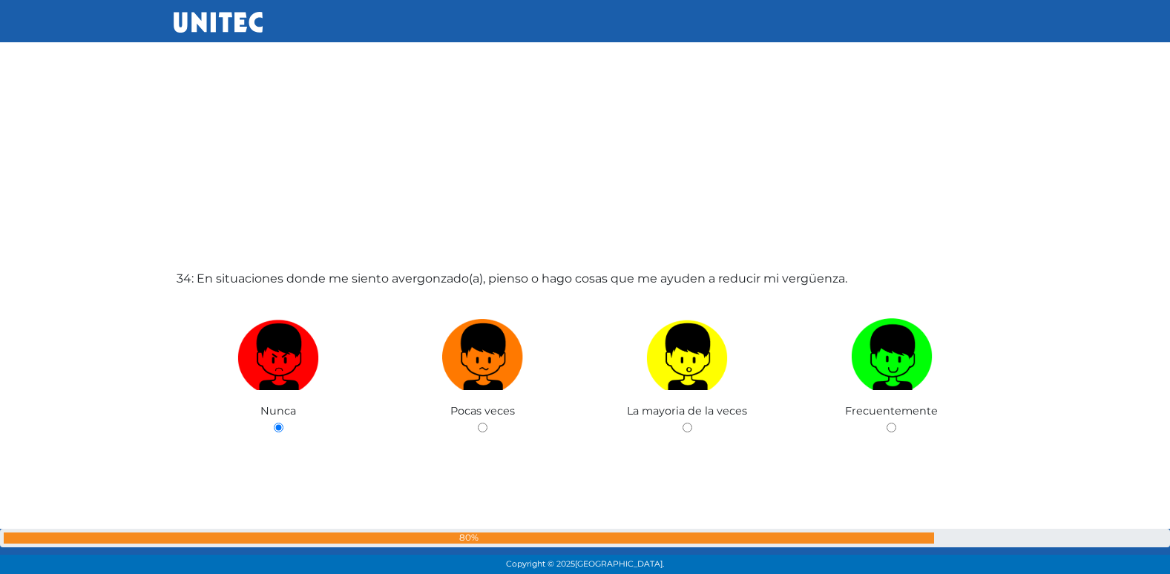
radio input "true"
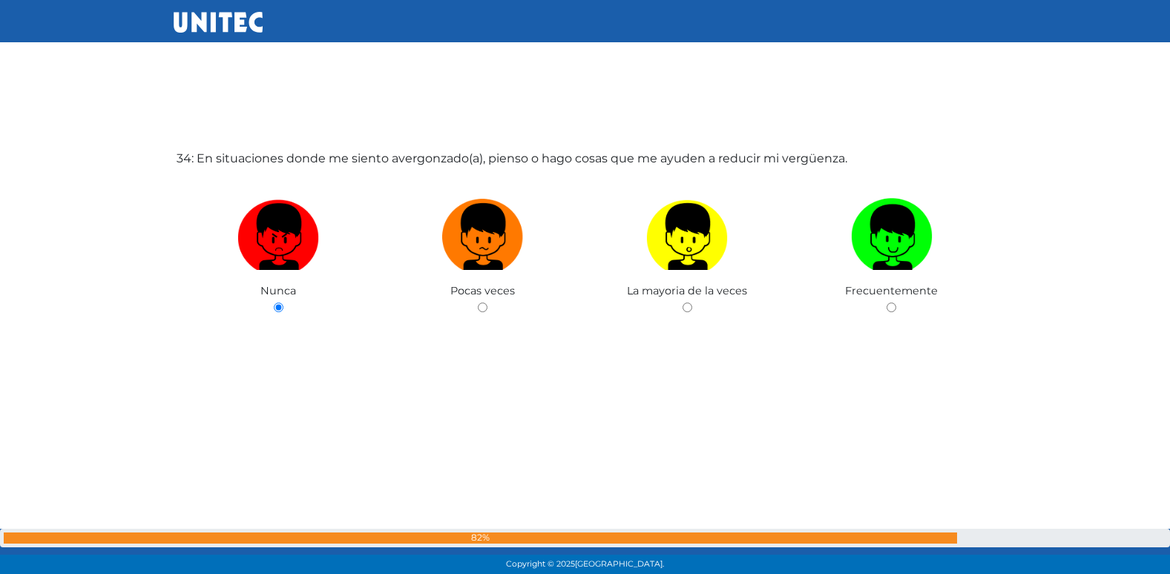
radio input "true"
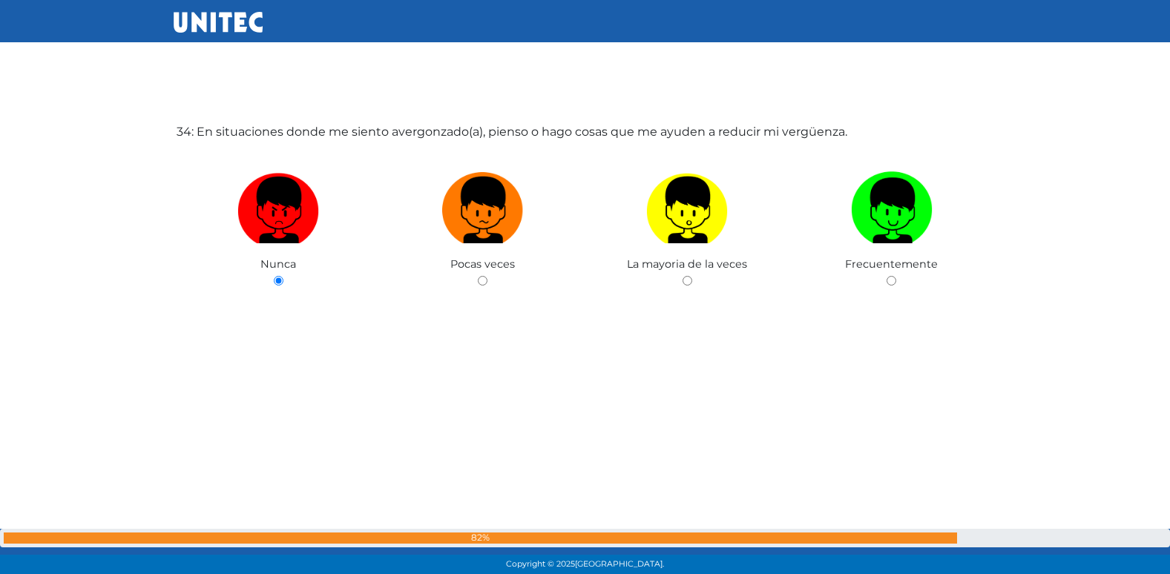
radio input "true"
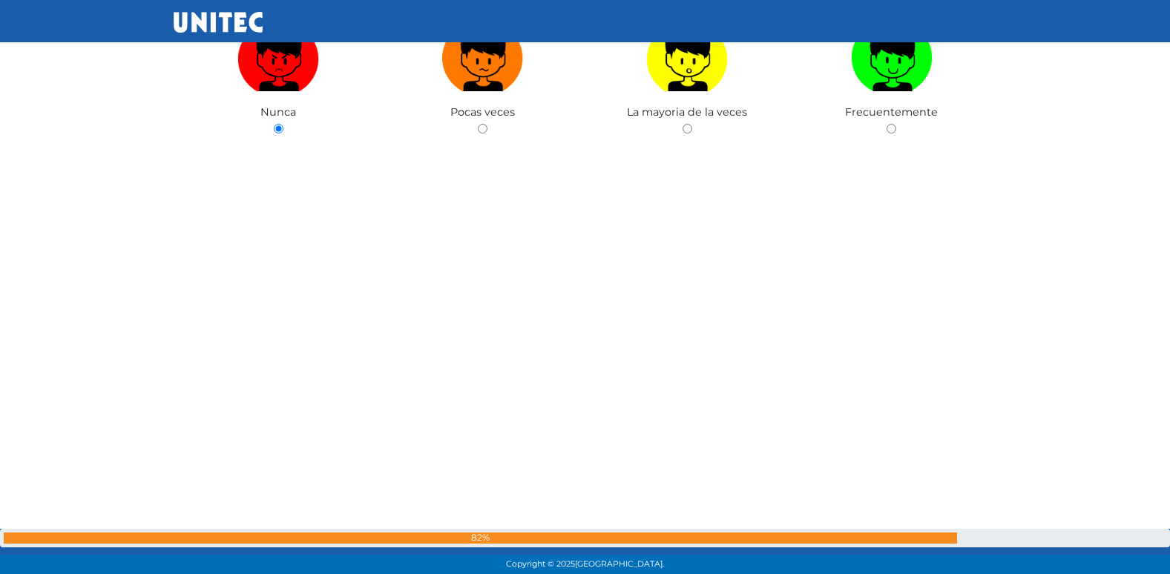
radio input "true"
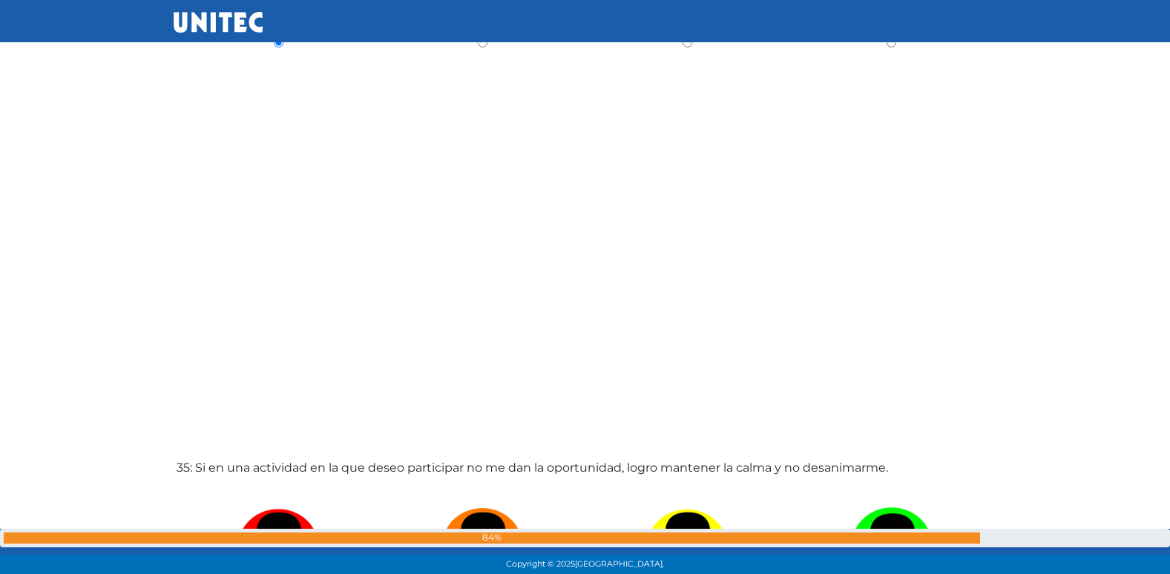
radio input "true"
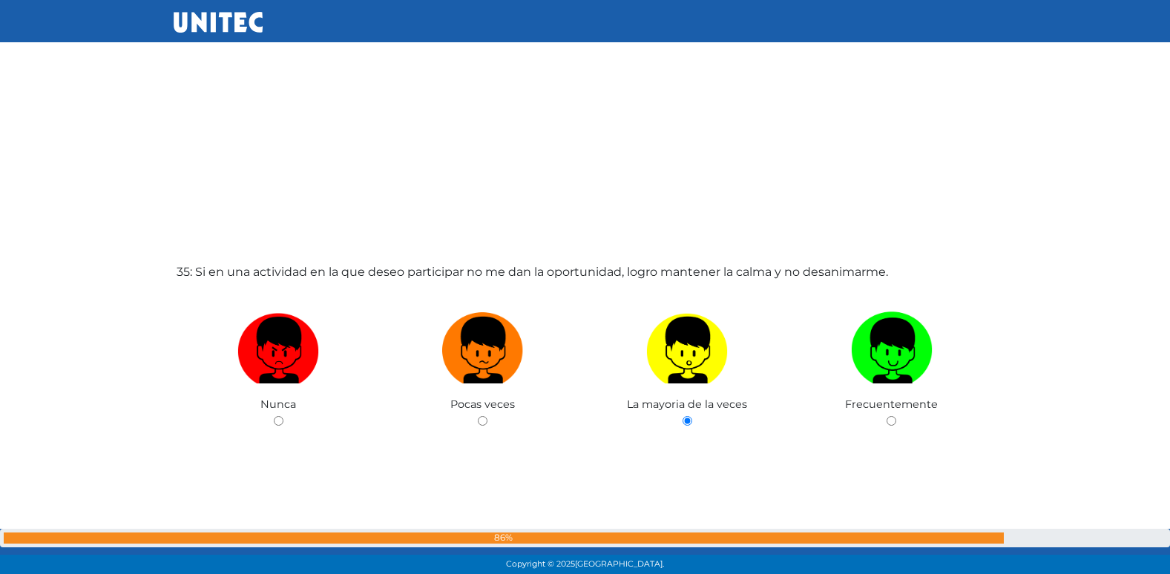
radio input "true"
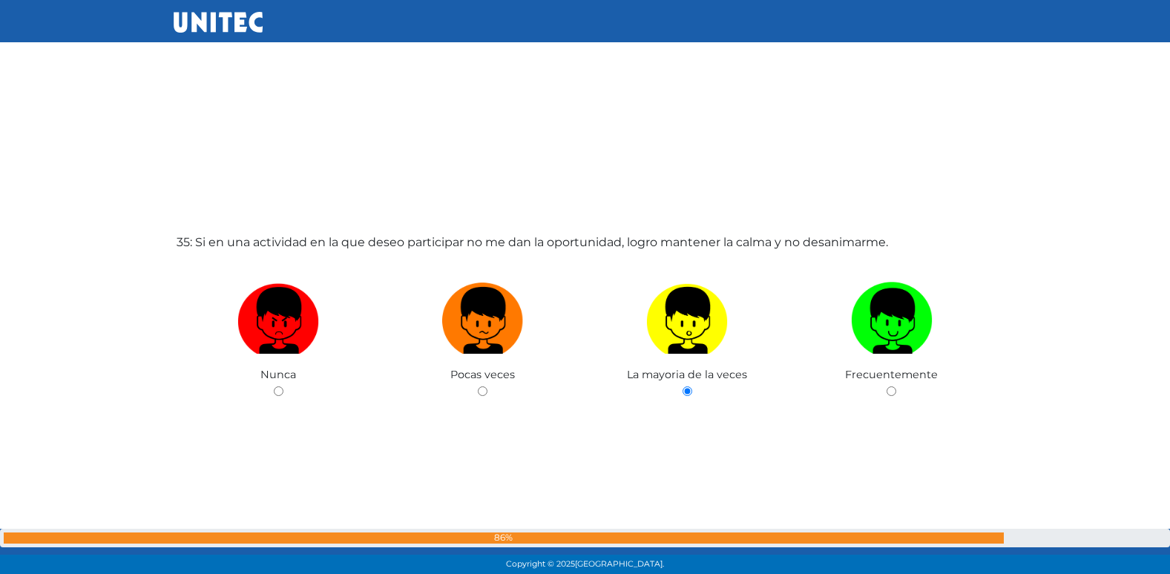
radio input "true"
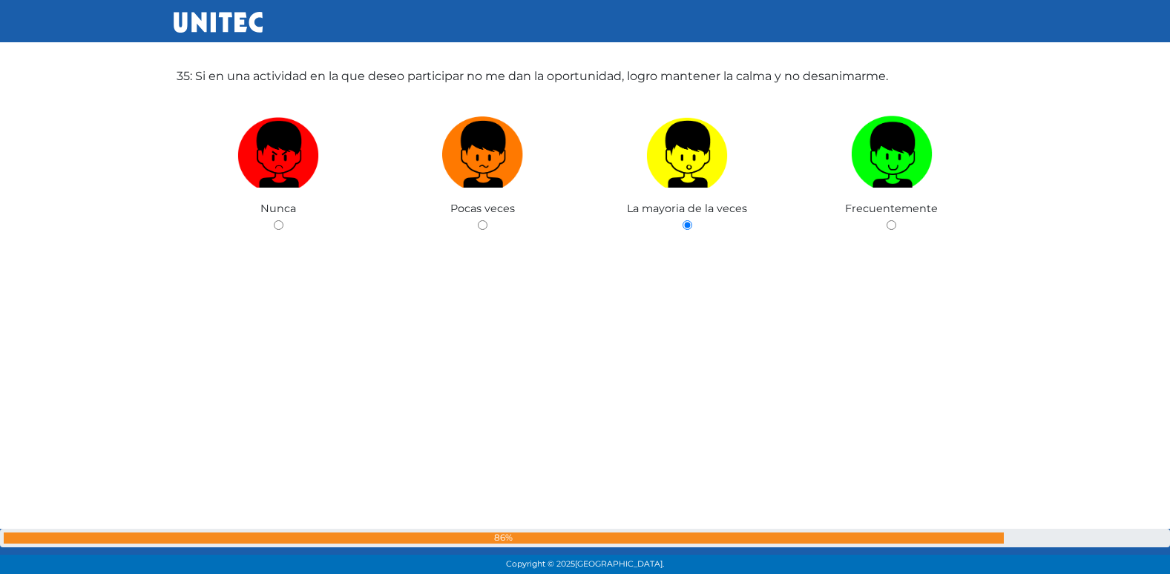
radio input "true"
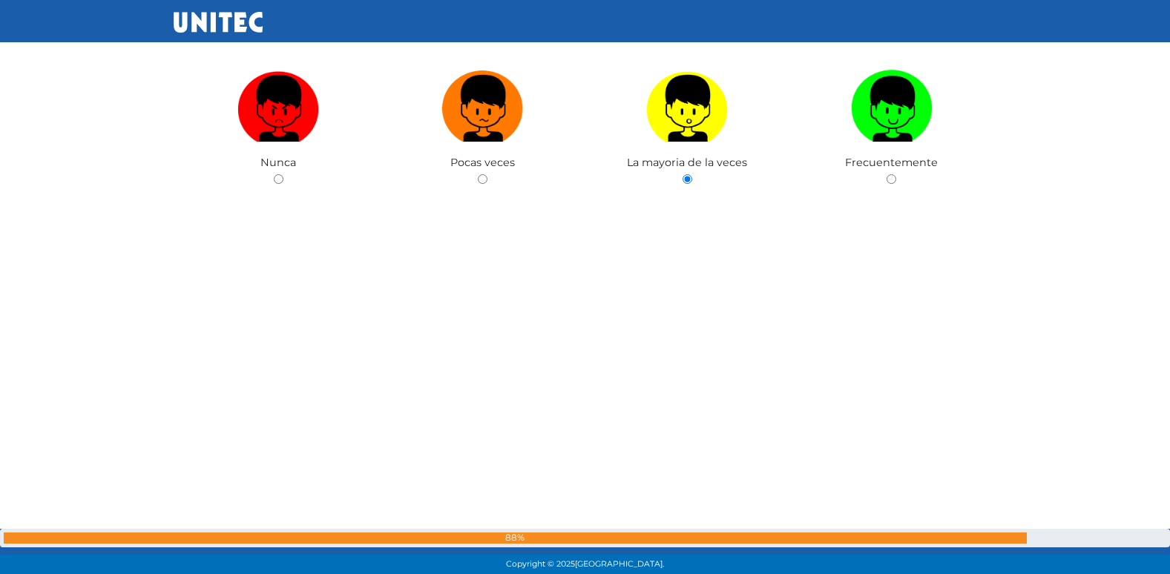
radio input "true"
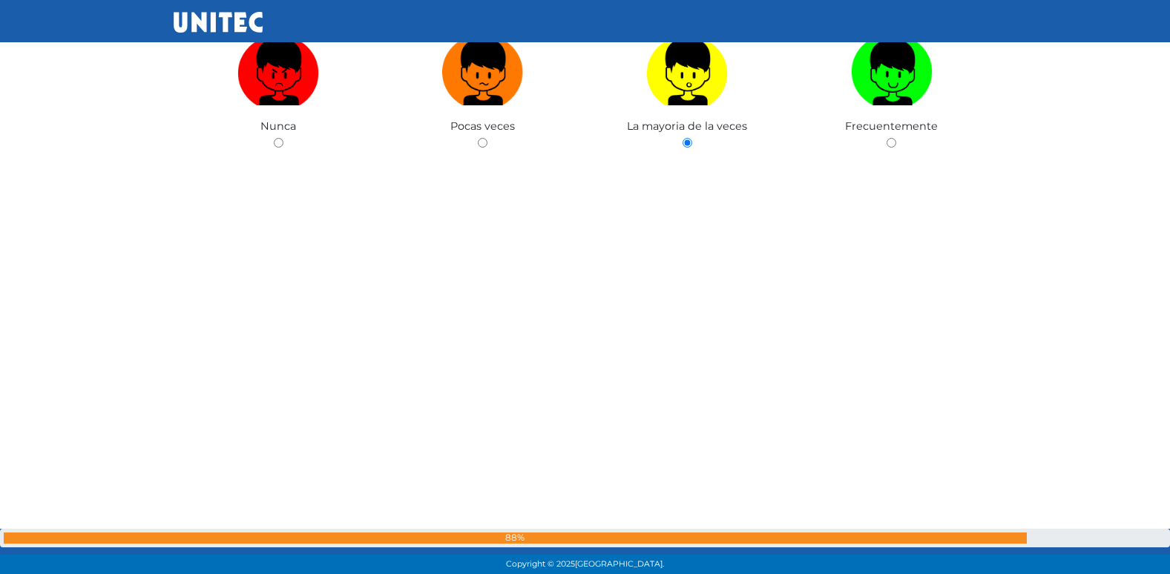
radio input "true"
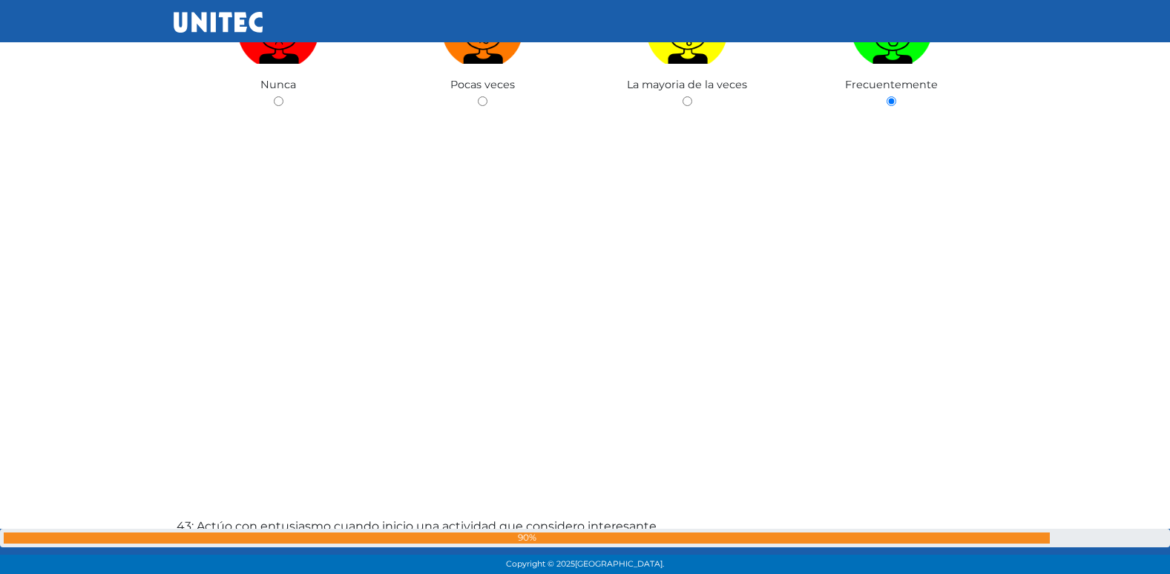
radio input "true"
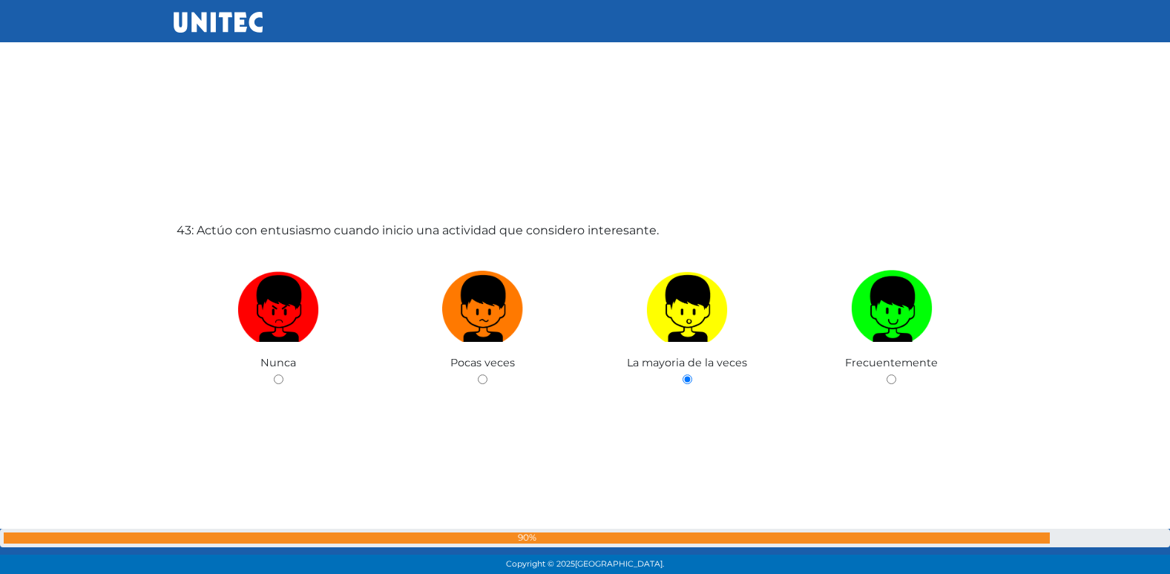
radio input "true"
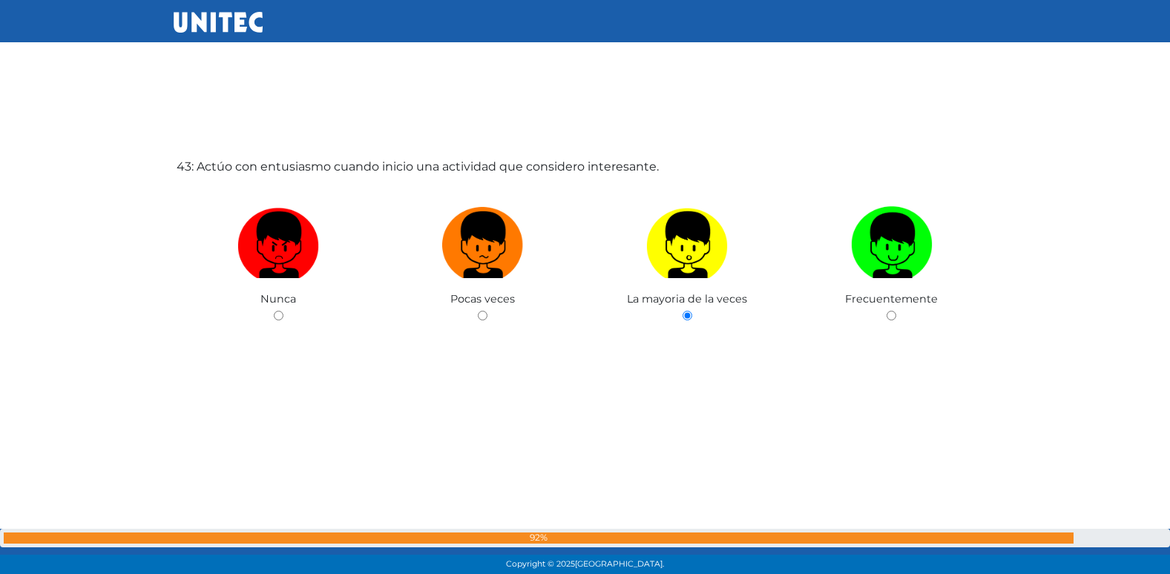
radio input "true"
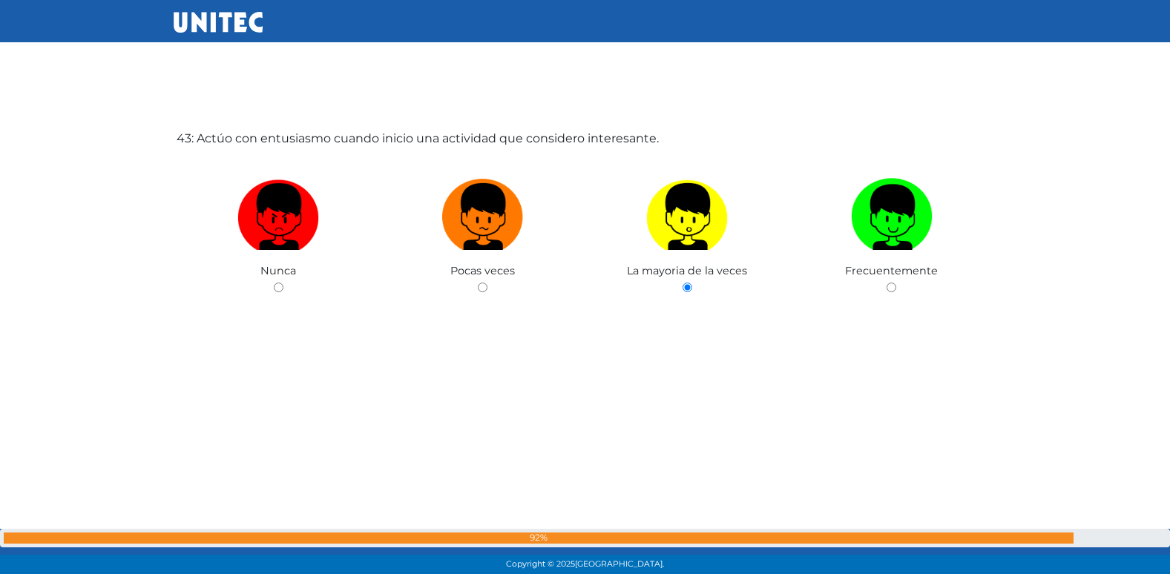
radio input "true"
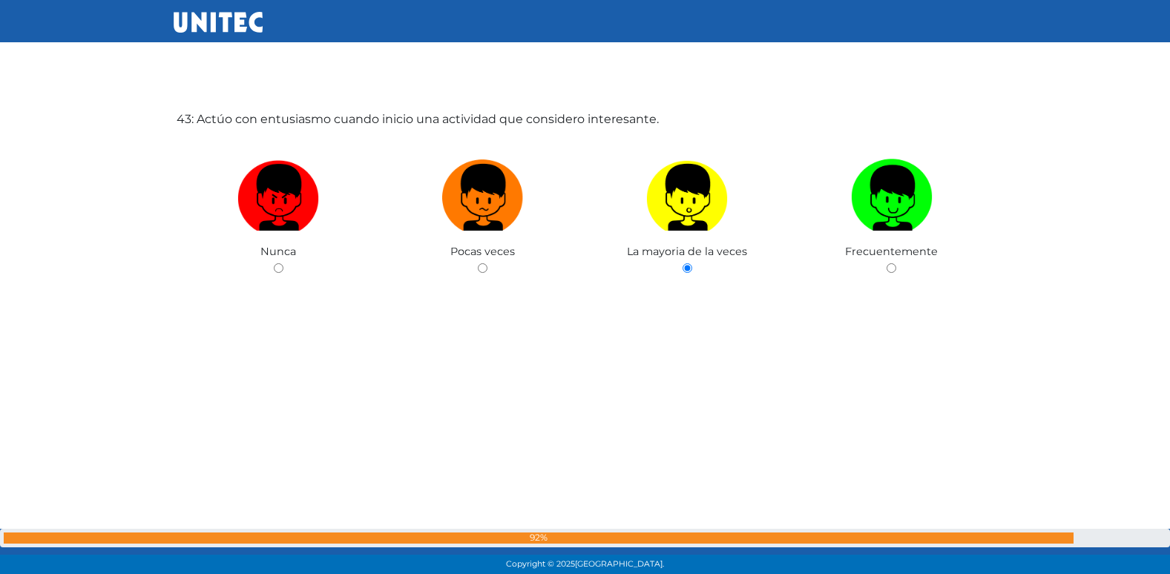
radio input "true"
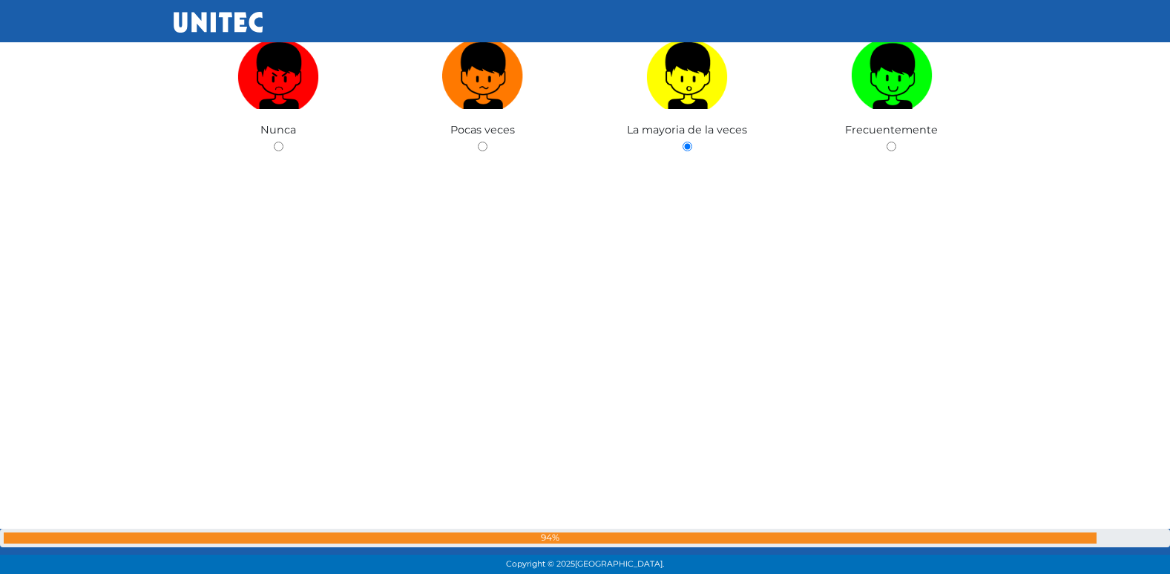
scroll to position [24362, 0]
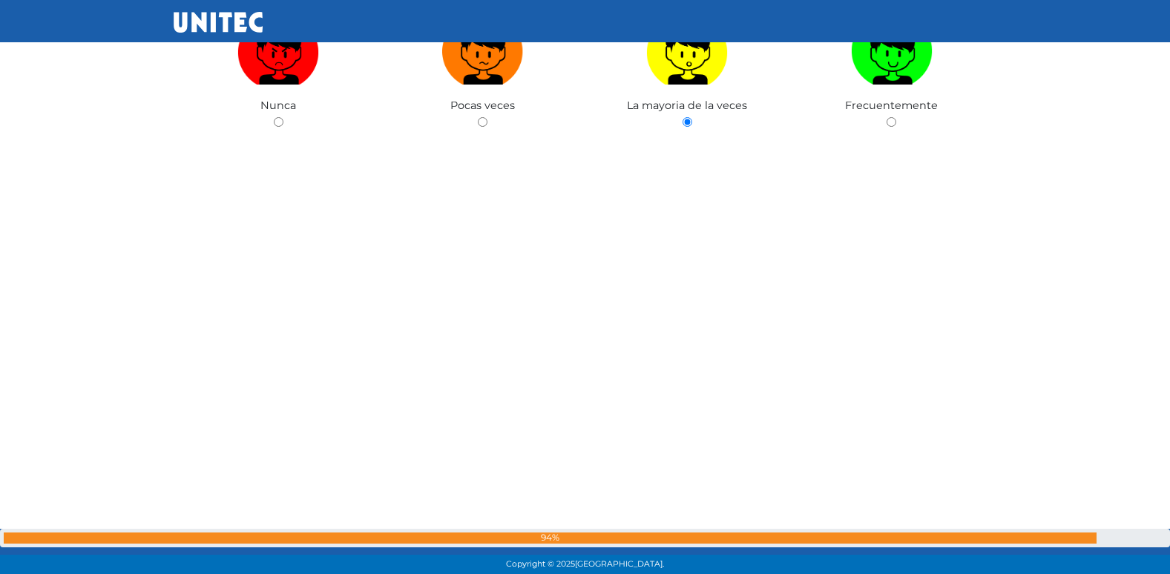
radio input "true"
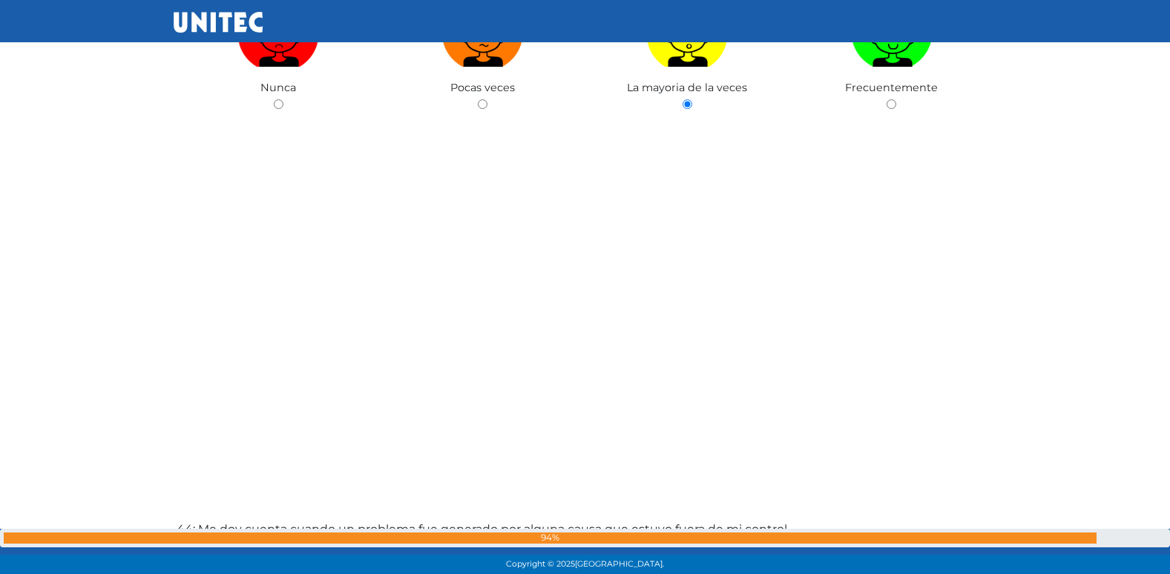
radio input "true"
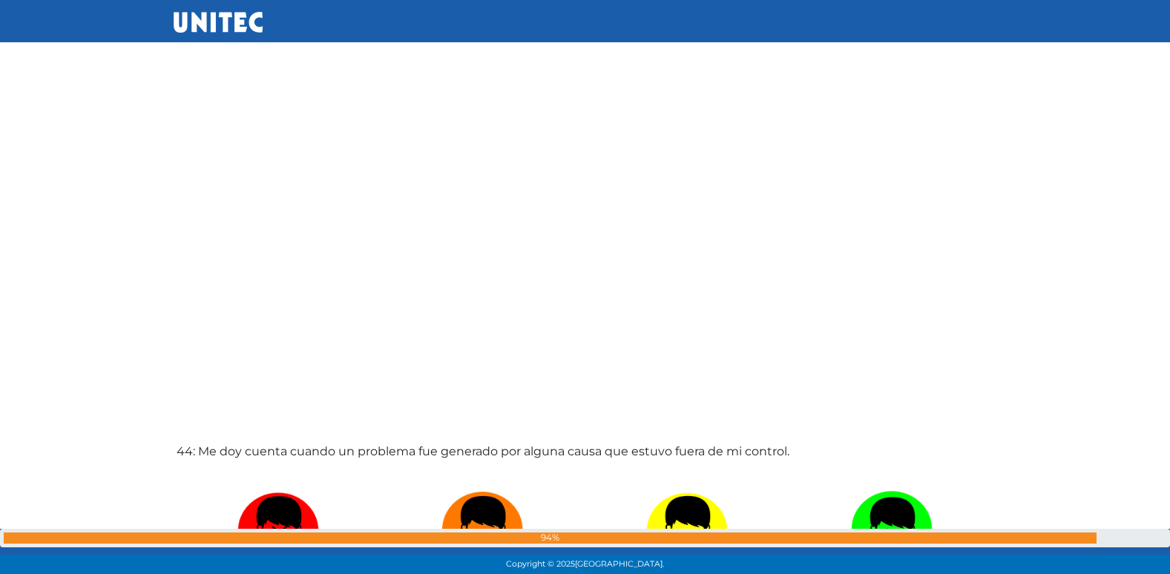
radio input "true"
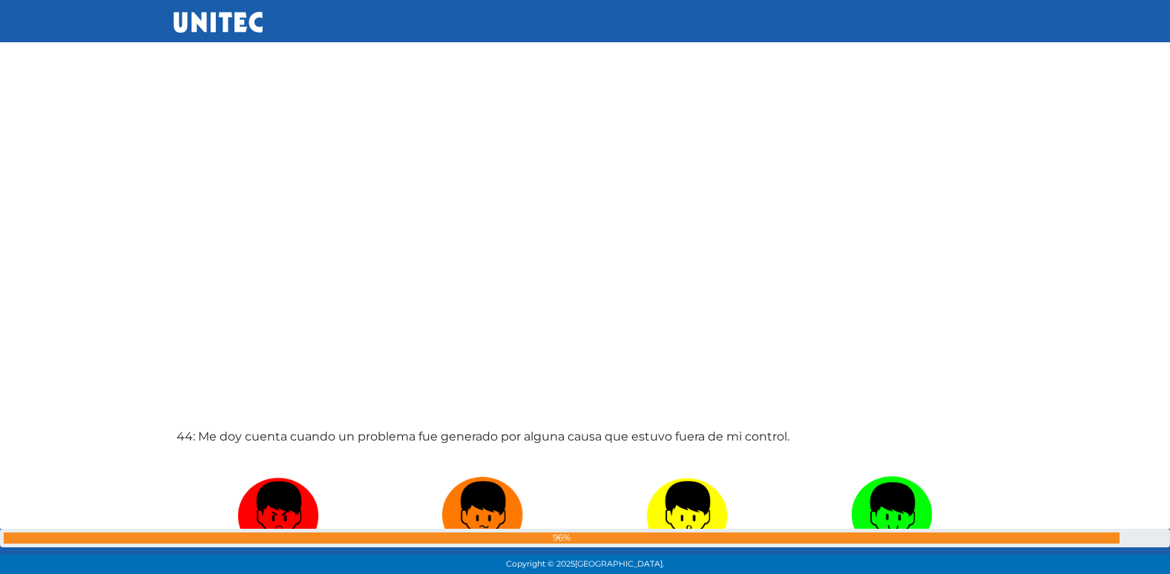
radio input "true"
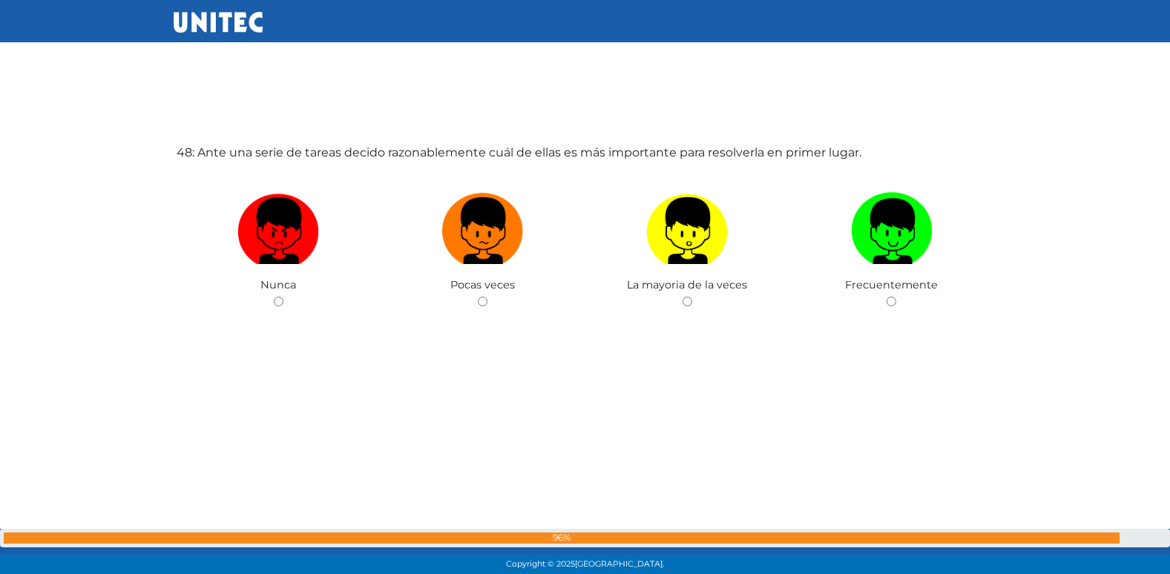
click at [478, 297] on input "radio" at bounding box center [483, 302] width 10 height 10
radio input "true"
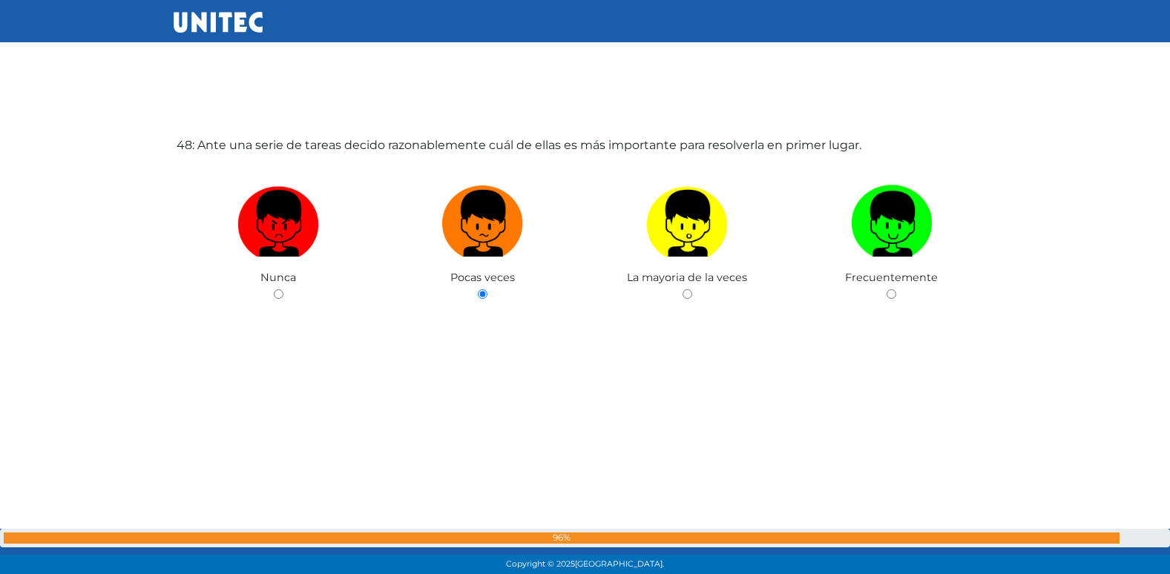
click at [682, 289] on input "radio" at bounding box center [687, 294] width 10 height 10
radio input "true"
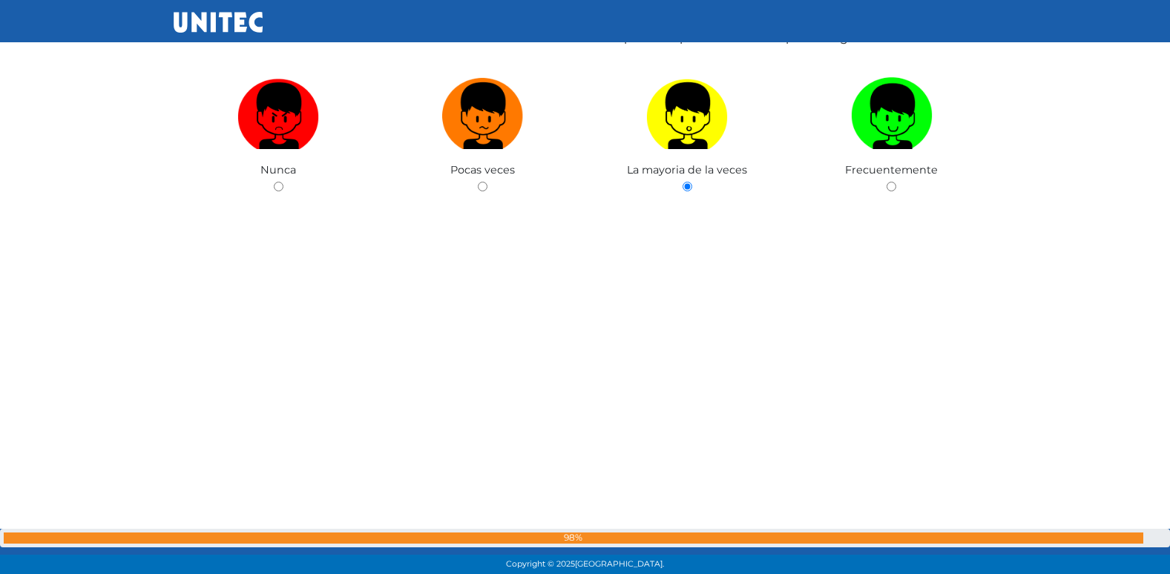
radio input "true"
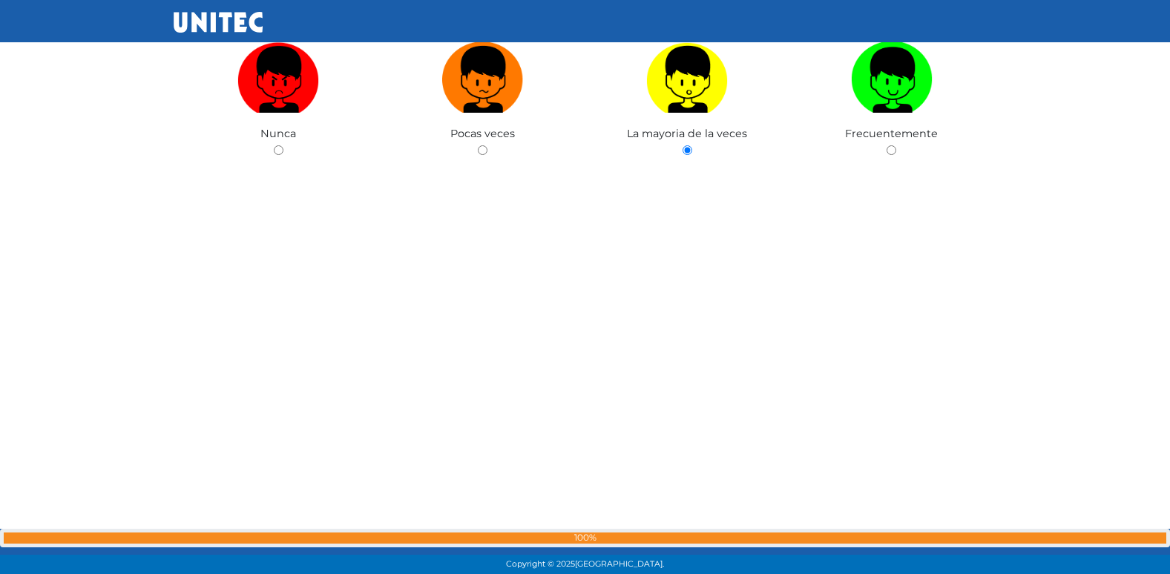
radio input "true"
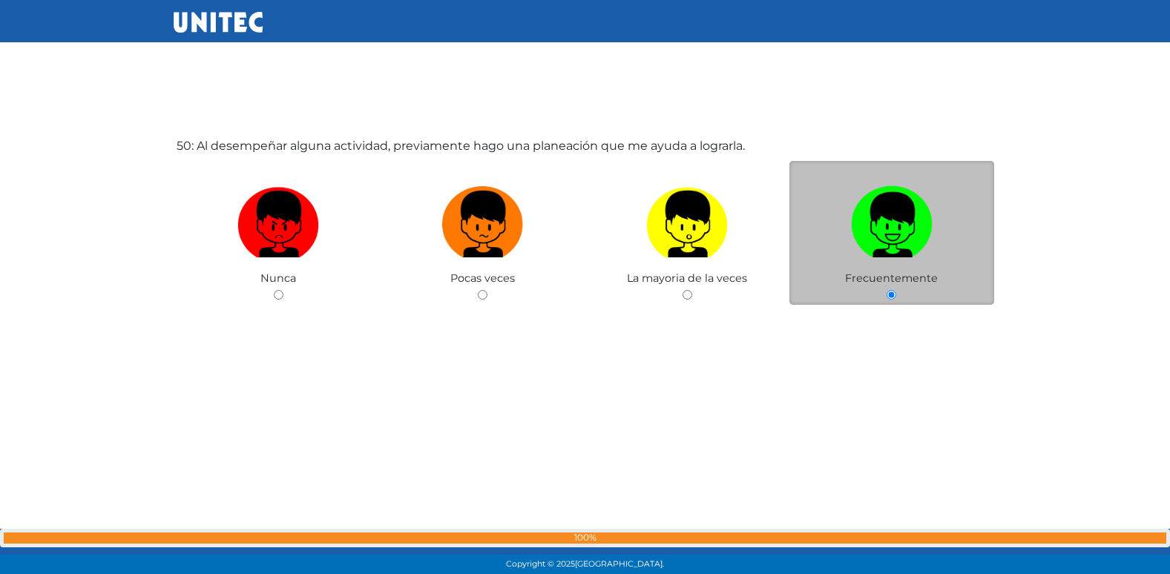
scroll to position [28182, 0]
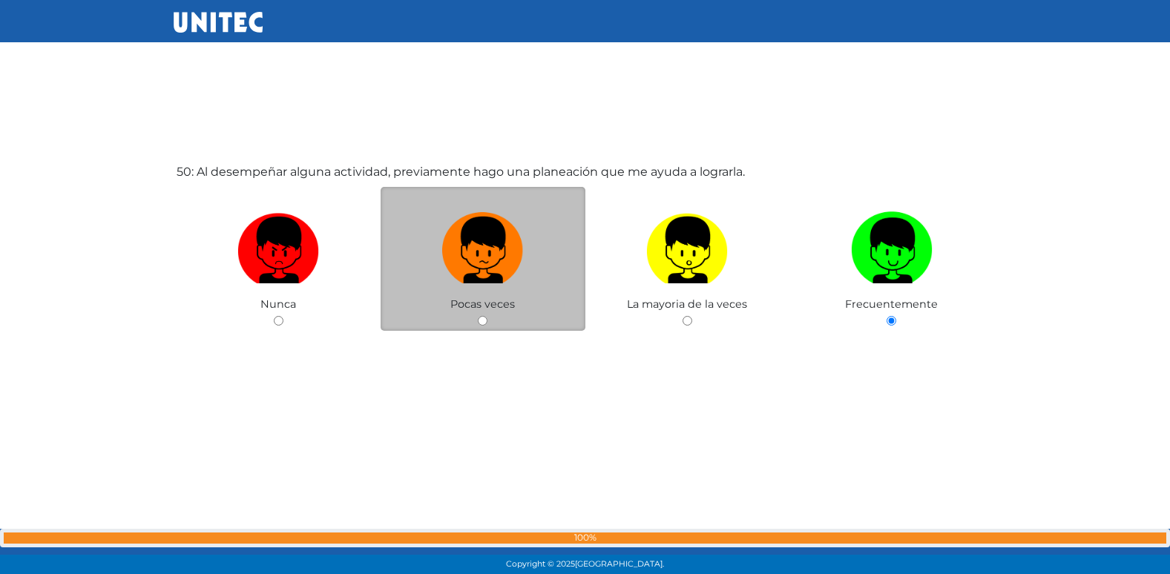
click at [483, 319] on input "radio" at bounding box center [483, 321] width 10 height 10
radio input "true"
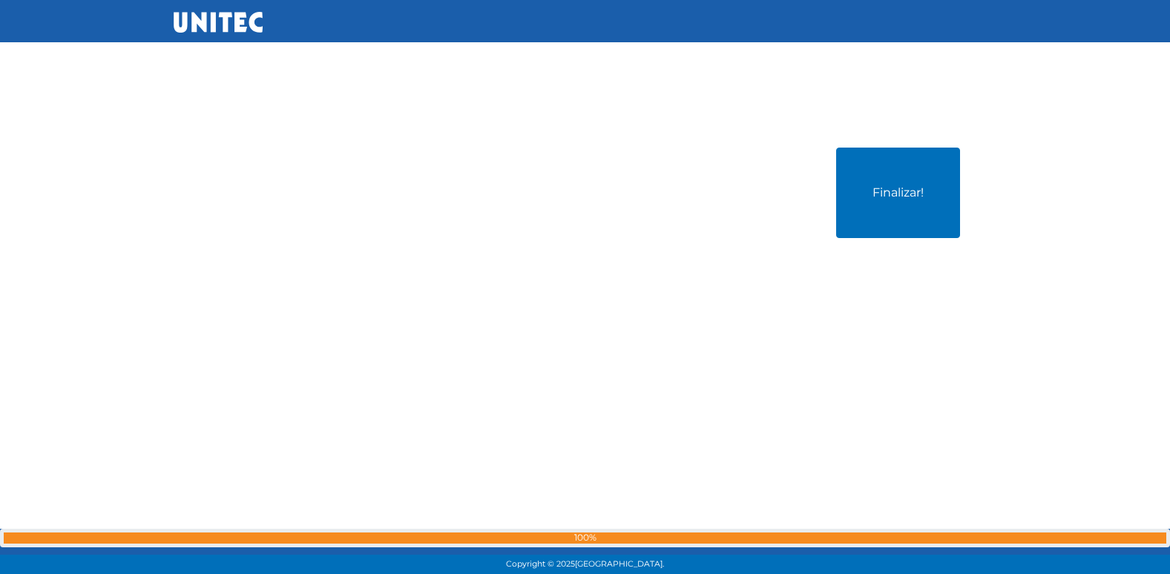
scroll to position [28775, 0]
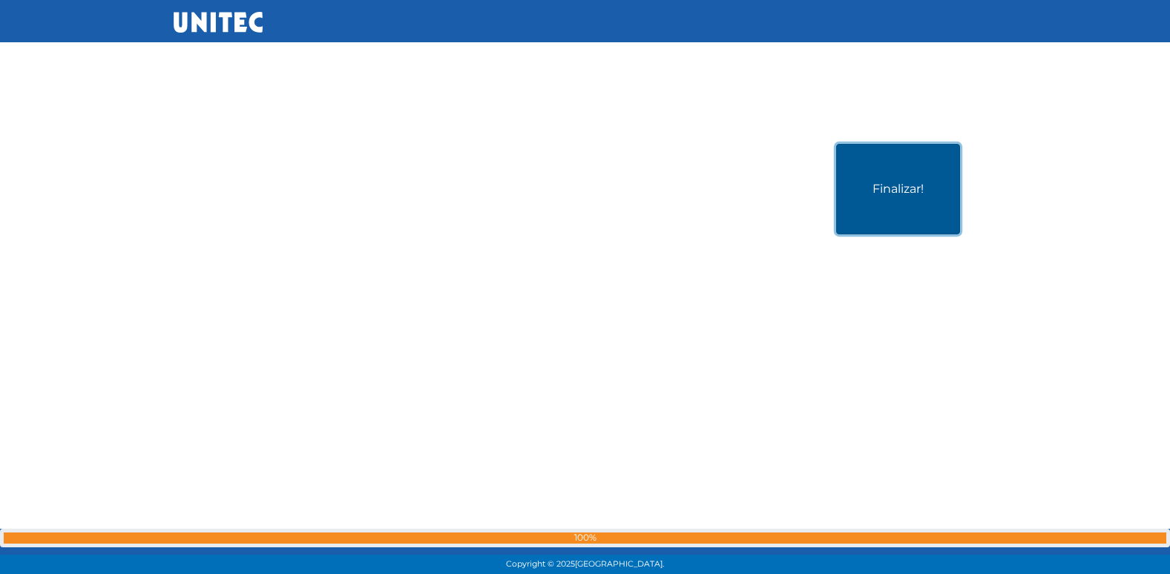
drag, startPoint x: 854, startPoint y: 176, endPoint x: 841, endPoint y: 222, distance: 48.4
click at [865, 201] on button "Finalizar!" at bounding box center [898, 189] width 124 height 90
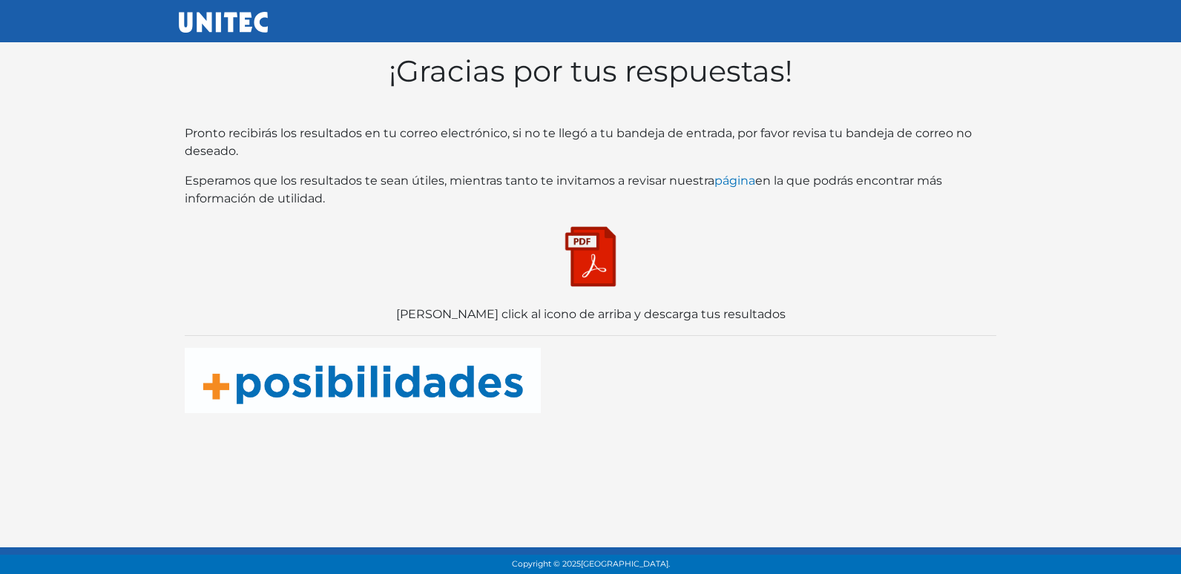
click at [593, 271] on img at bounding box center [590, 257] width 74 height 74
